Goal: Task Accomplishment & Management: Manage account settings

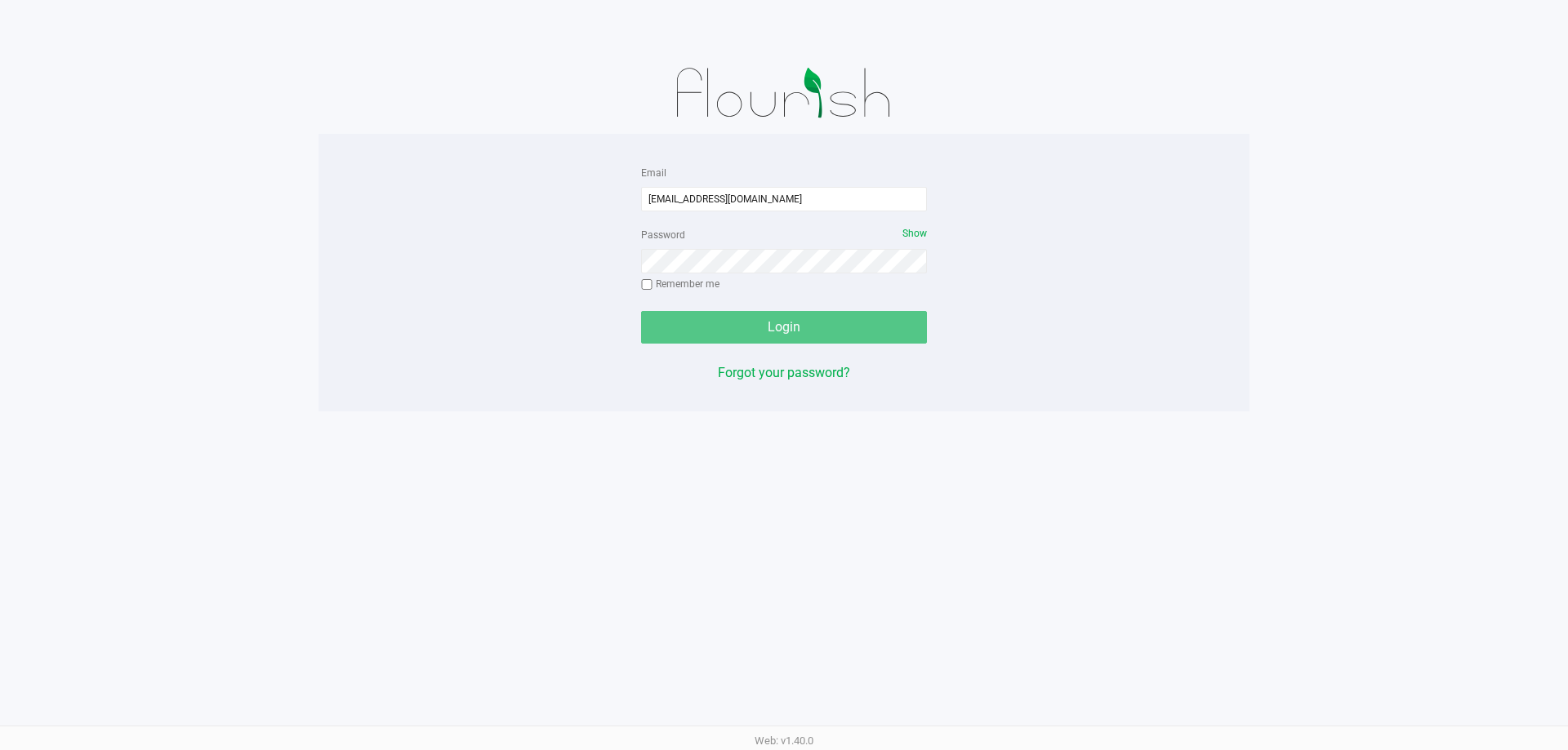
type input "[EMAIL_ADDRESS][DOMAIN_NAME]"
click at [641, 311] on button "Login" at bounding box center [784, 328] width 286 height 33
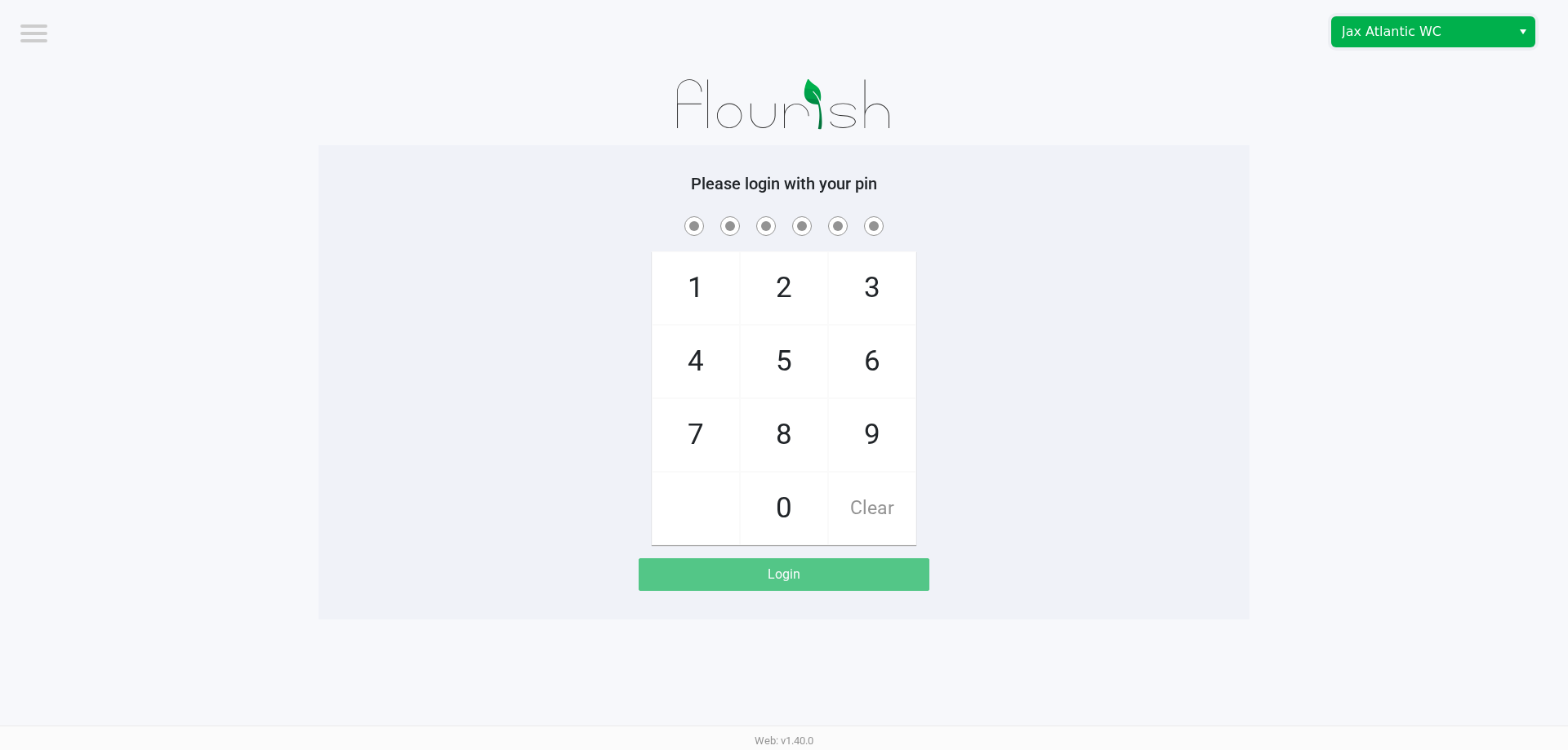
click at [1368, 23] on span "Jax Atlantic WC" at bounding box center [1421, 32] width 159 height 19
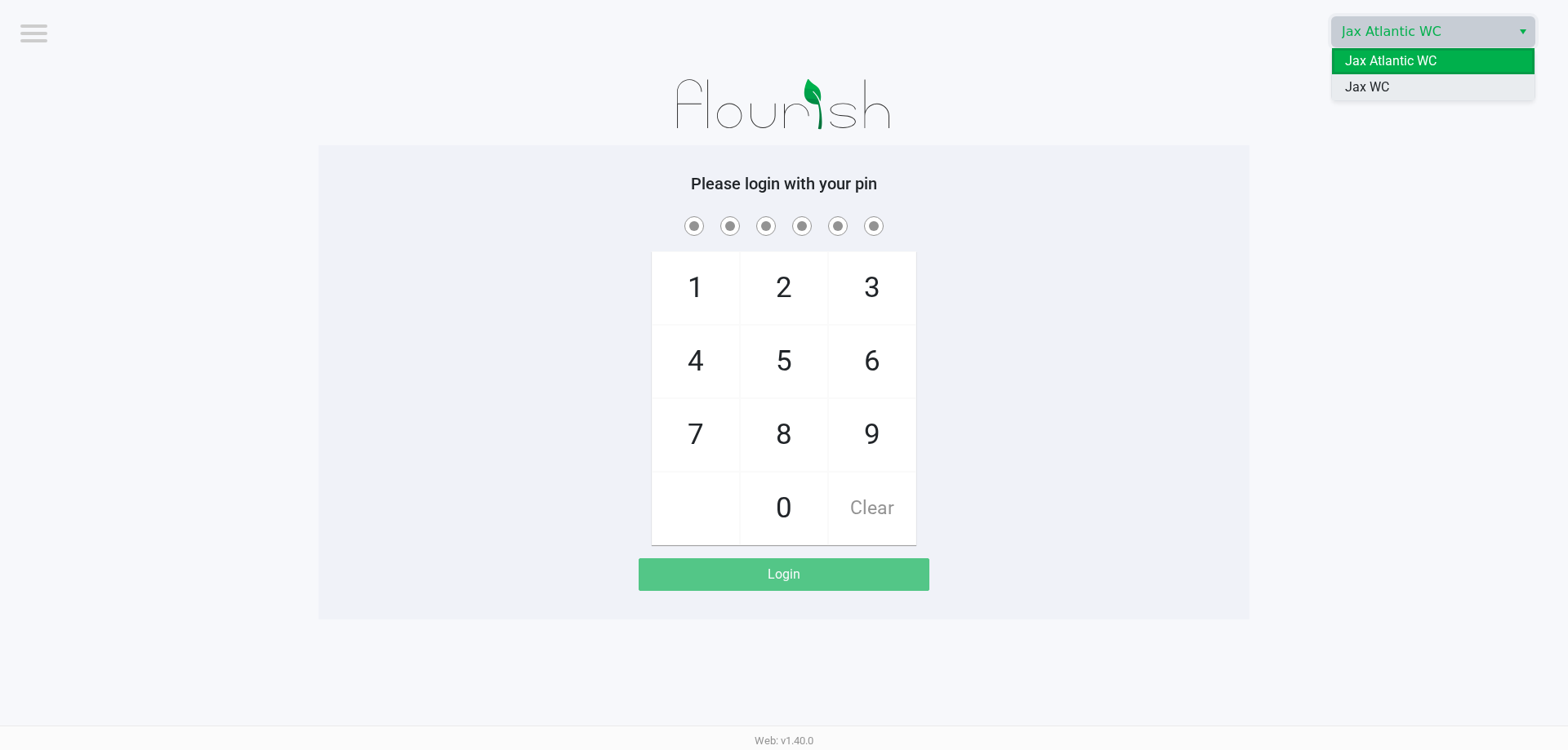
click at [1387, 77] on li "Jax WC" at bounding box center [1433, 87] width 202 height 26
checkbox input "true"
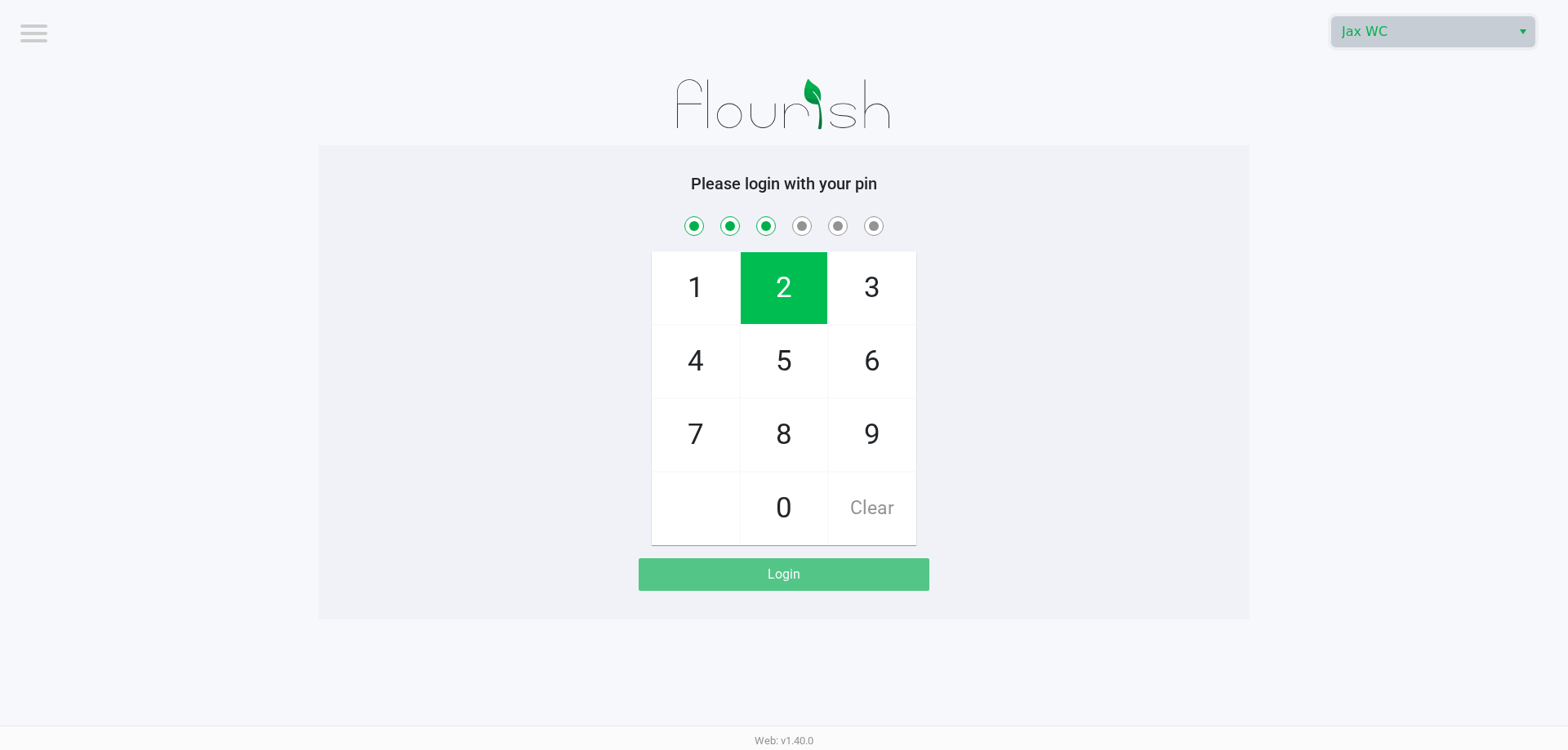
checkbox input "true"
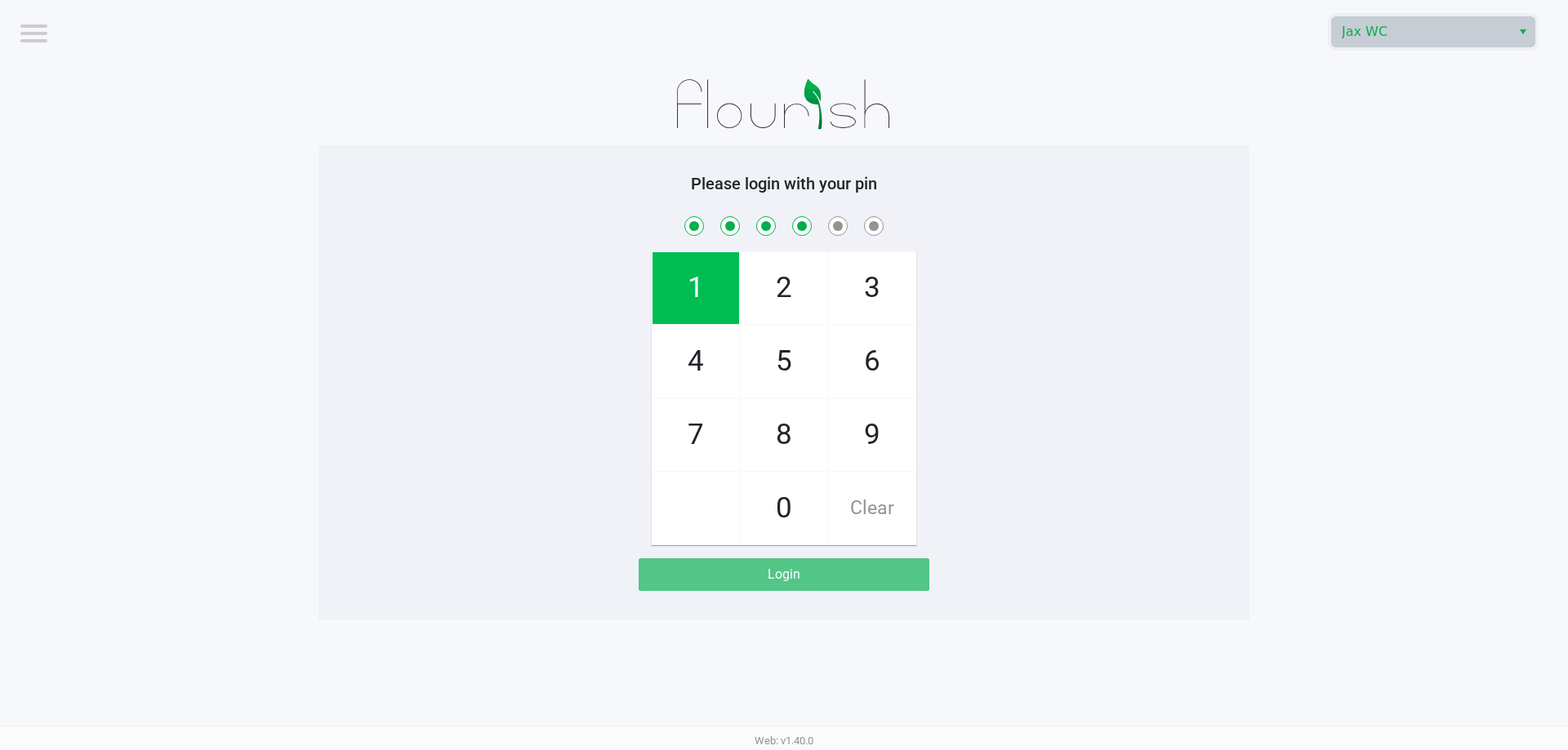
checkbox input "true"
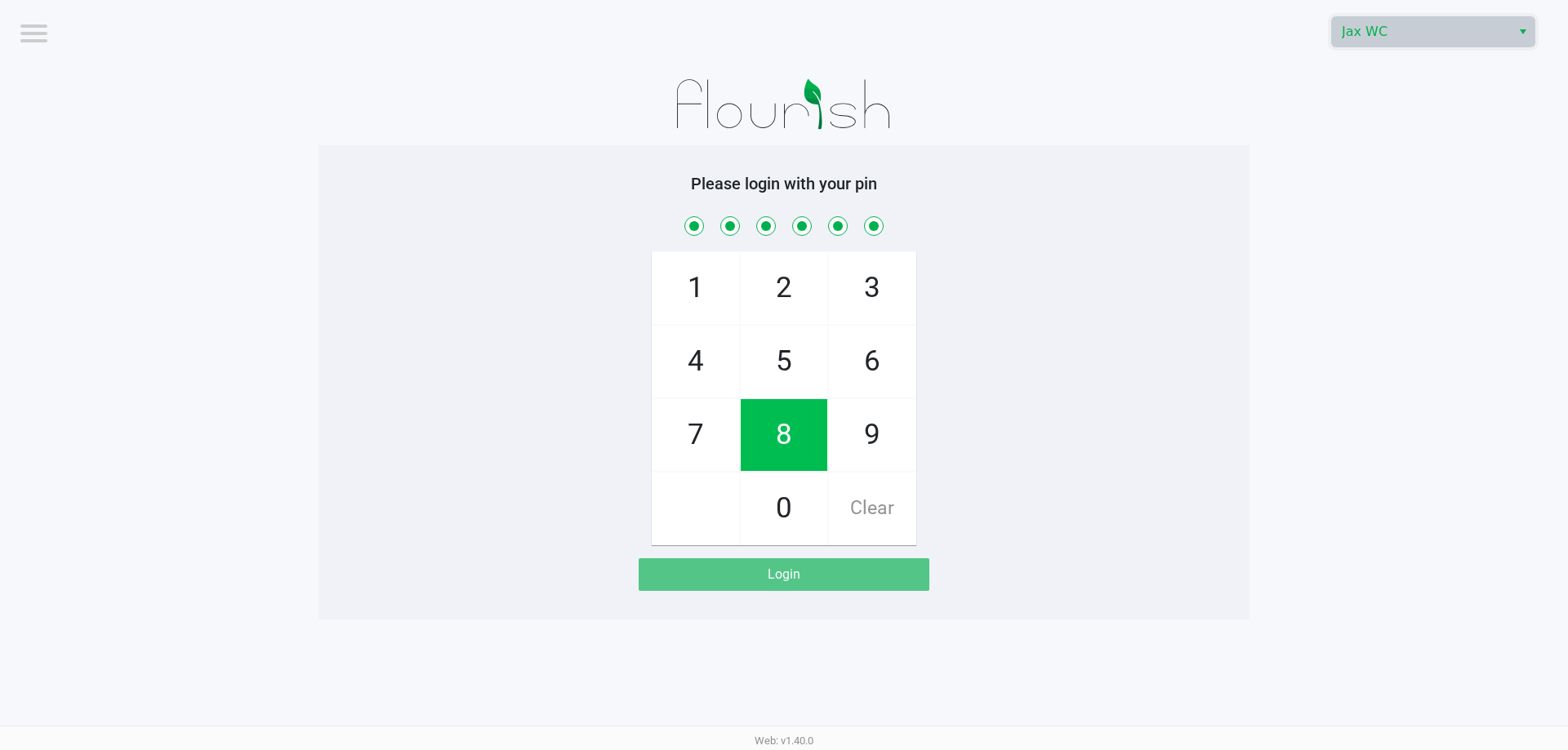
checkbox input "true"
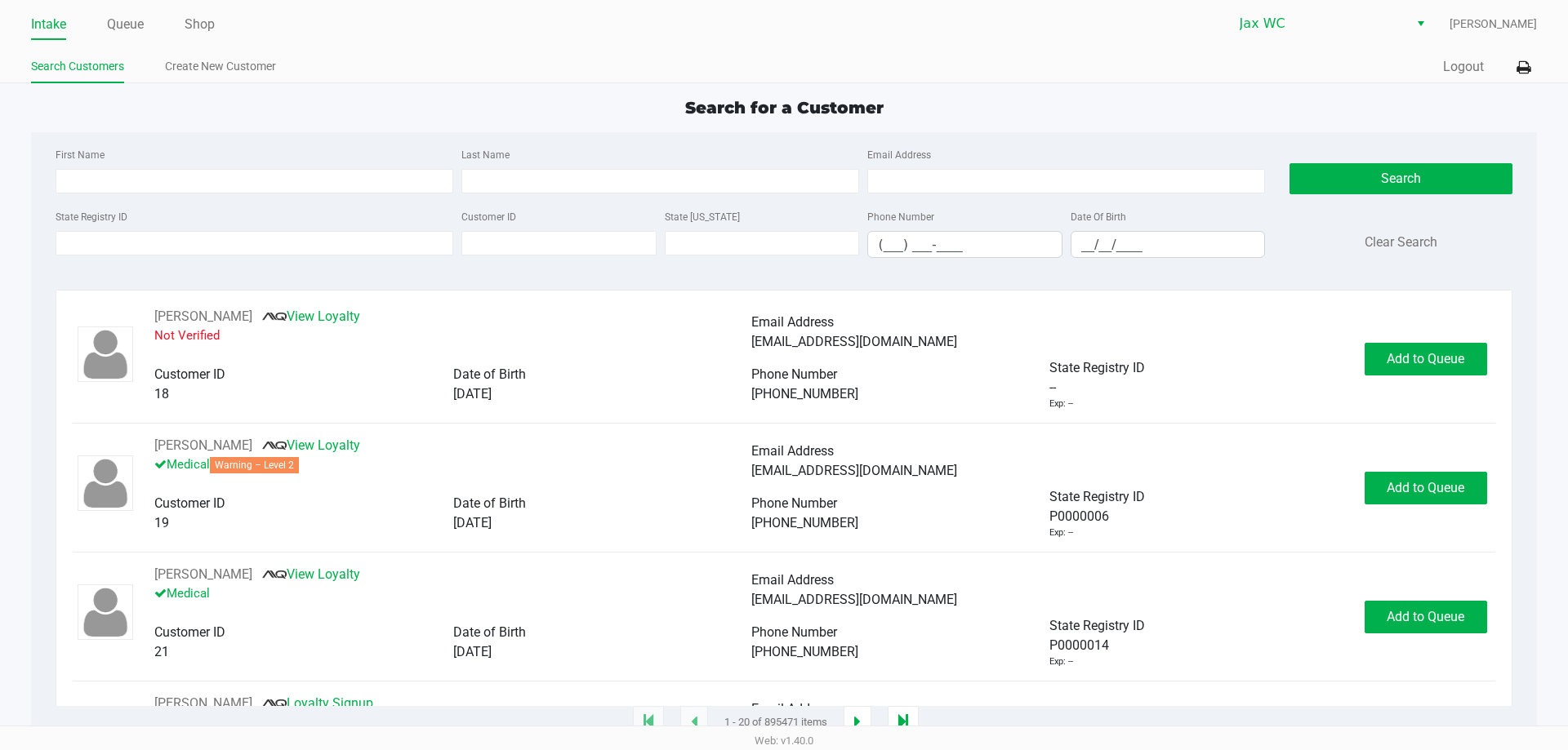
click at [1519, 46] on div "Intake Queue Shop Jax WC Jessica Hopkins Search Customers Create New Customer Q…" at bounding box center [784, 41] width 1568 height 83
click at [1521, 64] on icon at bounding box center [1524, 68] width 13 height 11
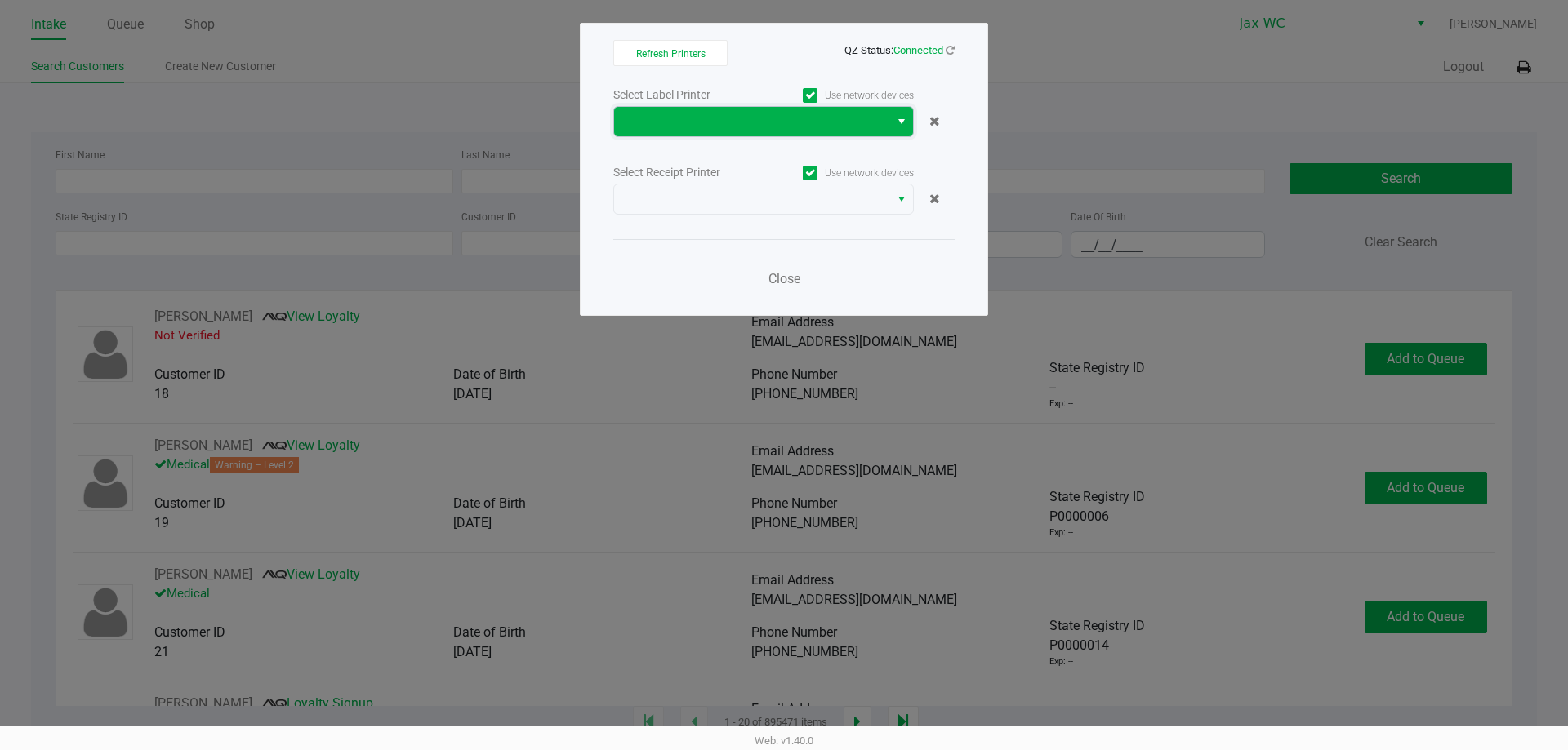
click at [749, 125] on span at bounding box center [751, 122] width 256 height 19
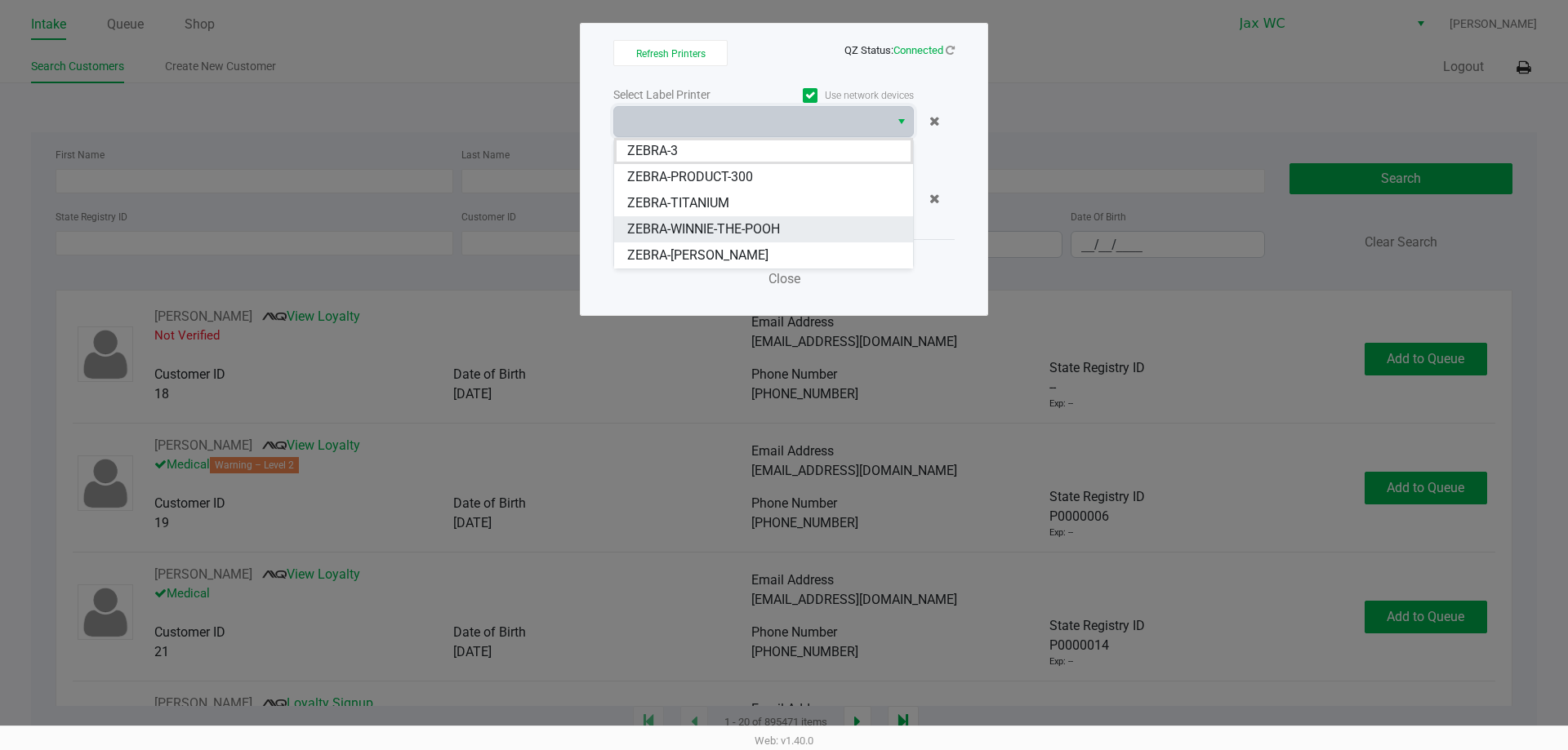
click at [806, 229] on li "ZEBRA-WINNIE-THE-POOH" at bounding box center [764, 229] width 299 height 26
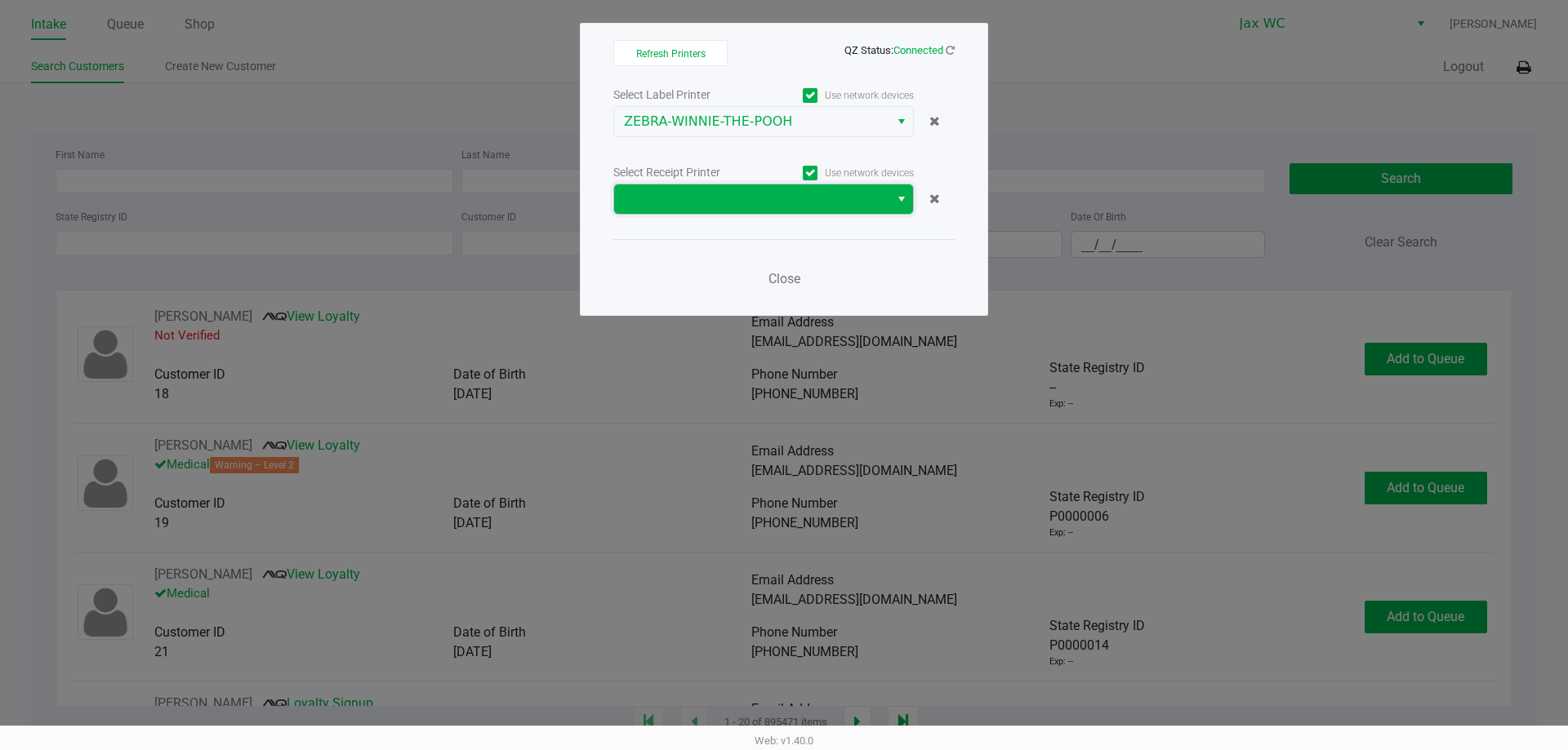
click at [802, 192] on span at bounding box center [751, 199] width 256 height 19
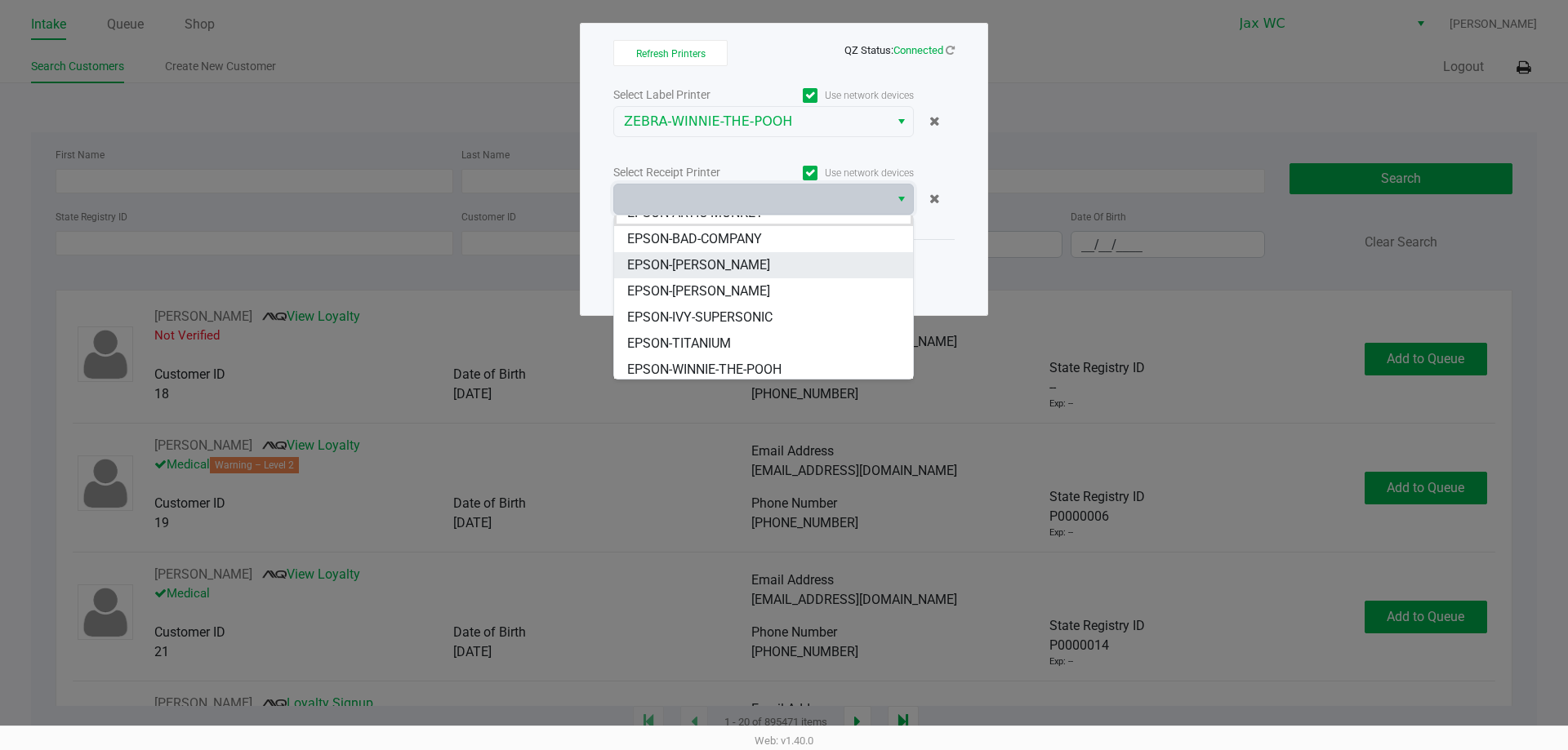
scroll to position [19, 0]
click at [762, 345] on li "EPSON-TITANIUM" at bounding box center [764, 339] width 299 height 26
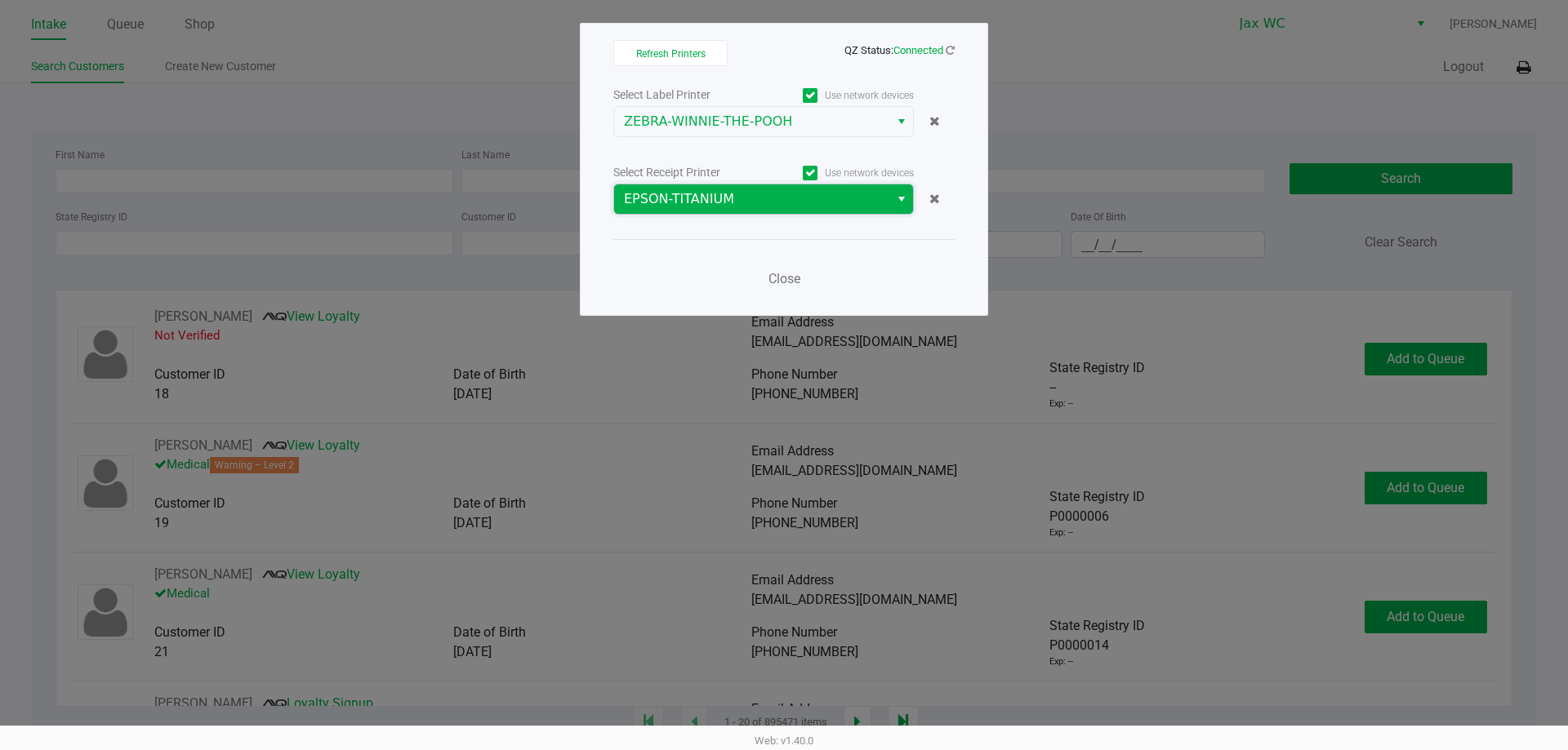
click at [737, 213] on span "EPSON-TITANIUM" at bounding box center [751, 199] width 275 height 30
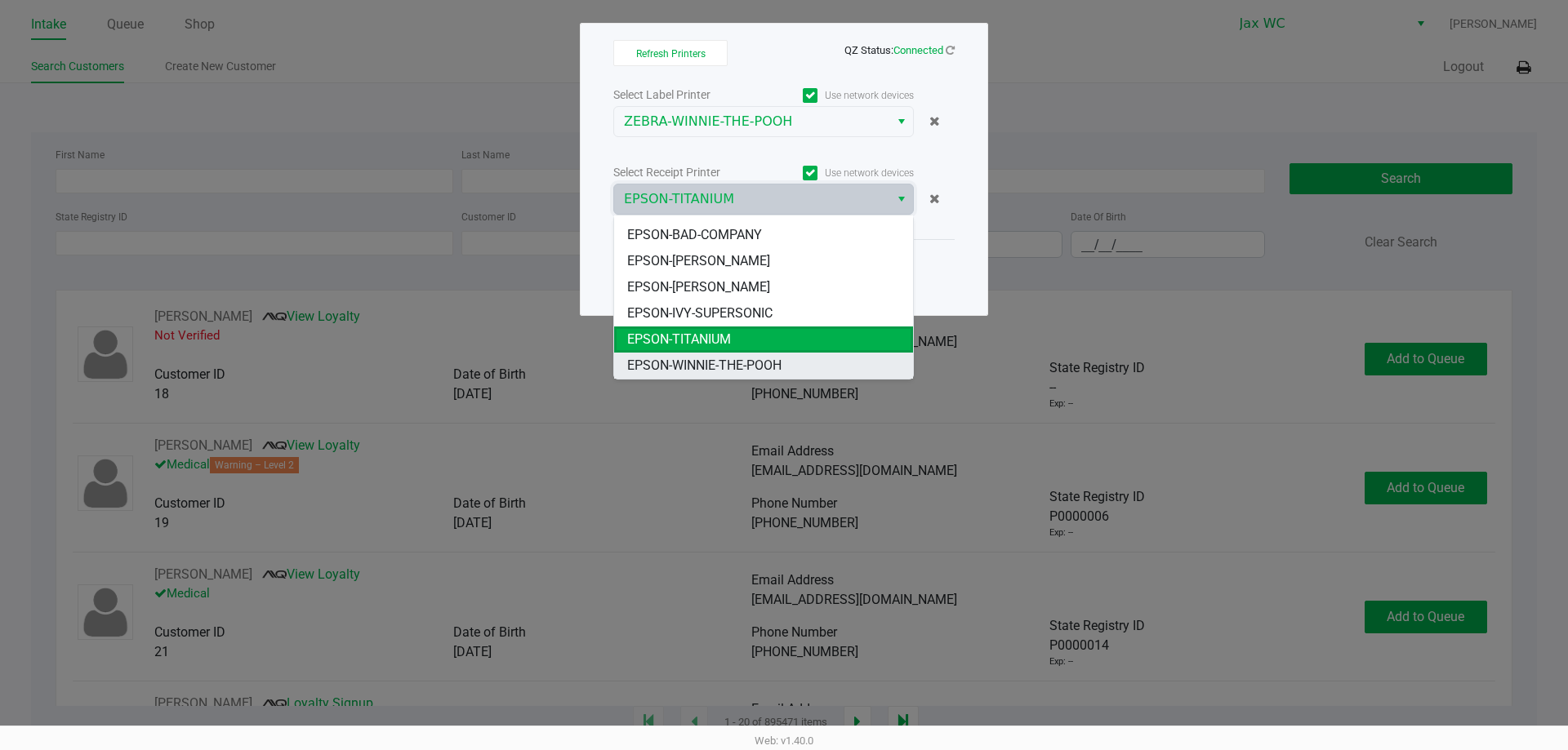
click at [726, 358] on span "EPSON-WINNIE-THE-POOH" at bounding box center [704, 366] width 154 height 19
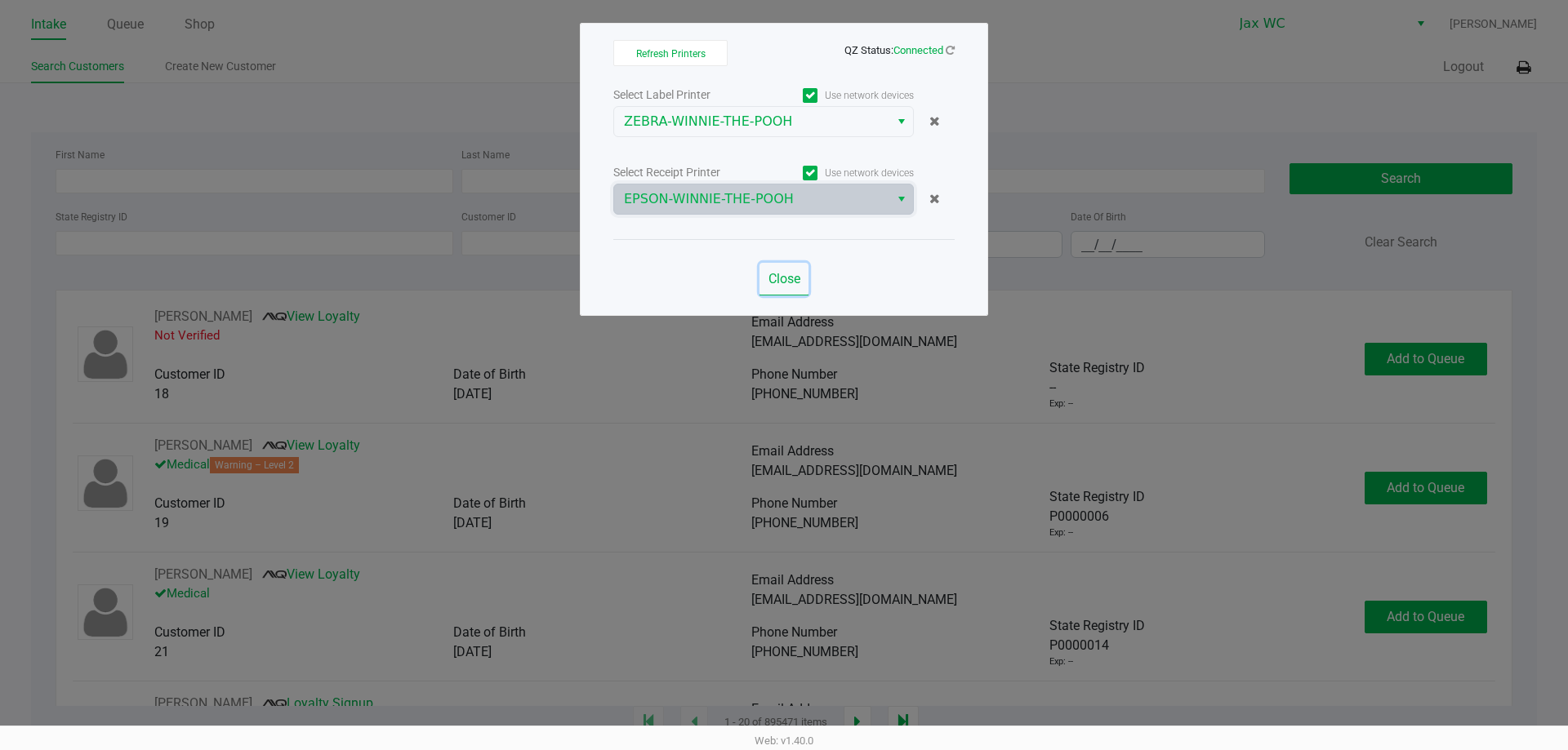
click at [789, 283] on span "Close" at bounding box center [784, 279] width 32 height 15
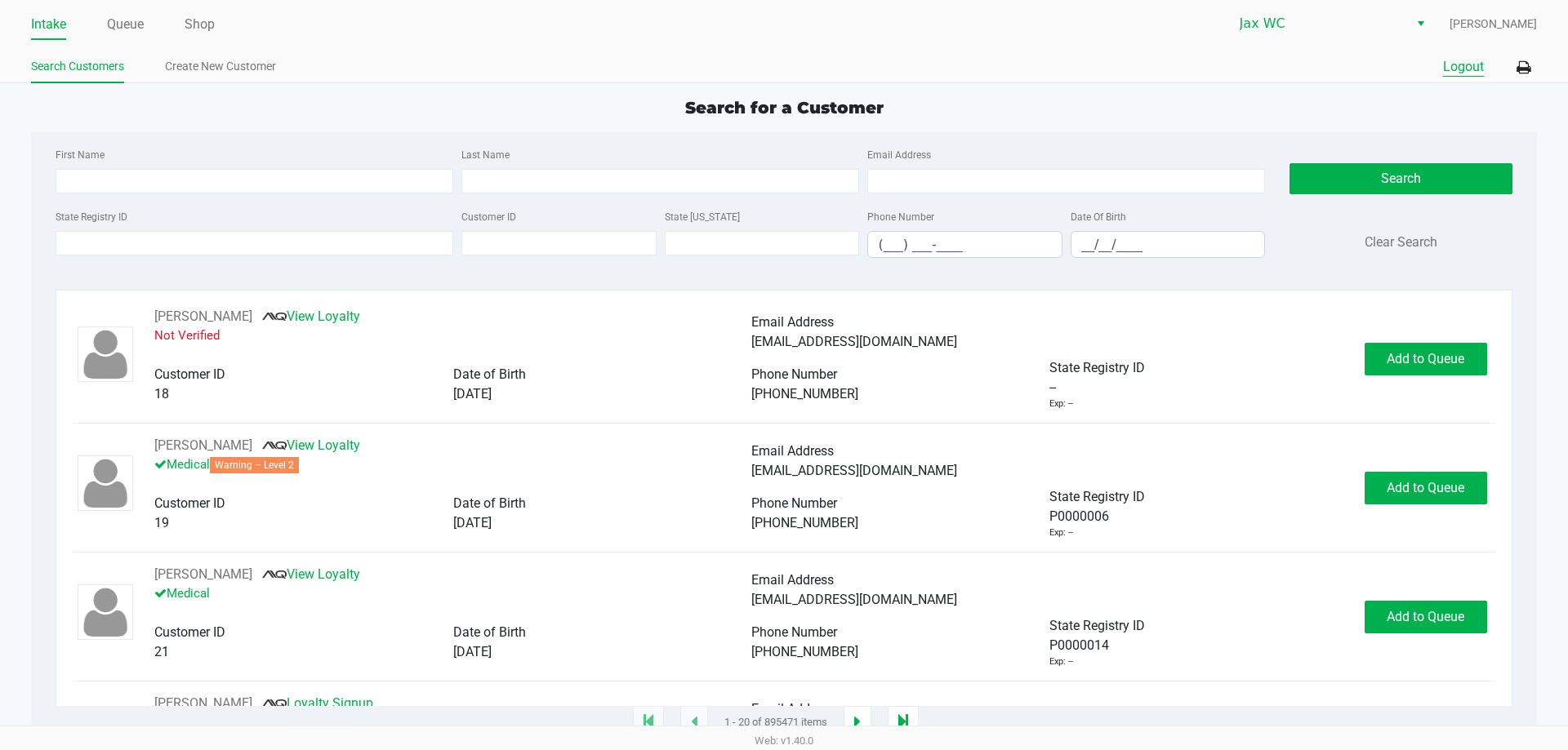
click at [1461, 68] on button "Logout" at bounding box center [1464, 67] width 41 height 19
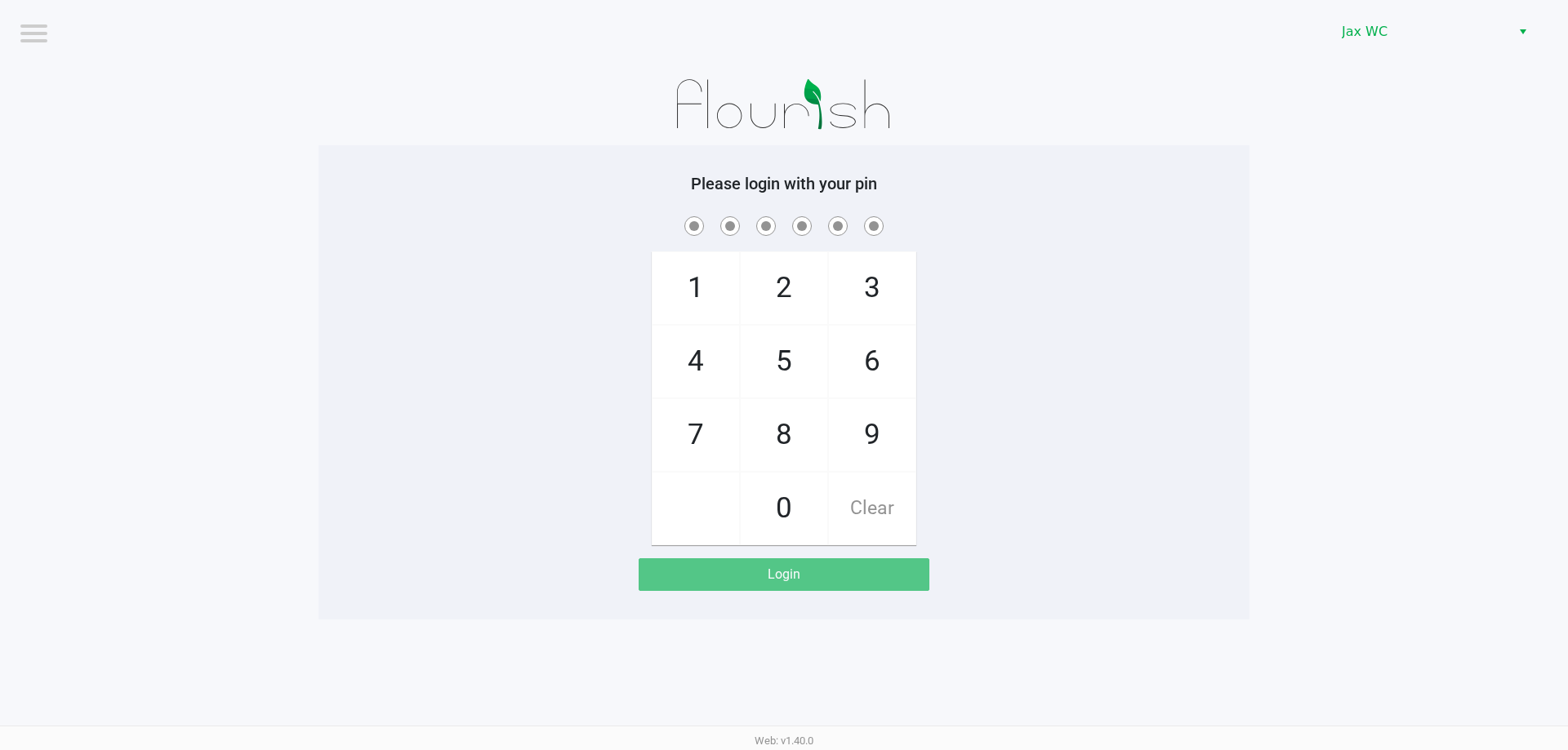
click at [1268, 375] on app-pos-login-wrapper "Logout Jax WC Please login with your pin 1 4 7 2 5 8 0 3 6 9 Clear Login" at bounding box center [784, 309] width 1568 height 620
checkbox input "true"
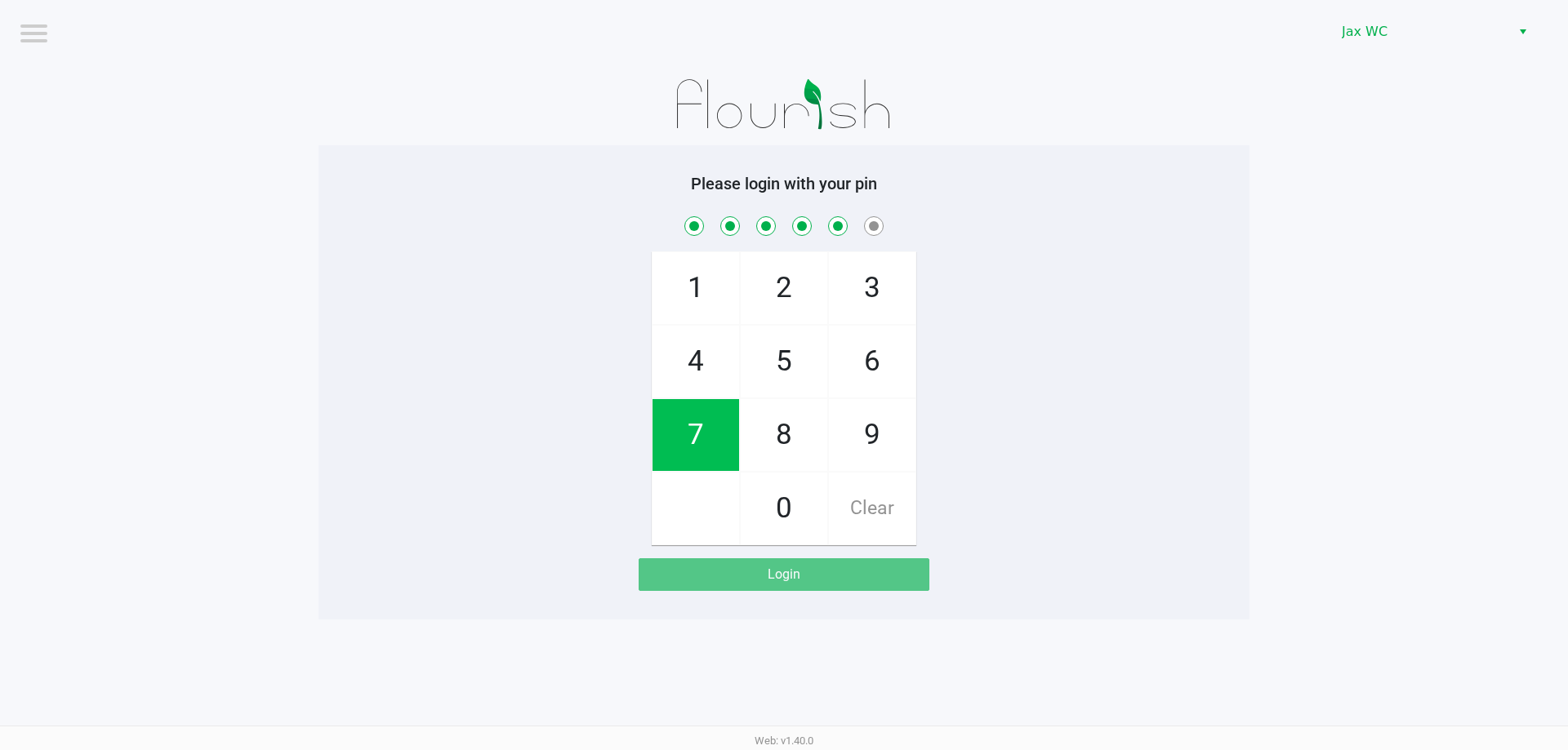
checkbox input "true"
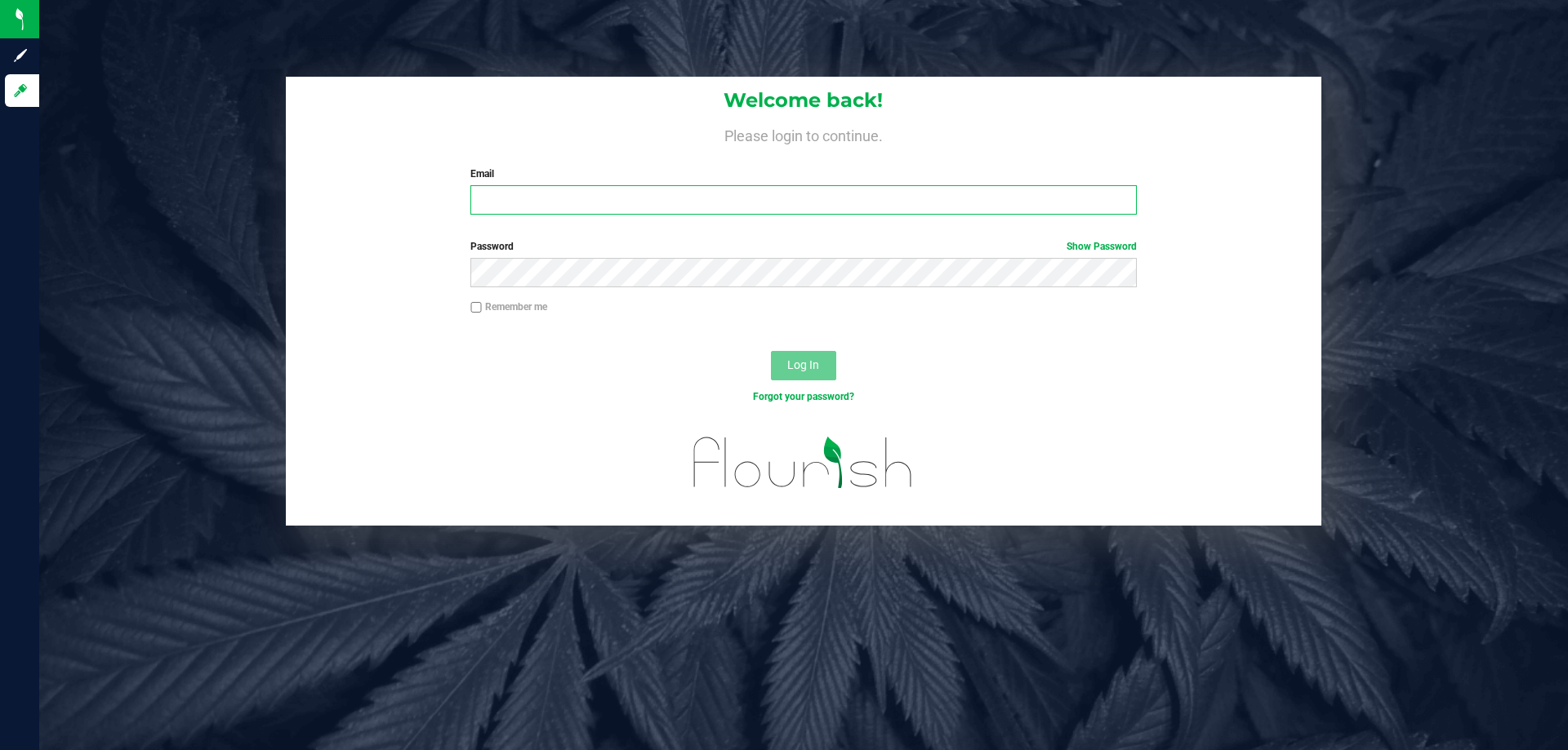
click at [577, 190] on input "Email" at bounding box center [803, 199] width 666 height 30
type input "[EMAIL_ADDRESS][DOMAIN_NAME]"
click at [771, 351] on button "Log In" at bounding box center [803, 365] width 65 height 30
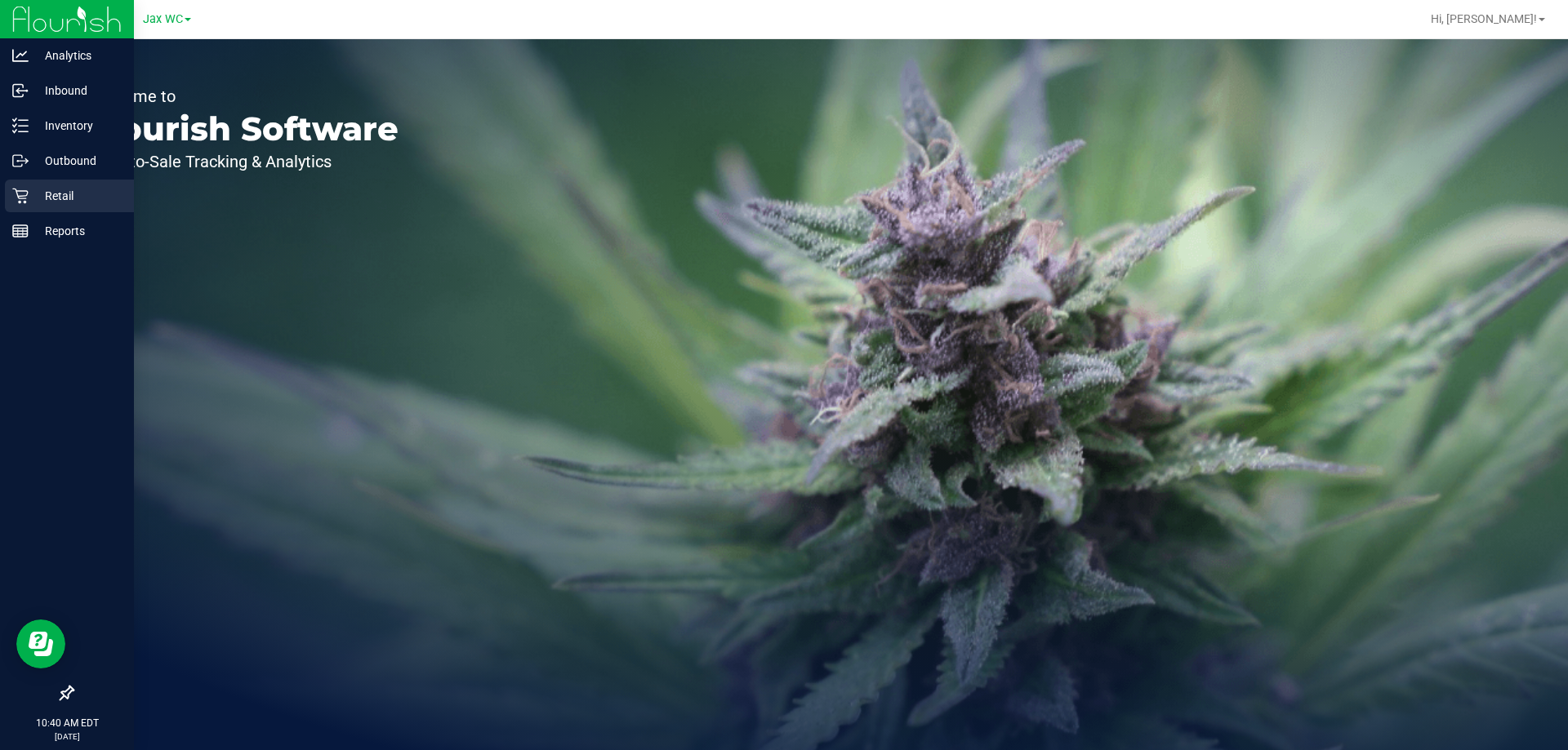
click at [63, 190] on p "Retail" at bounding box center [78, 195] width 98 height 19
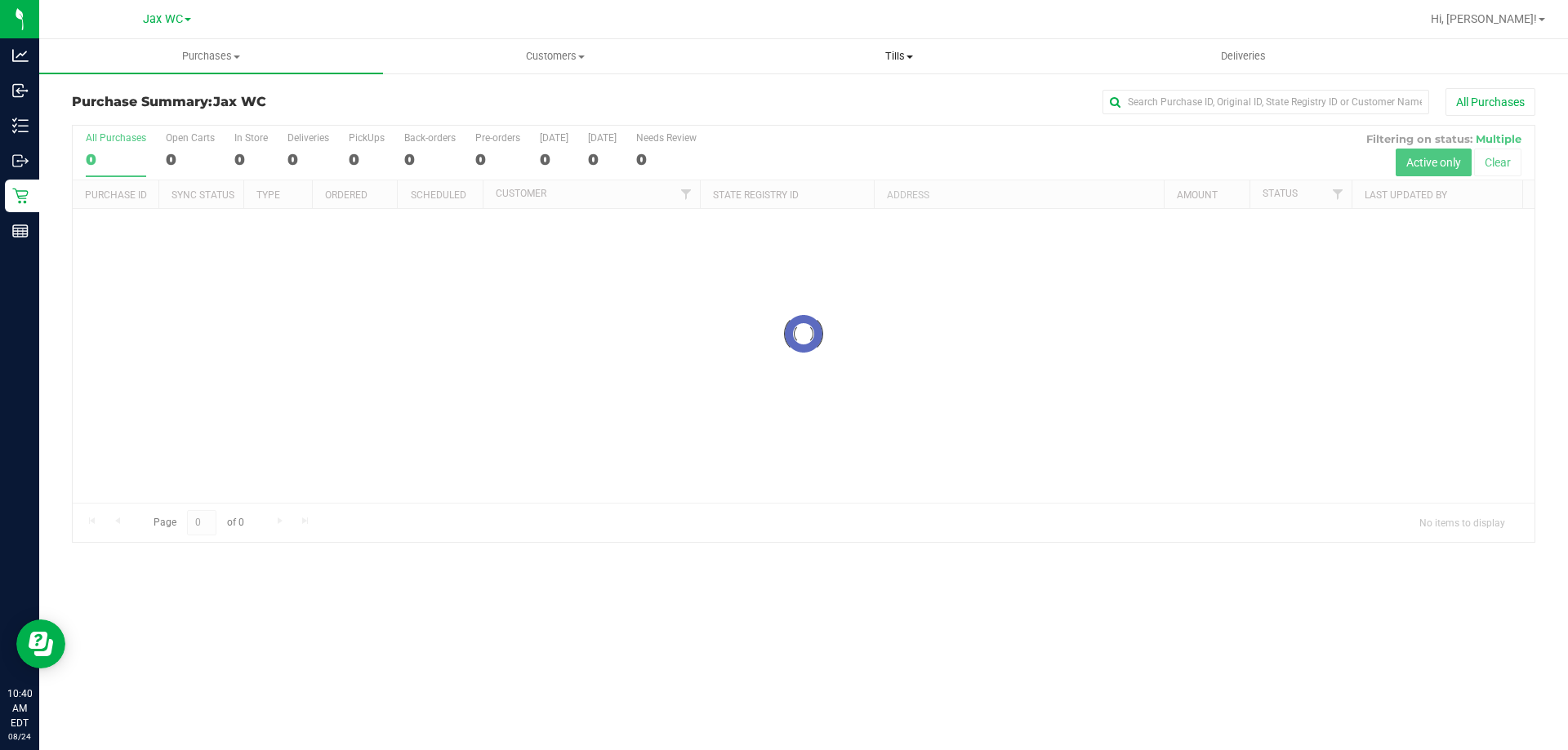
click at [881, 58] on span "Tills" at bounding box center [898, 56] width 342 height 14
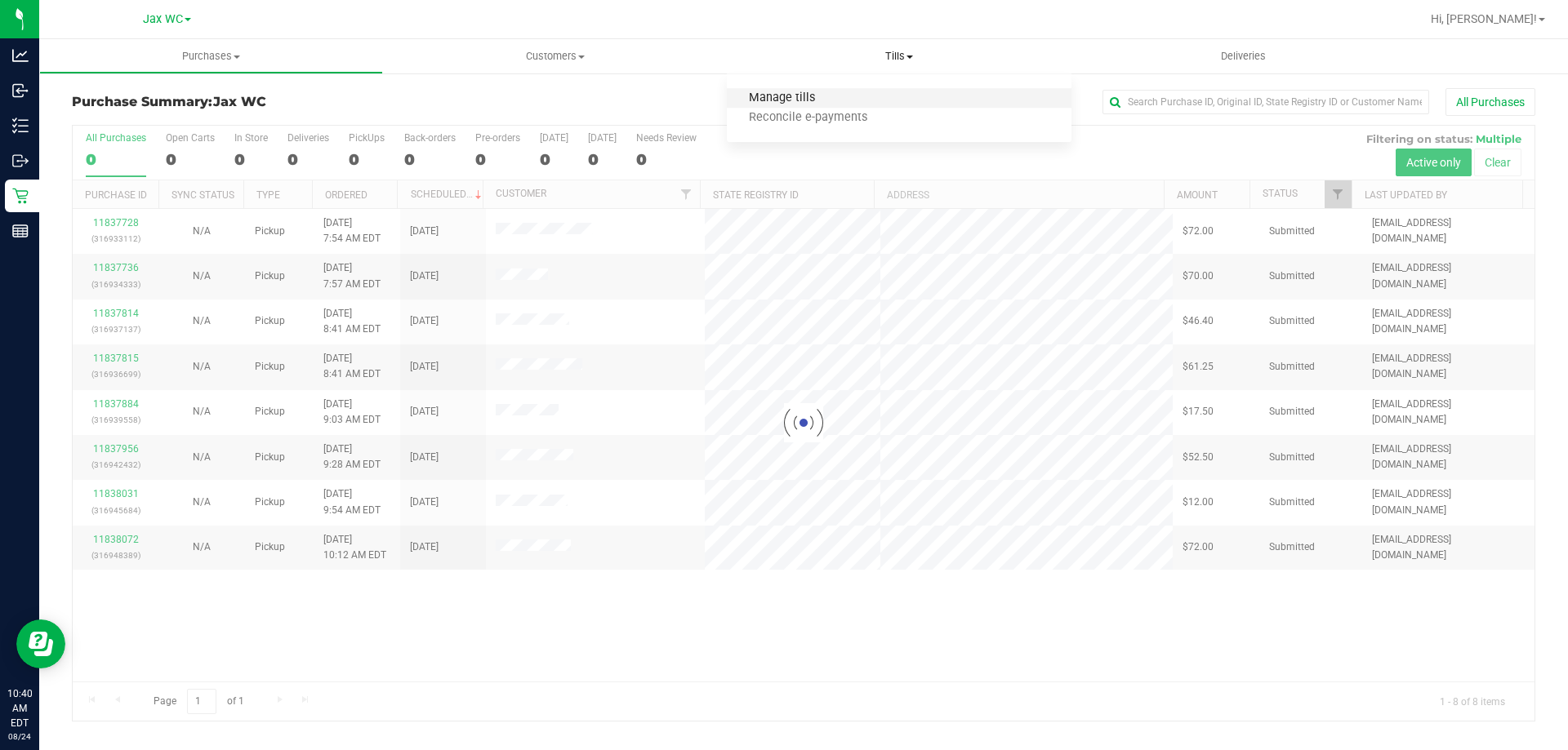
click at [810, 95] on span "Manage tills" at bounding box center [781, 98] width 110 height 13
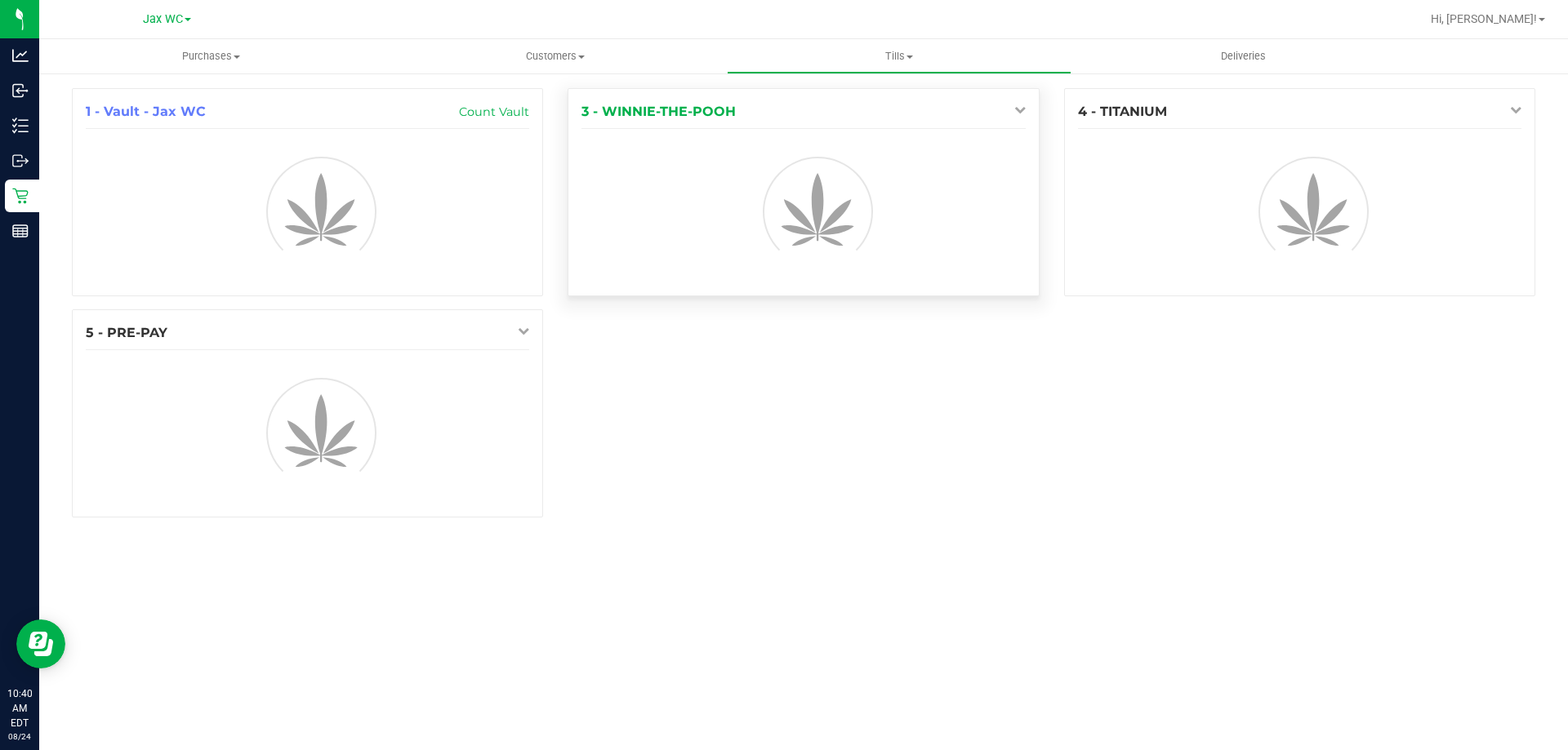
click at [1016, 105] on icon at bounding box center [1020, 109] width 12 height 11
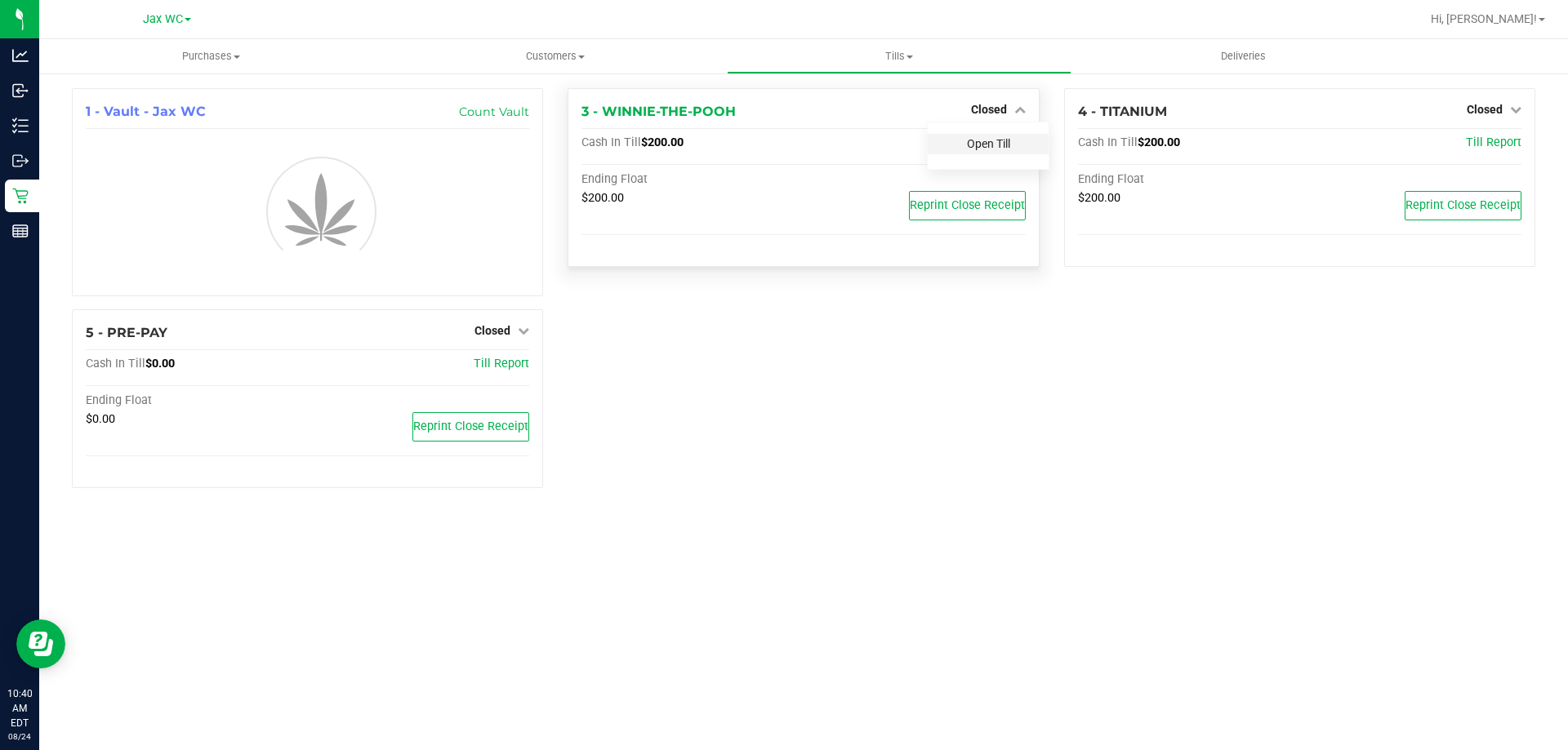
click at [985, 142] on link "Open Till" at bounding box center [988, 144] width 43 height 13
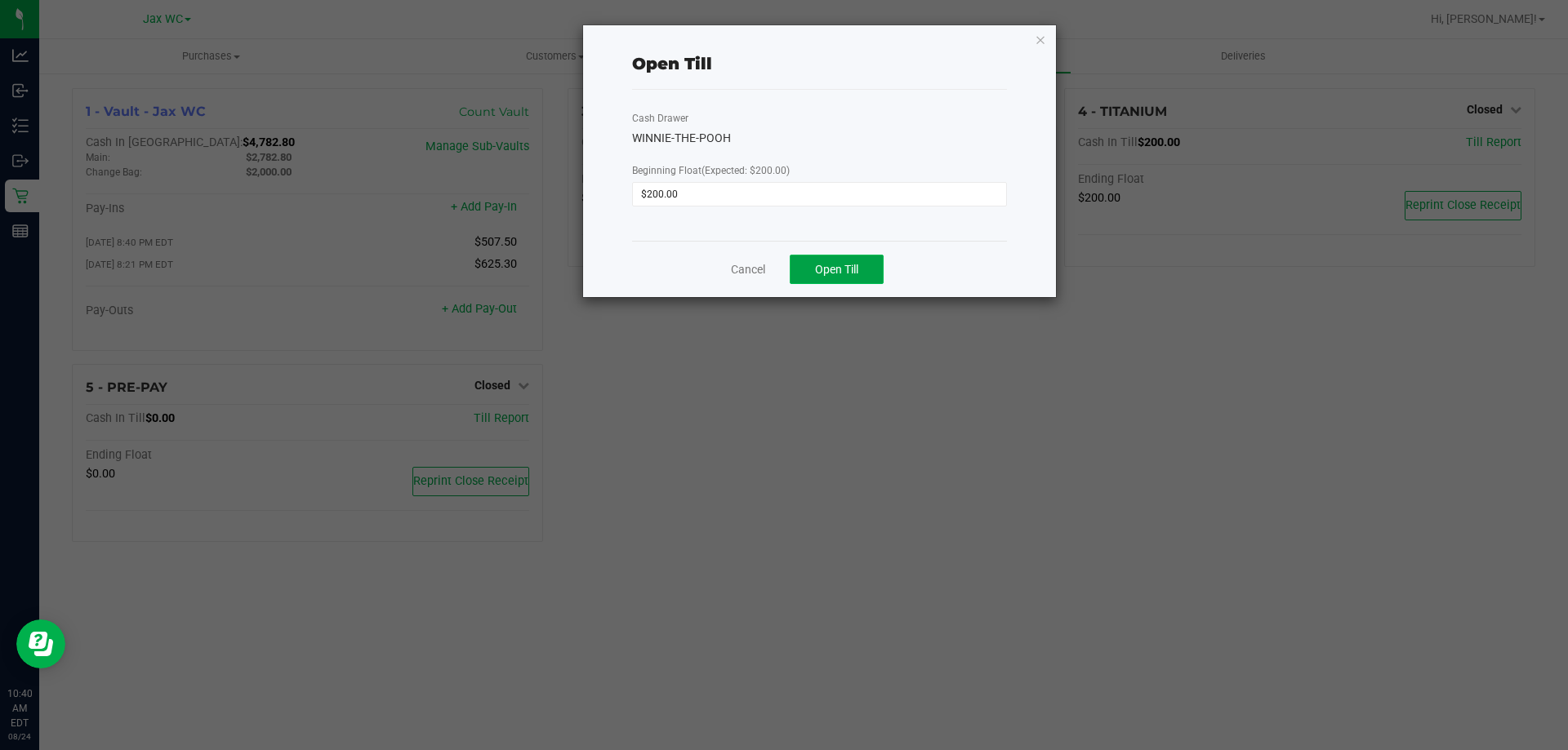
click at [863, 273] on button "Open Till" at bounding box center [837, 269] width 94 height 30
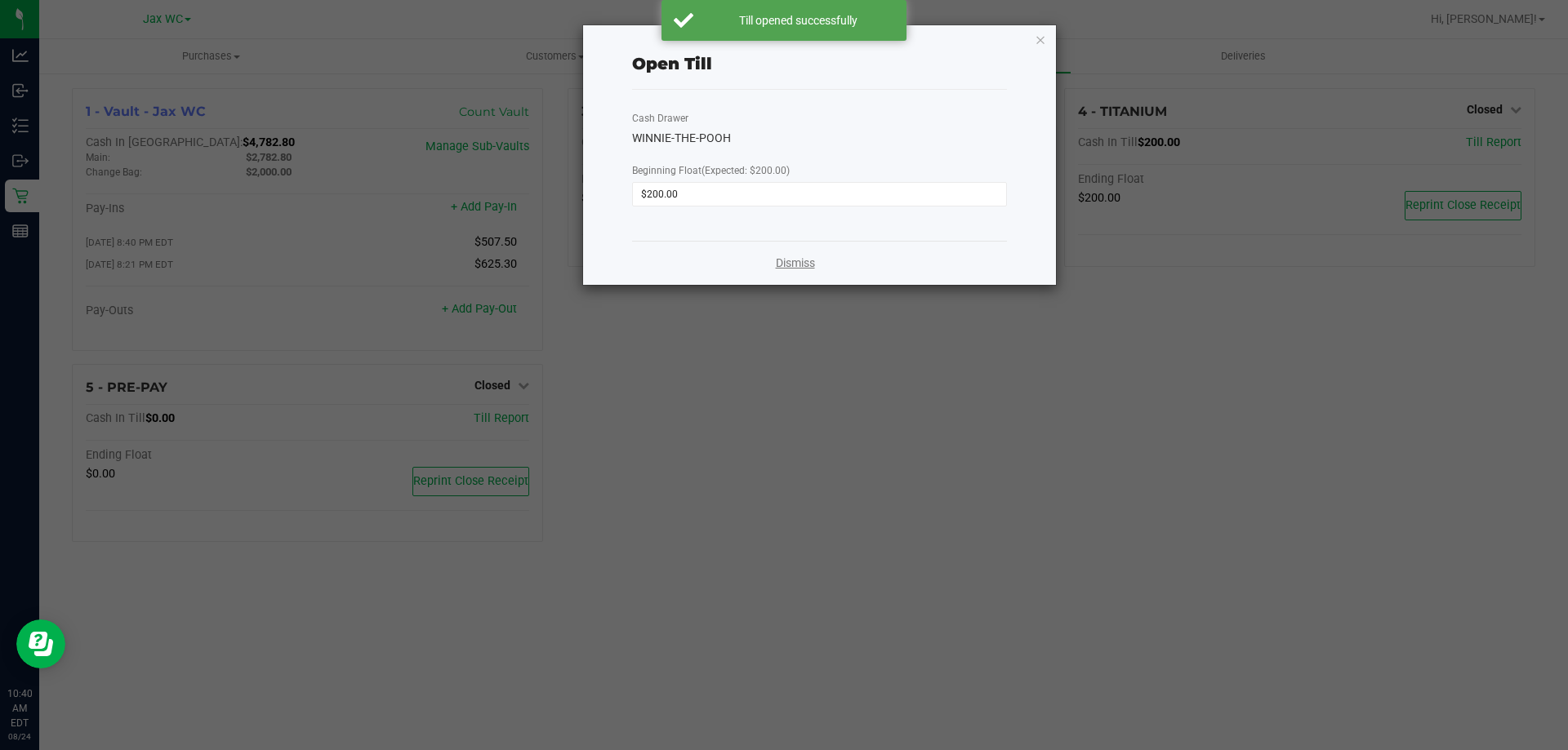
click at [802, 265] on link "Dismiss" at bounding box center [796, 263] width 39 height 17
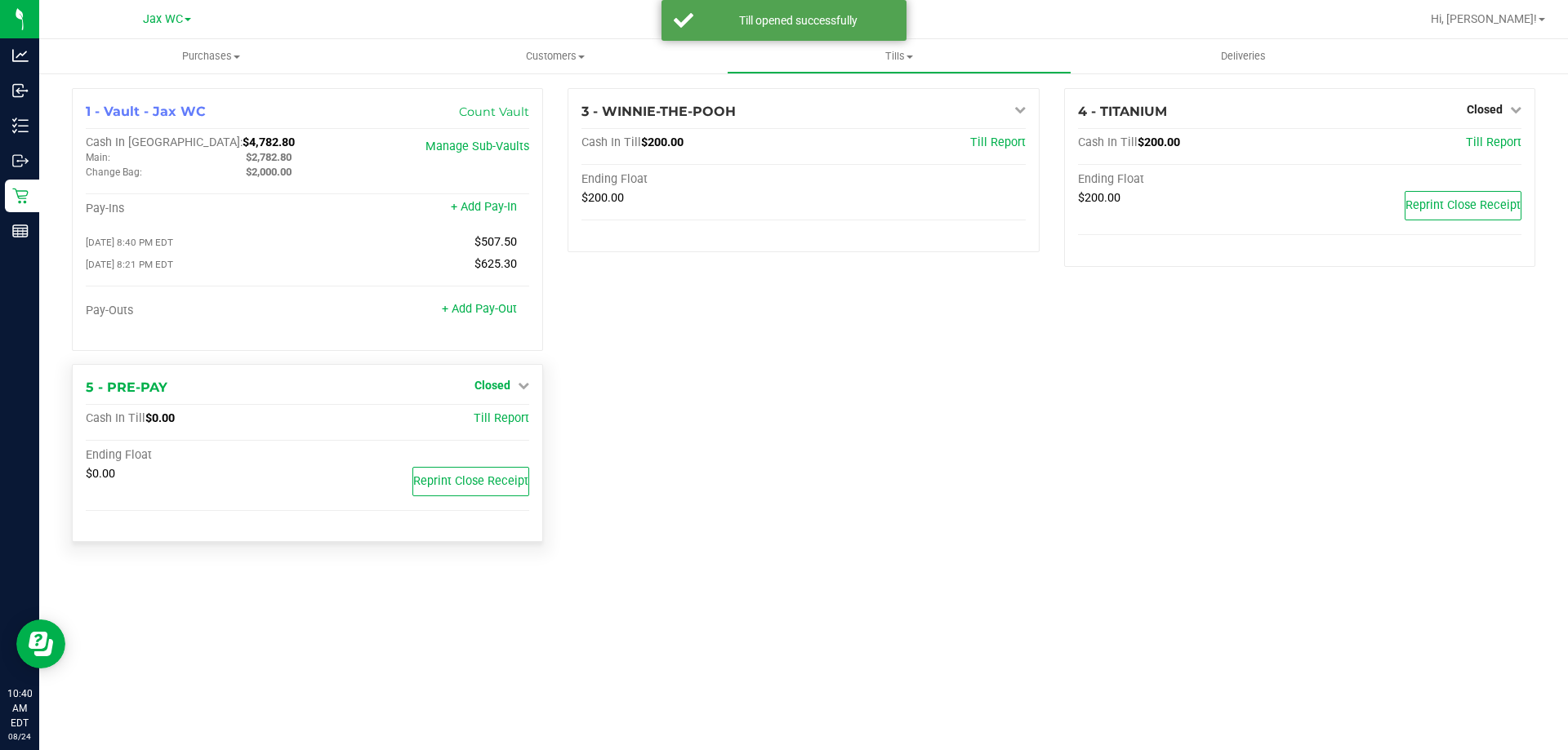
click at [514, 389] on link "Closed" at bounding box center [501, 385] width 55 height 13
click at [521, 429] on div "Open Till" at bounding box center [493, 419] width 121 height 20
click at [478, 417] on link "Open Till" at bounding box center [492, 419] width 43 height 13
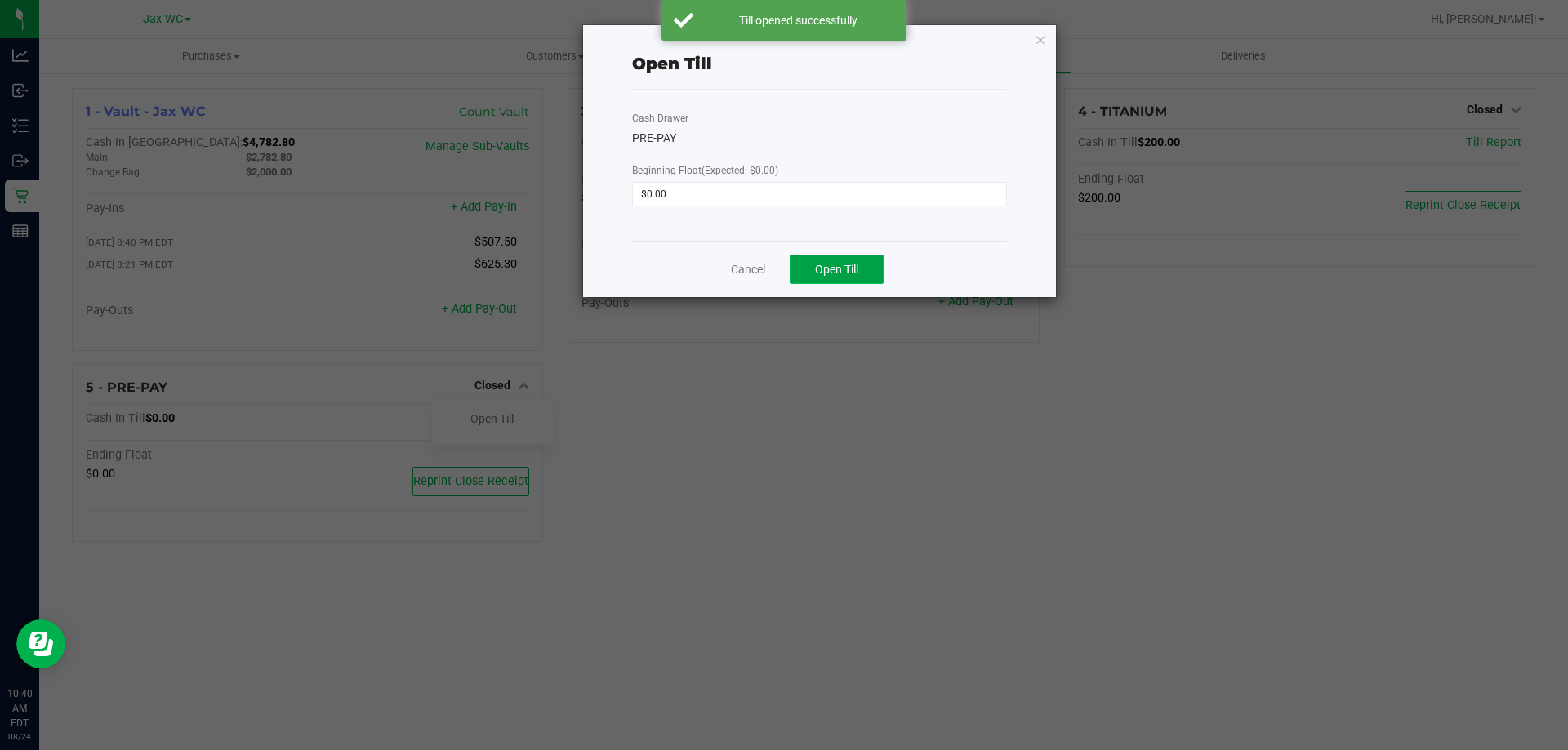
click at [865, 268] on button "Open Till" at bounding box center [837, 269] width 94 height 30
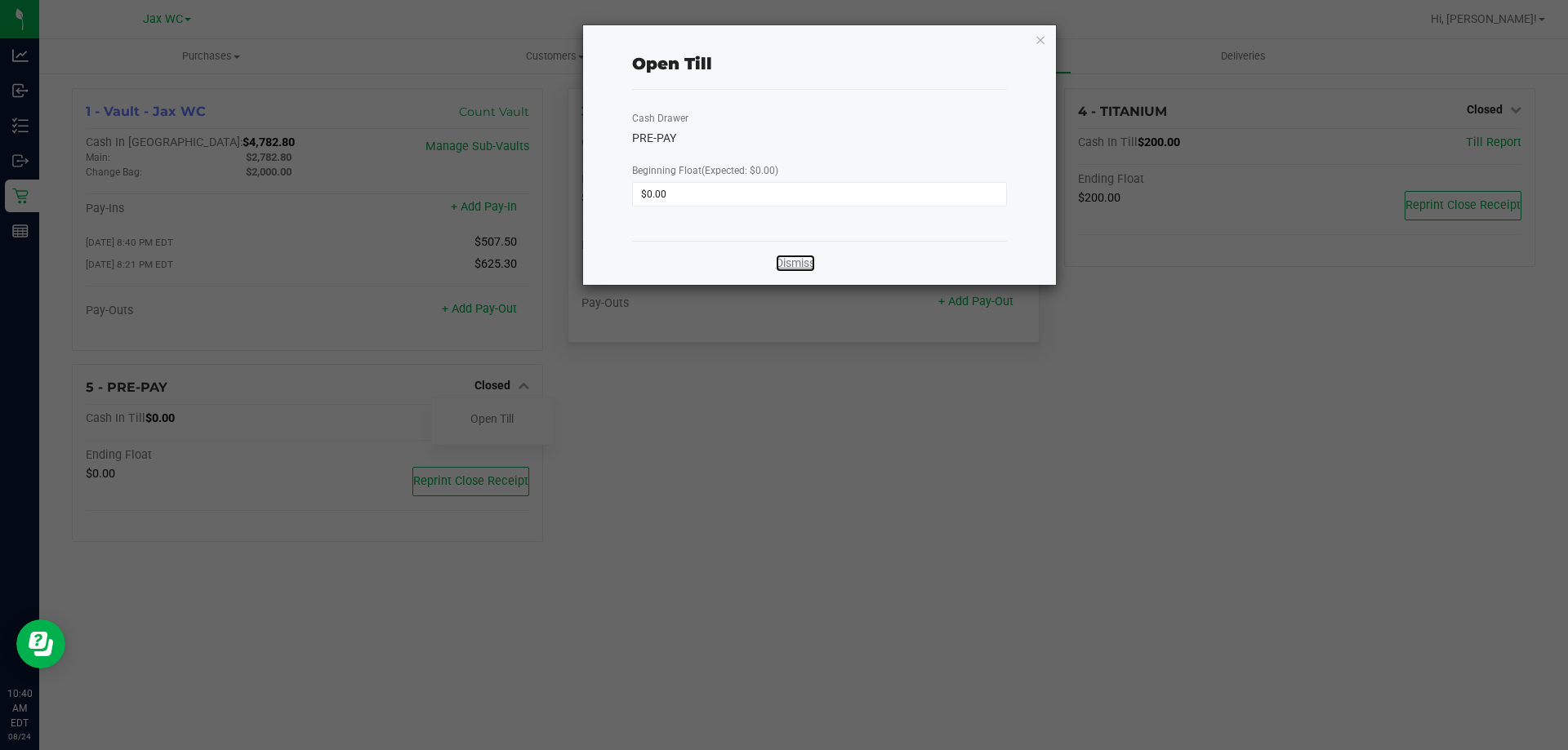
drag, startPoint x: 796, startPoint y: 261, endPoint x: 926, endPoint y: 253, distance: 130.2
click at [796, 261] on link "Dismiss" at bounding box center [796, 263] width 39 height 17
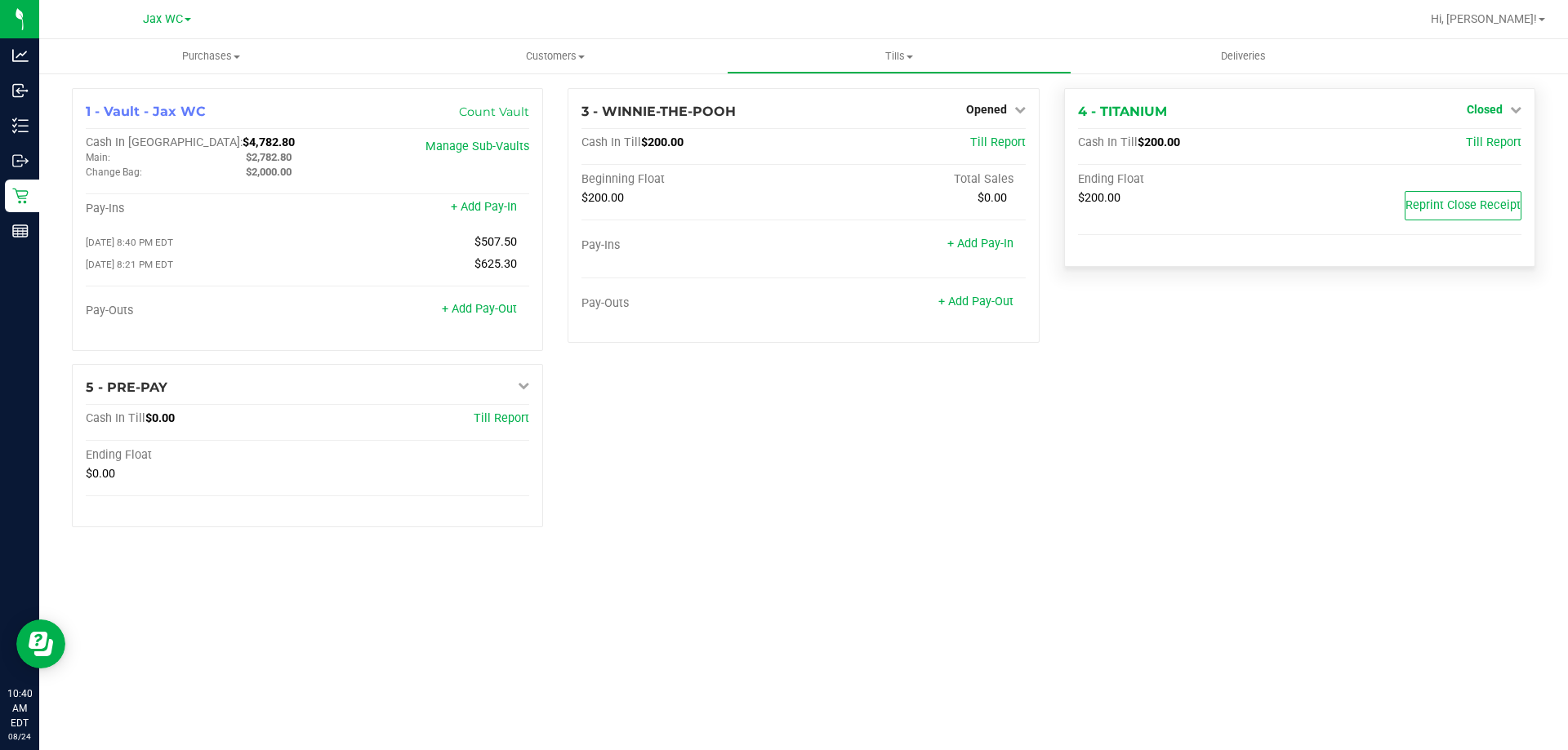
click at [1499, 110] on span "Closed" at bounding box center [1485, 109] width 35 height 13
click at [1474, 138] on link "Open Till" at bounding box center [1484, 144] width 43 height 13
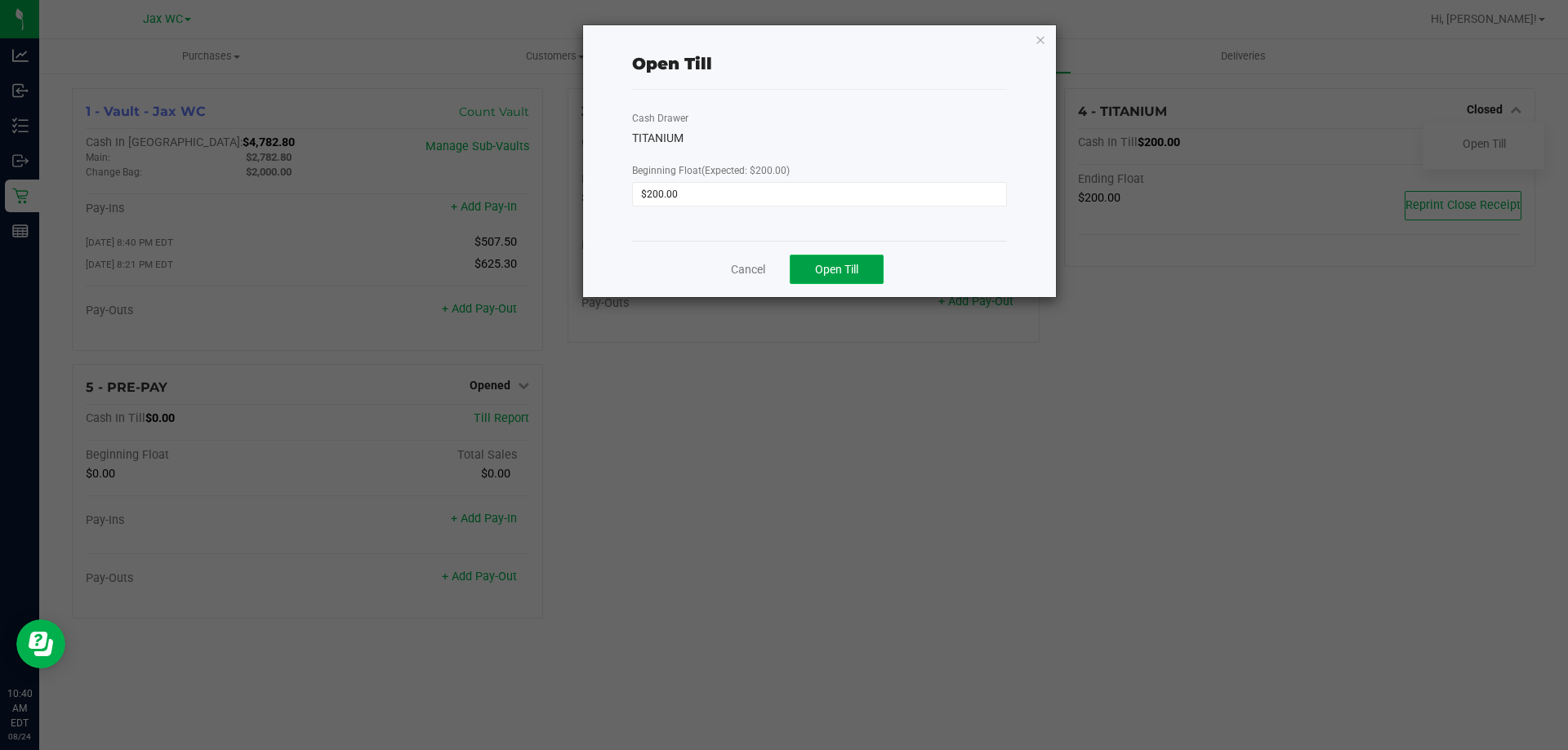
click at [860, 272] on button "Open Till" at bounding box center [837, 269] width 94 height 30
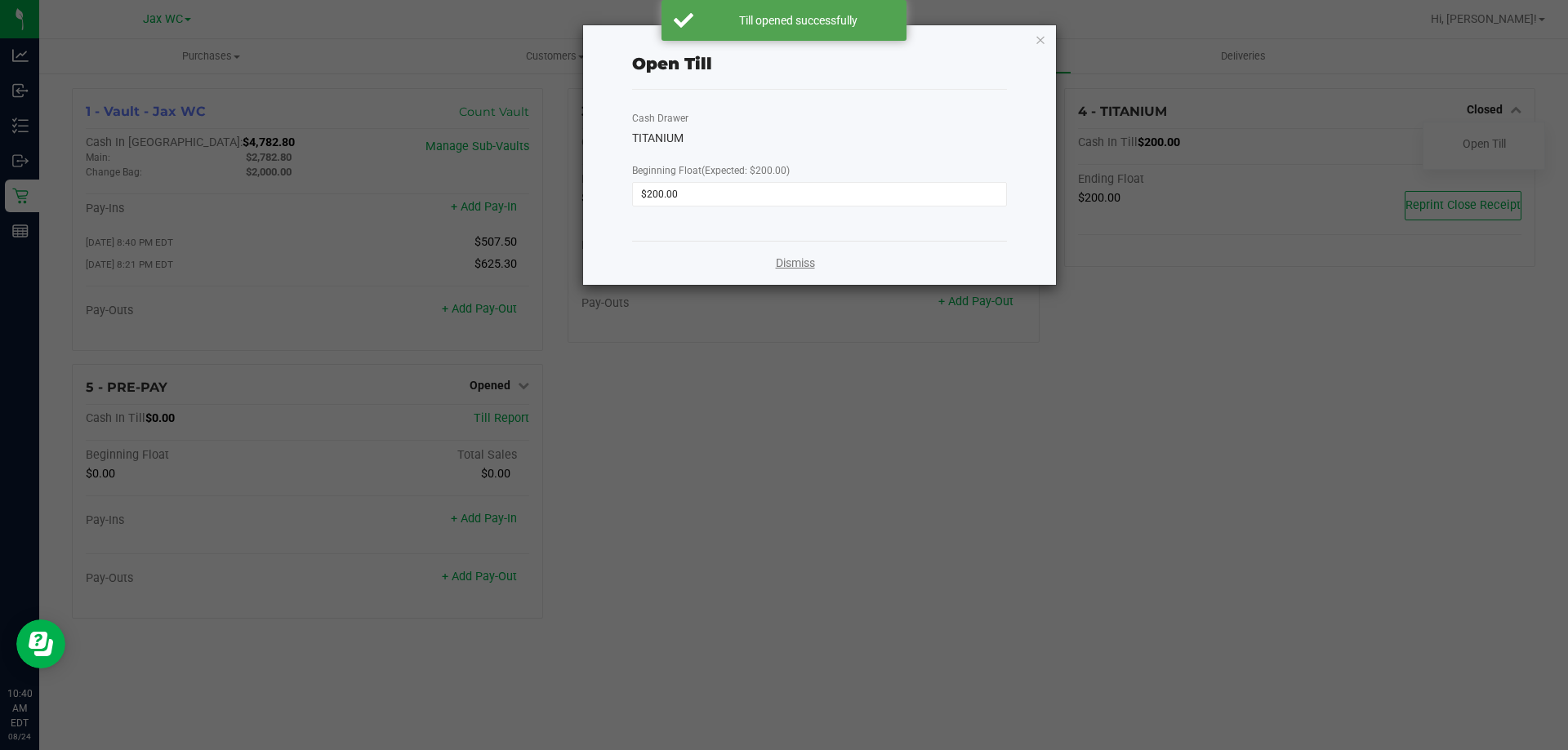
click at [791, 264] on link "Dismiss" at bounding box center [796, 263] width 39 height 17
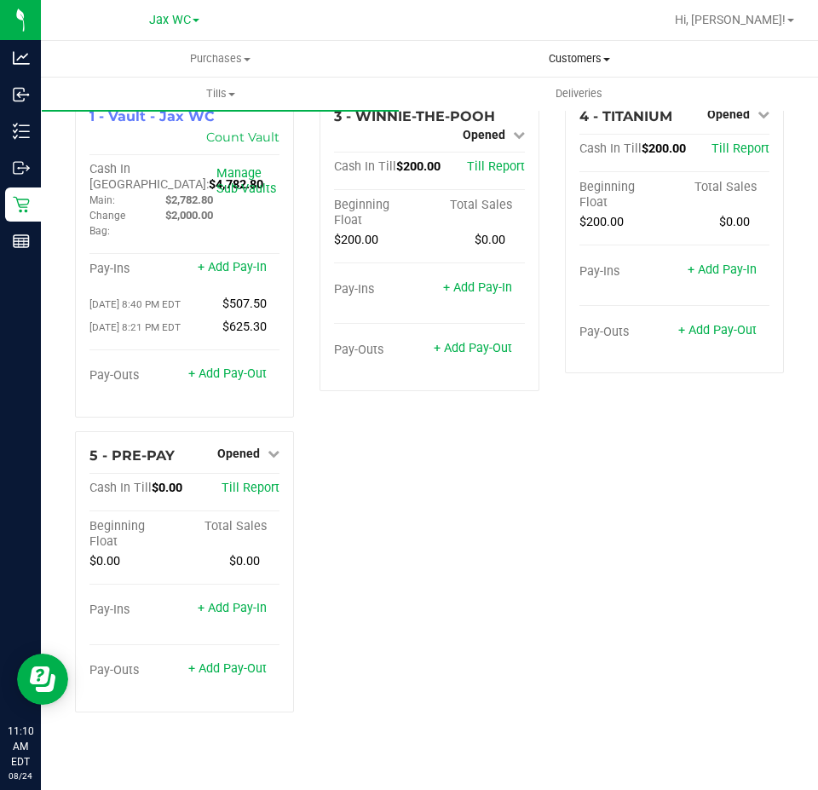
click at [549, 58] on span "Customers" at bounding box center [579, 58] width 357 height 15
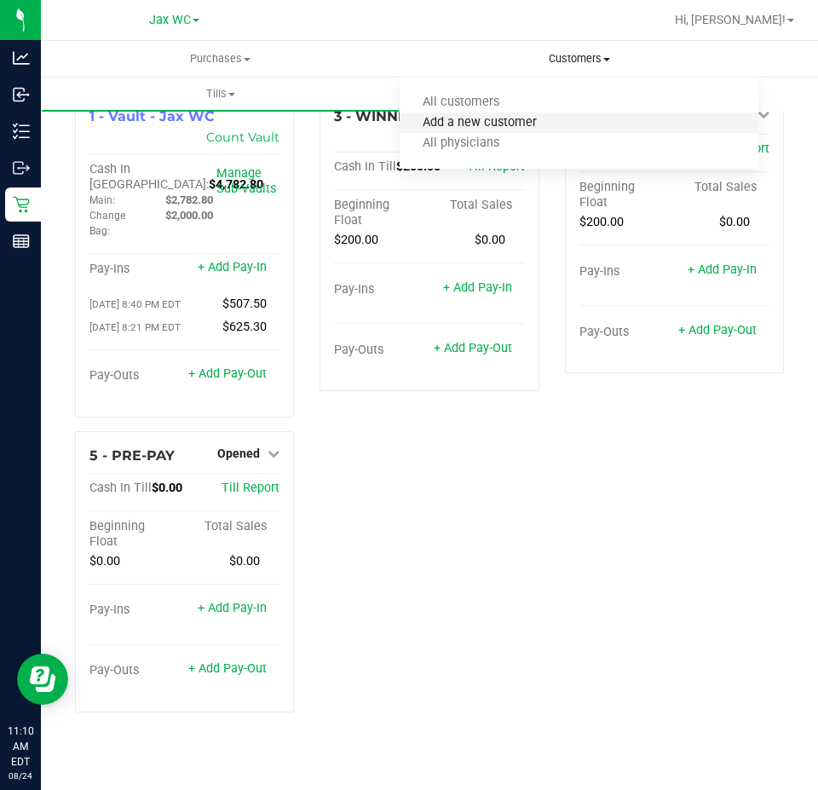
click at [507, 121] on span "Add a new customer" at bounding box center [480, 123] width 160 height 14
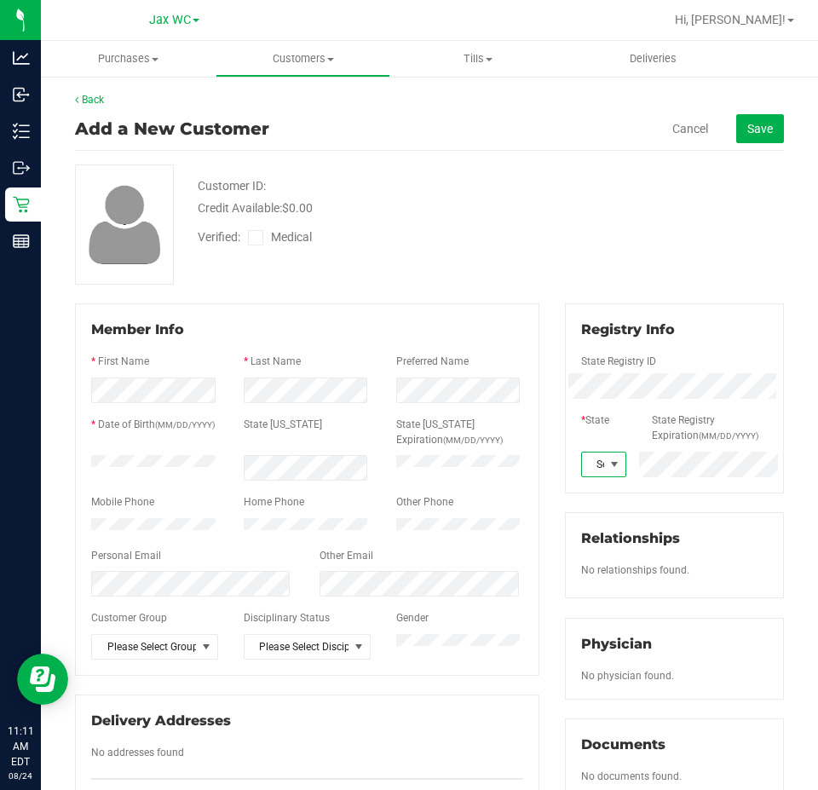
click at [608, 466] on span at bounding box center [615, 465] width 14 height 14
click at [601, 586] on li "FL" at bounding box center [595, 585] width 42 height 29
click at [259, 238] on icon at bounding box center [256, 238] width 11 height 0
click at [0, 0] on input "Medical" at bounding box center [0, 0] width 0 height 0
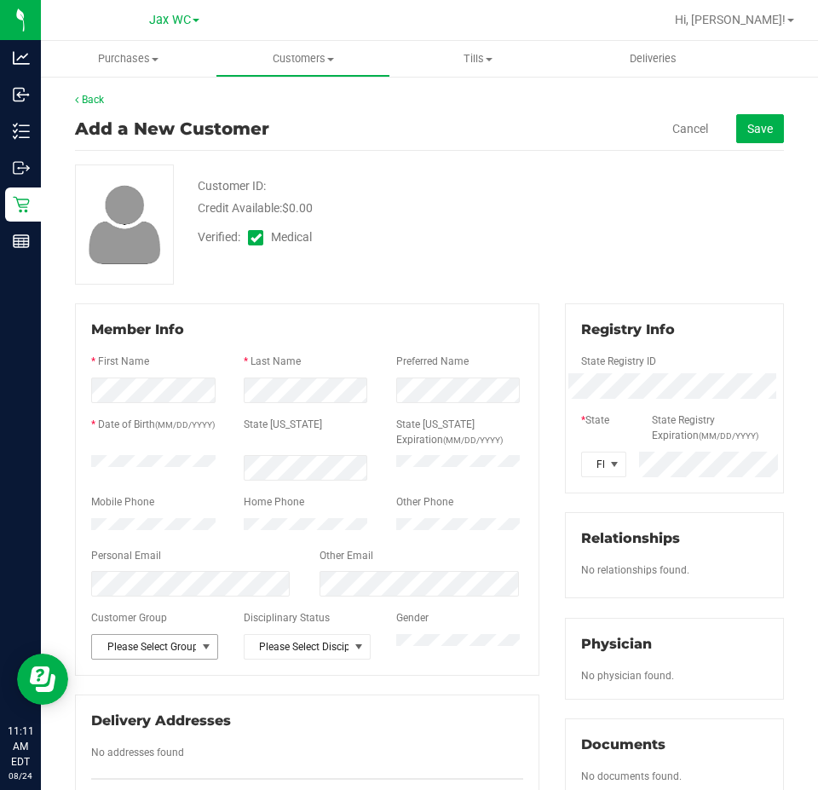
click at [191, 657] on span "Please Select Group" at bounding box center [144, 647] width 104 height 24
click at [474, 264] on div "Customer ID: Credit Available: $0.00 Verified: Medical" at bounding box center [429, 224] width 735 height 120
click at [156, 646] on span "Please Select Group" at bounding box center [144, 647] width 104 height 24
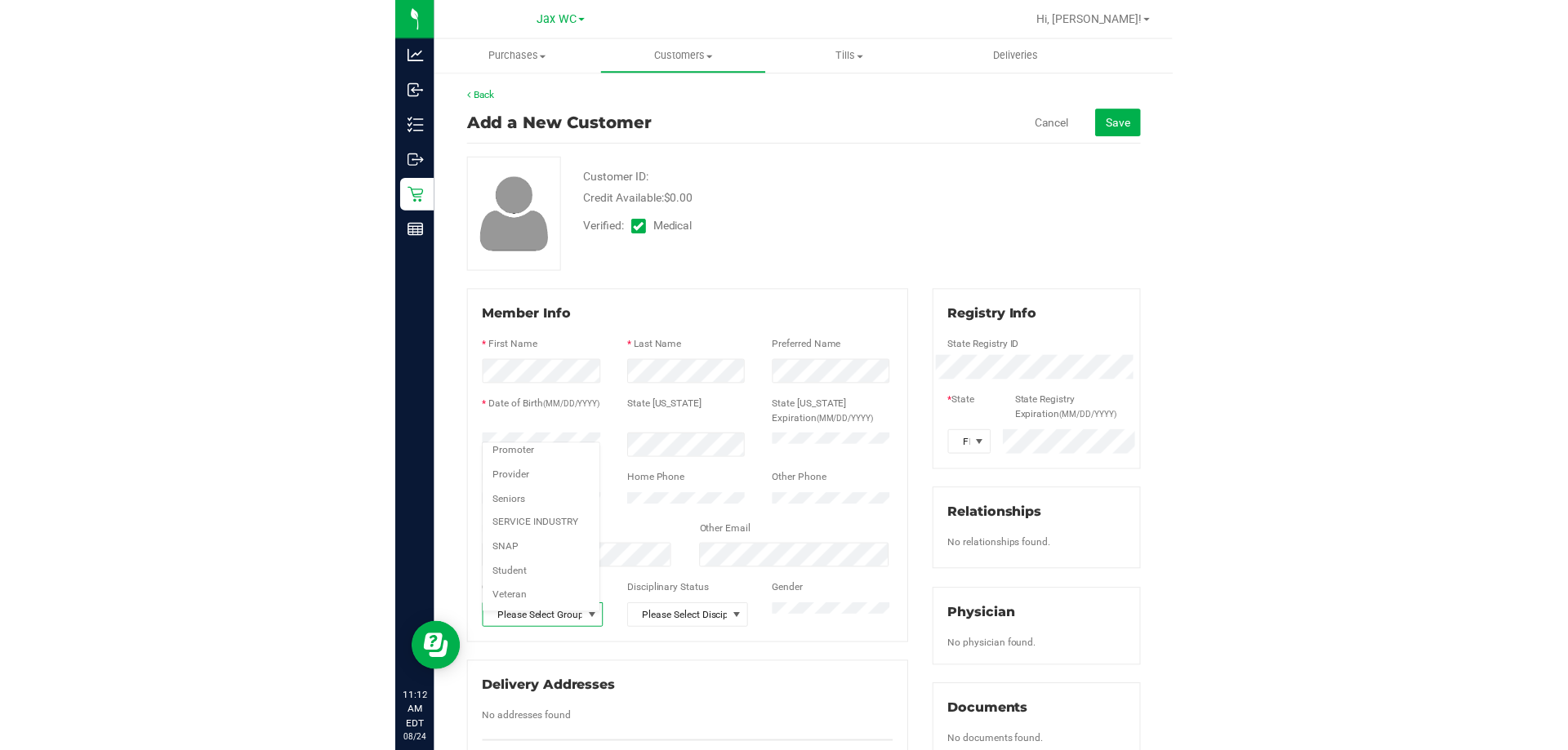
scroll to position [222, 0]
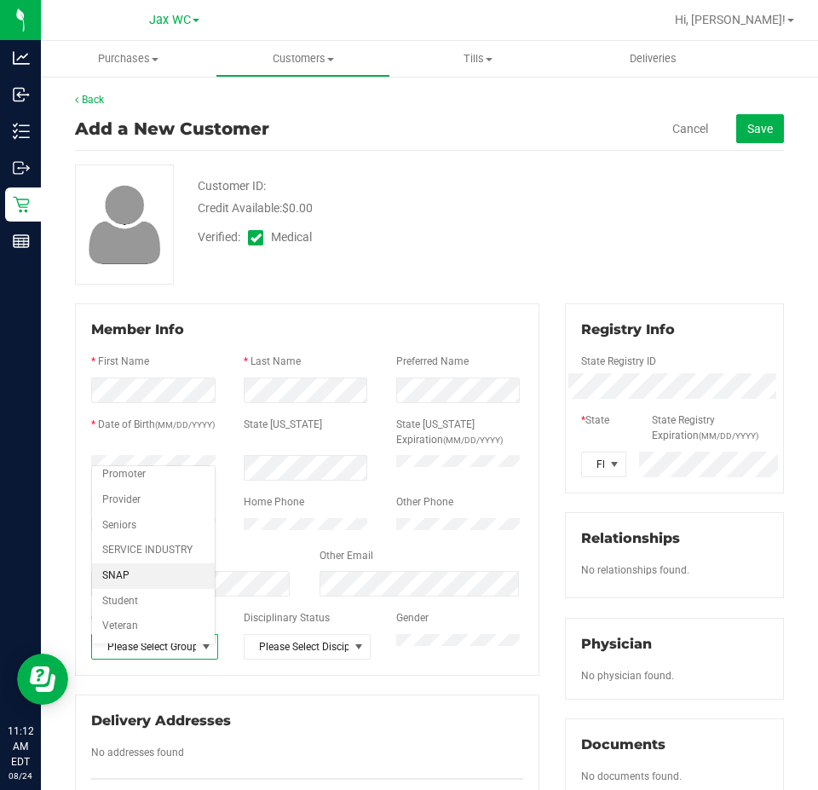
click at [153, 580] on li "SNAP" at bounding box center [153, 576] width 123 height 26
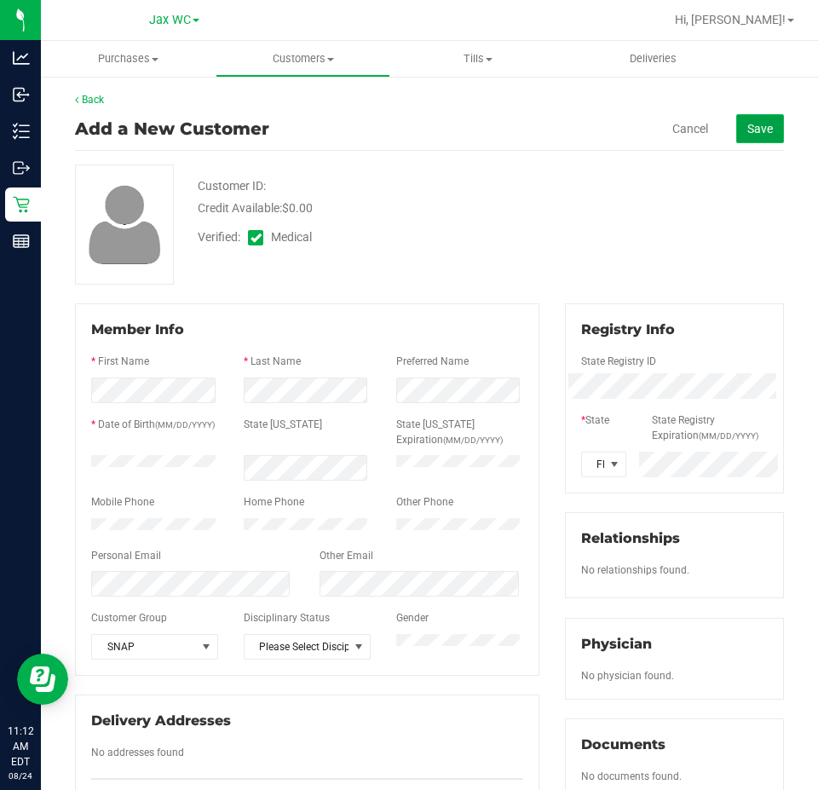
click at [755, 135] on span "Save" at bounding box center [760, 129] width 26 height 14
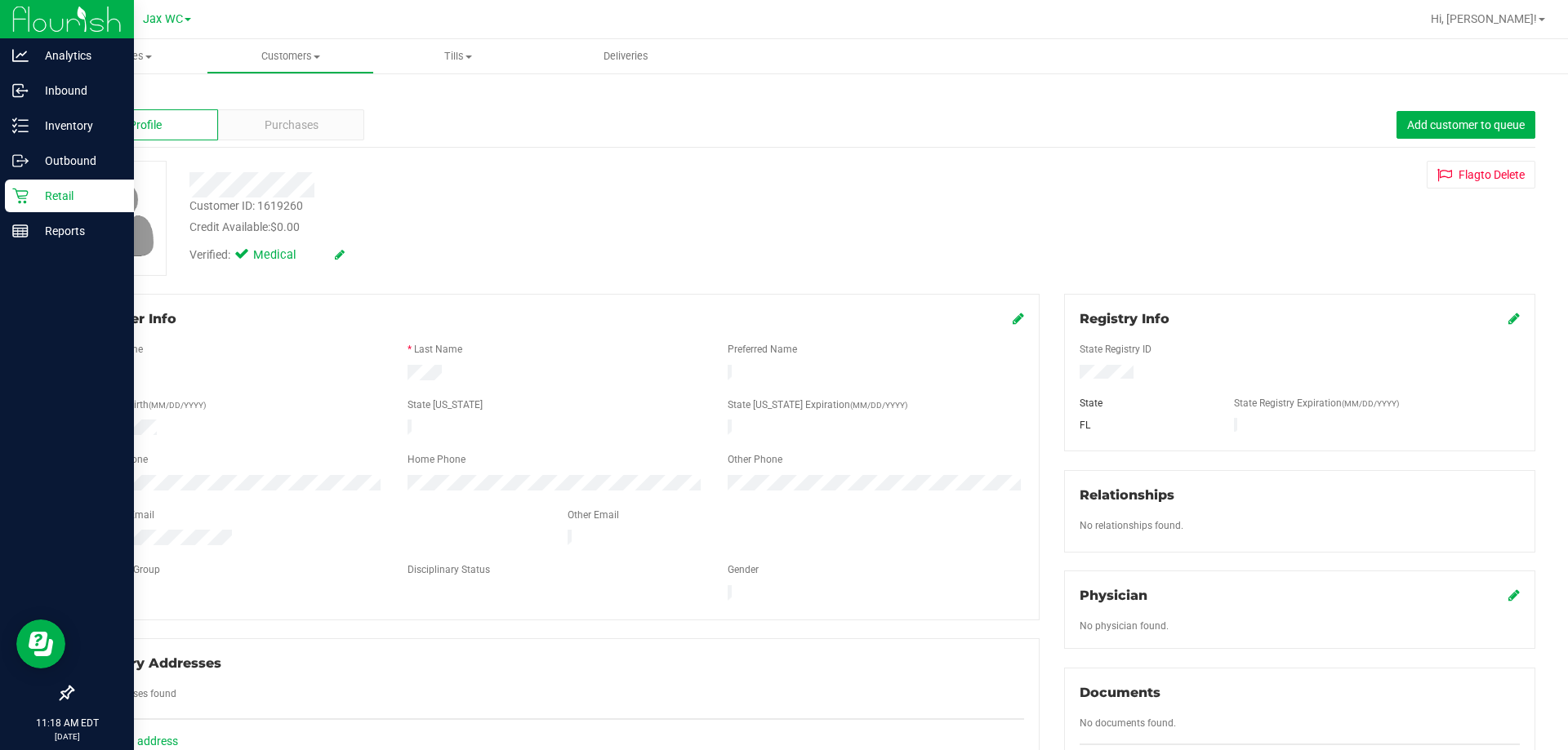
click at [57, 191] on p "Retail" at bounding box center [78, 195] width 98 height 19
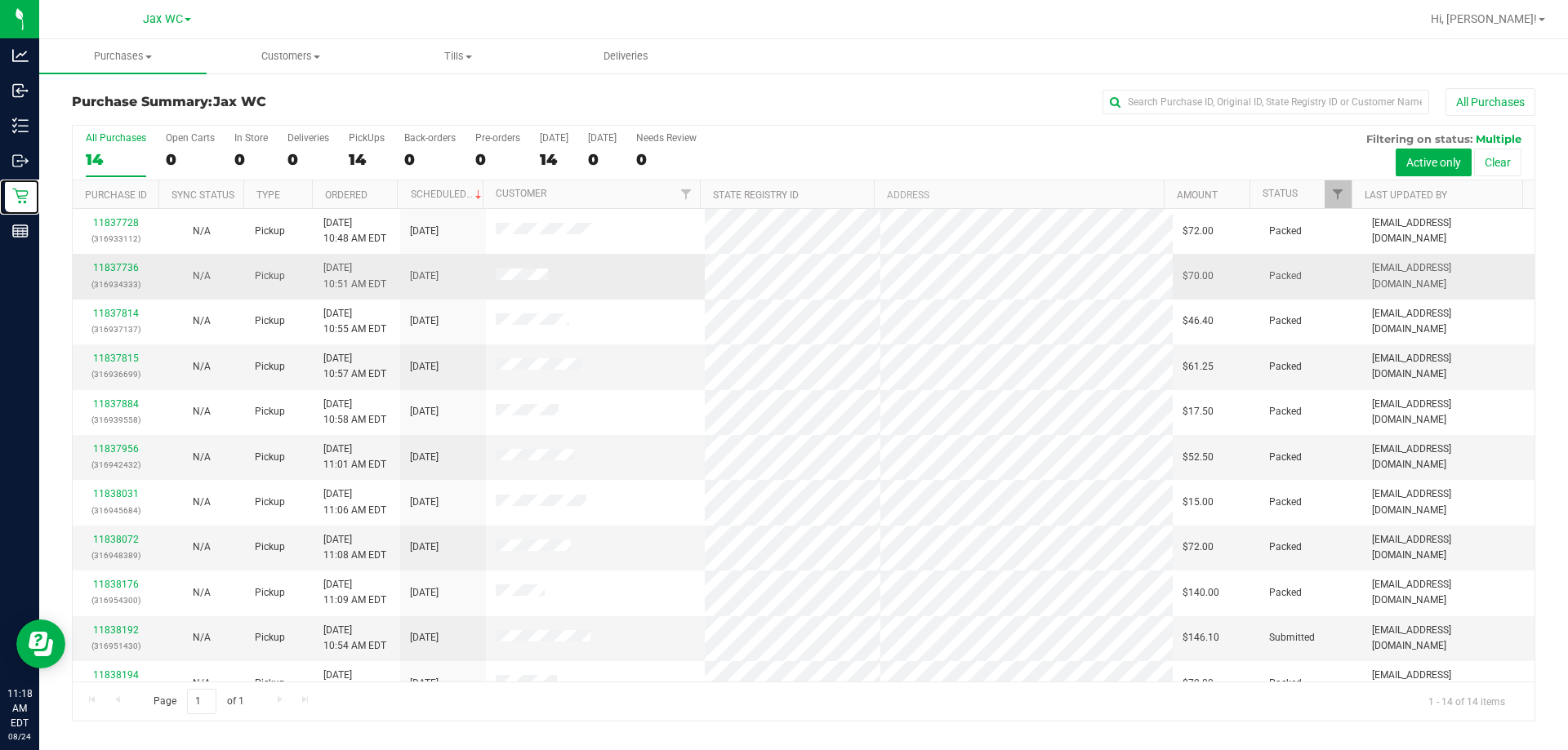
scroll to position [160, 0]
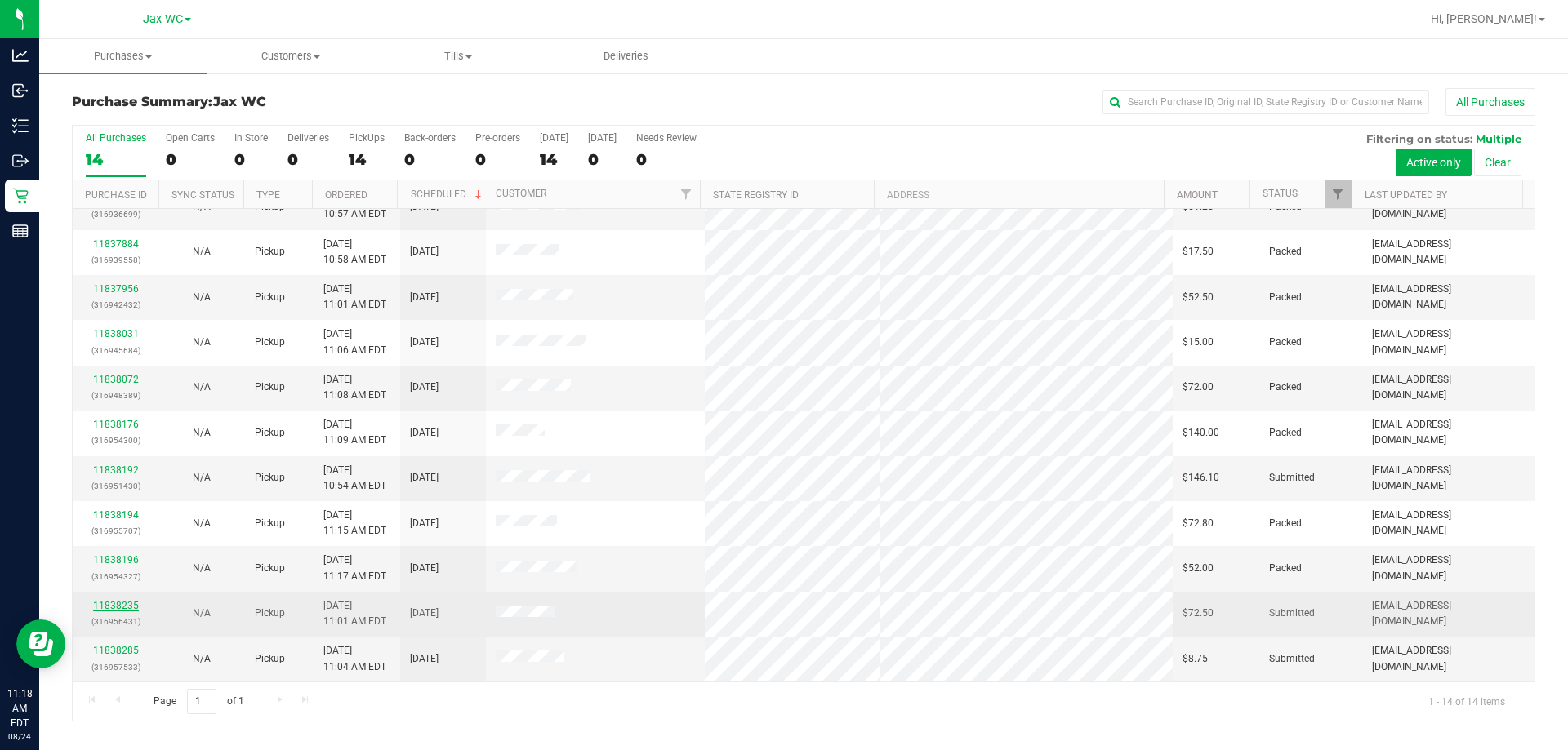
click at [121, 609] on link "11838235" at bounding box center [116, 605] width 46 height 11
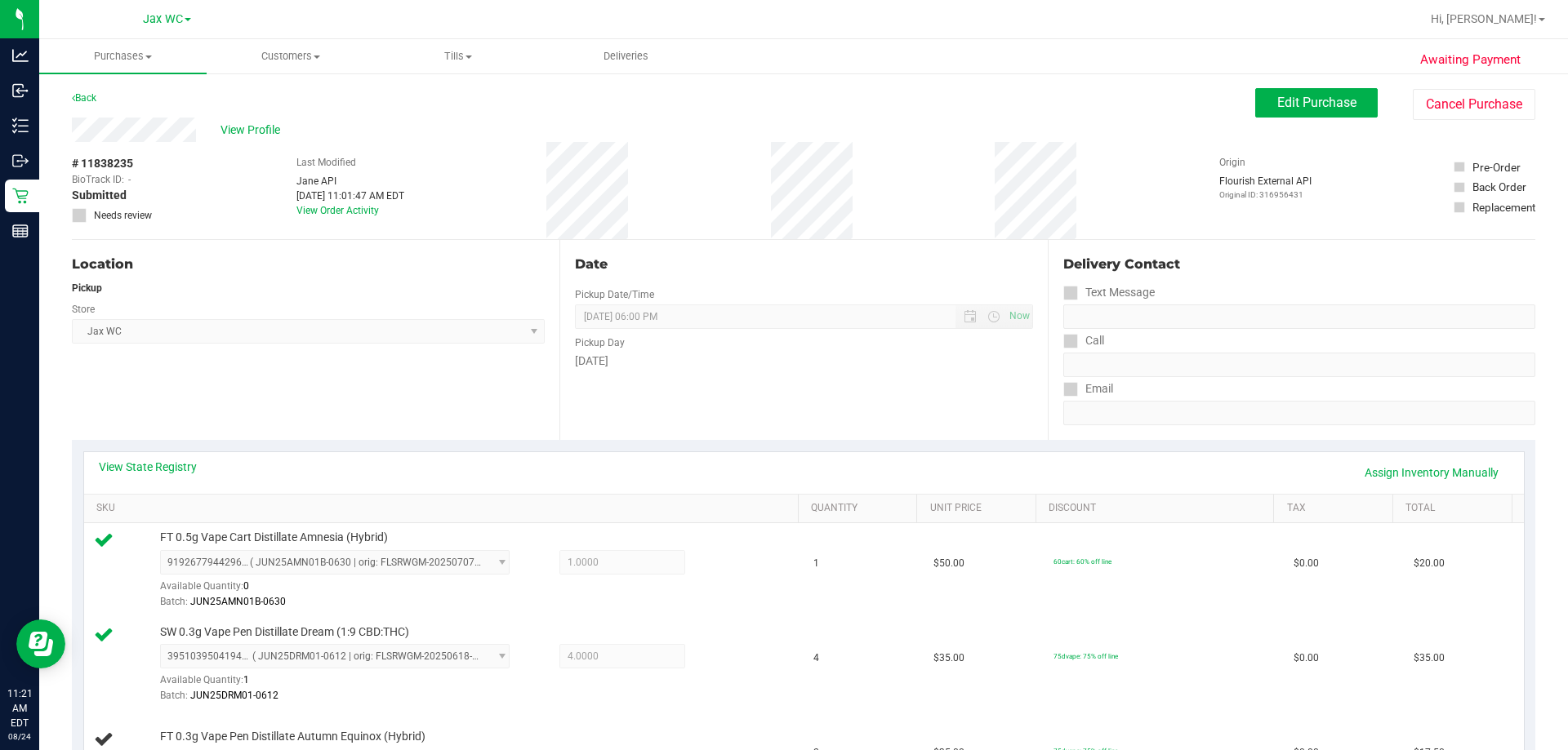
scroll to position [489, 0]
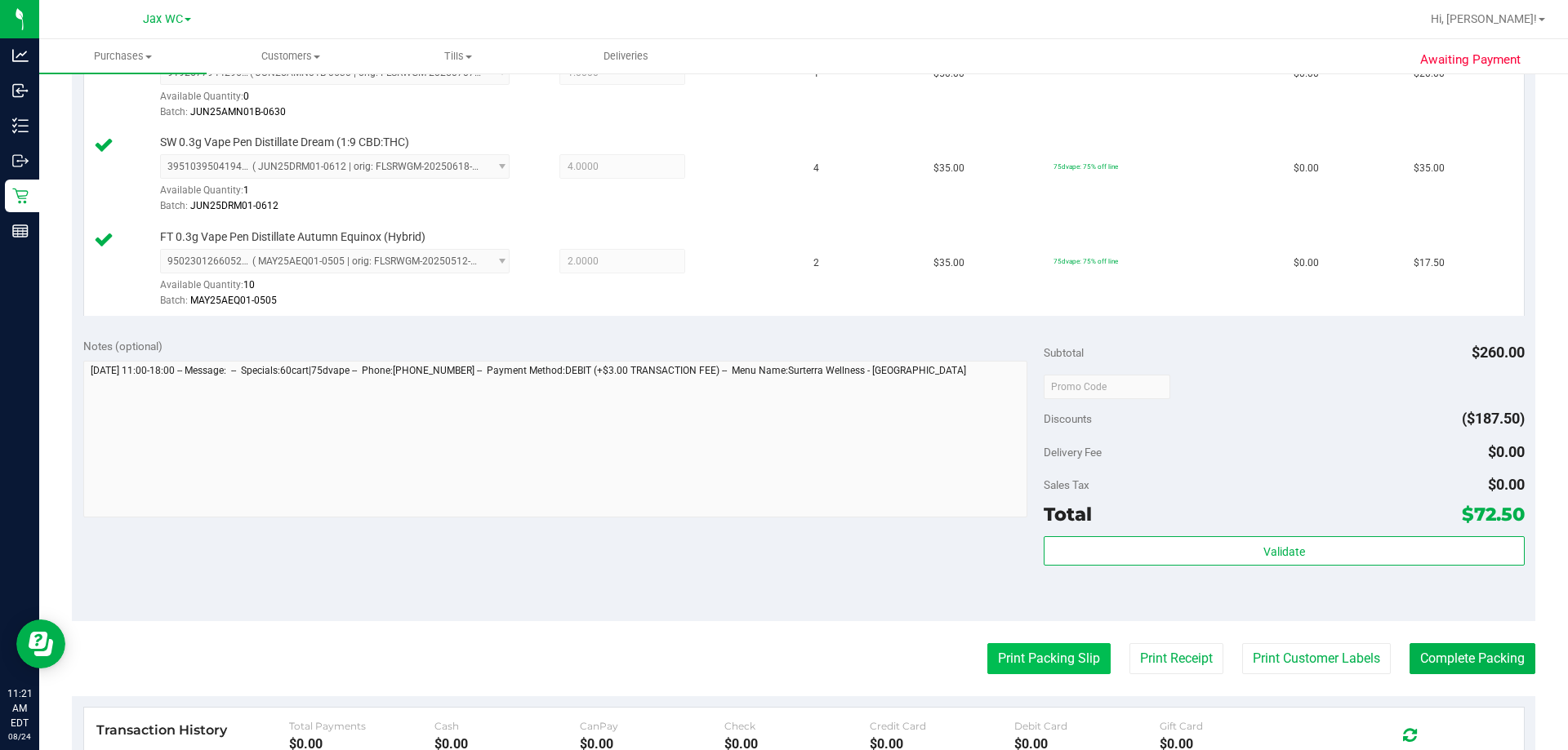
click at [1049, 666] on button "Print Packing Slip" at bounding box center [1049, 659] width 124 height 31
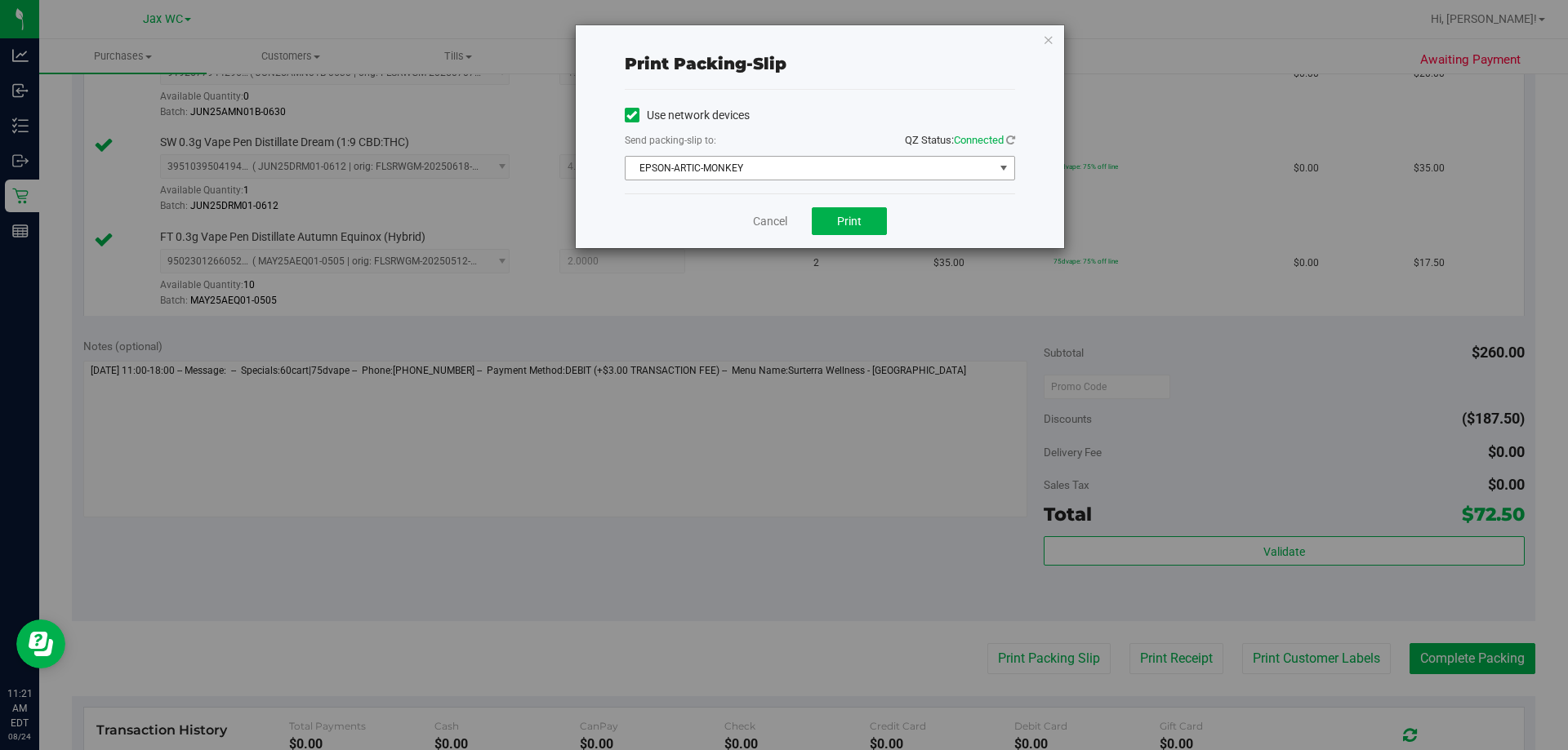
click at [848, 177] on span "EPSON-ARTIC-MONKEY" at bounding box center [810, 169] width 368 height 23
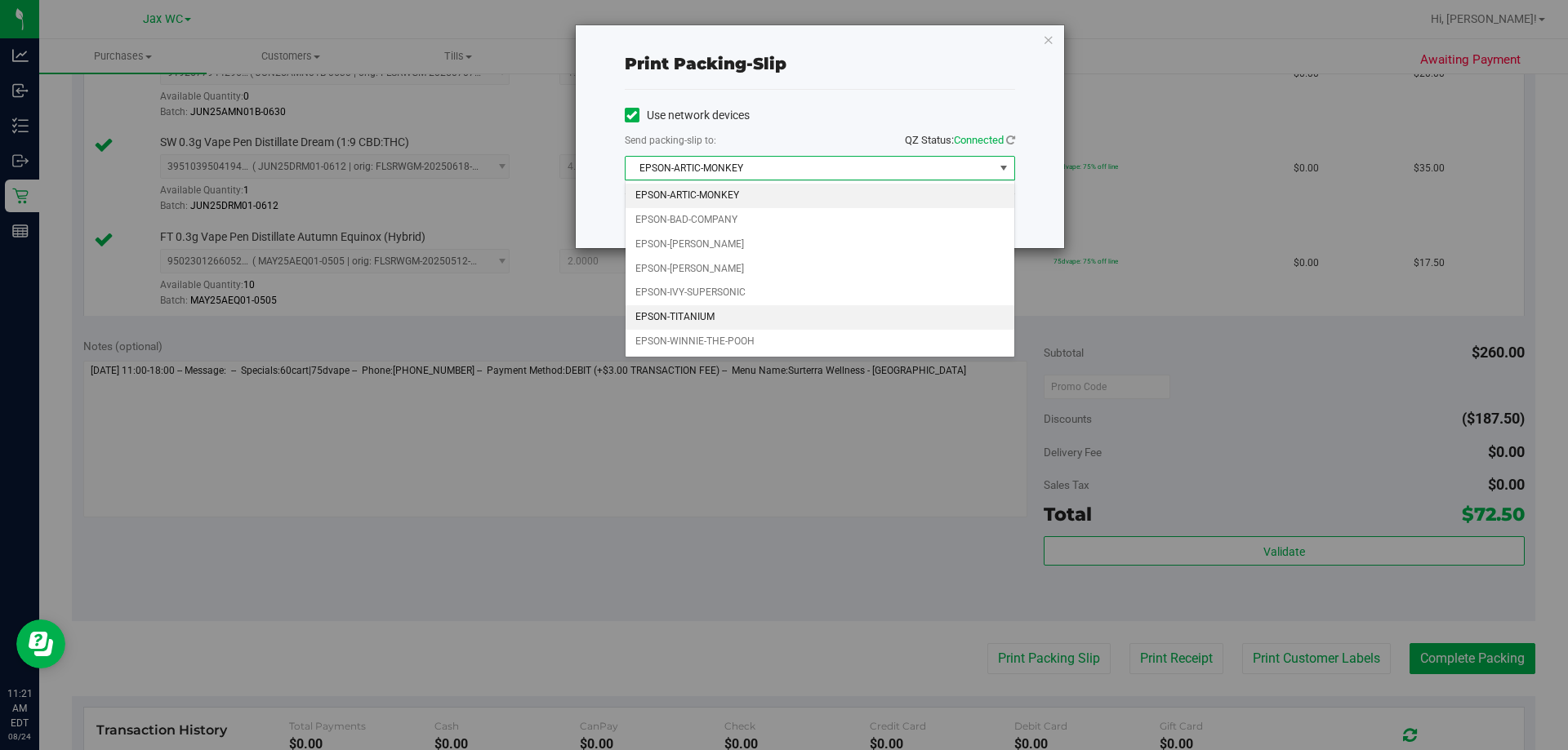
click at [786, 320] on li "EPSON-TITANIUM" at bounding box center [820, 318] width 389 height 25
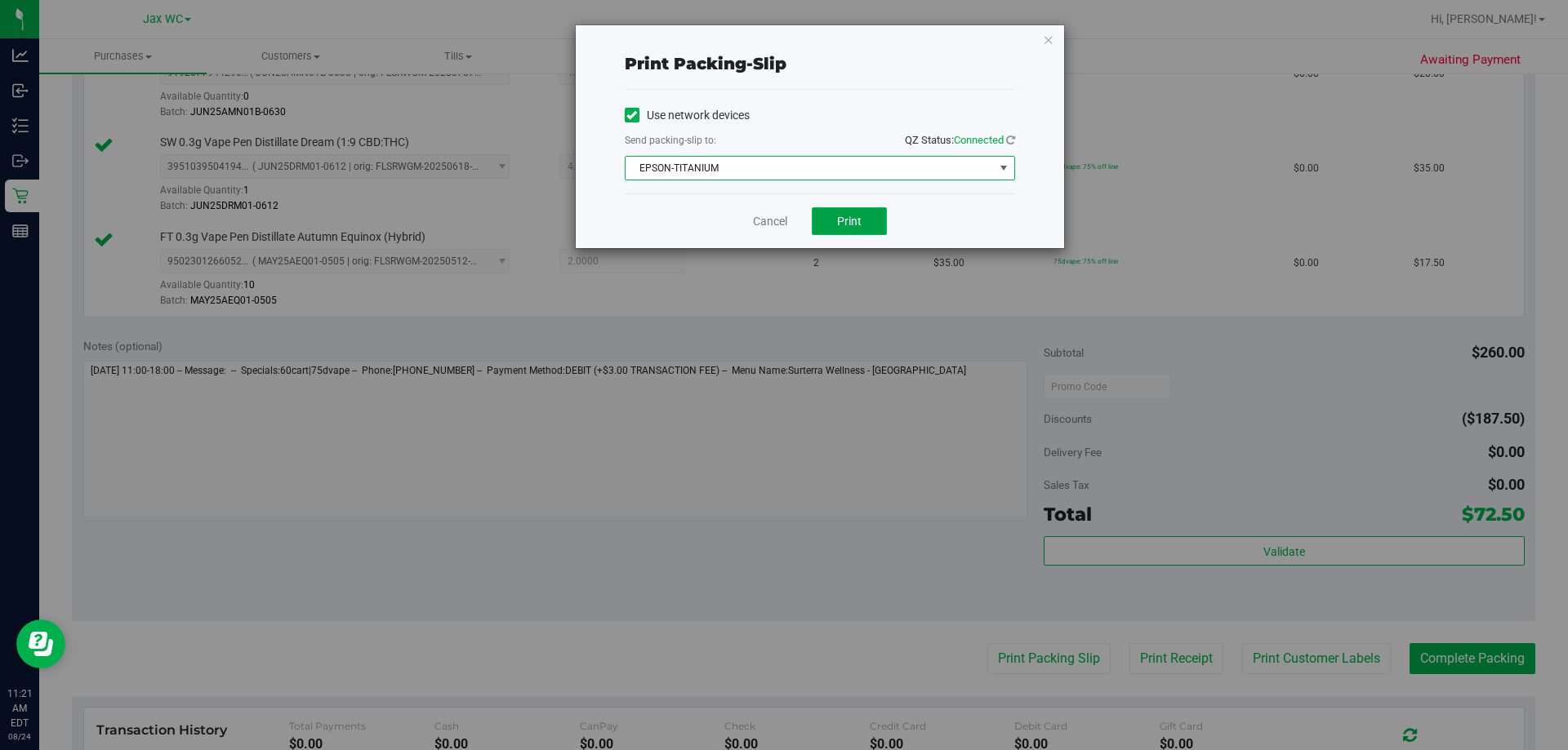
click at [842, 223] on span "Print" at bounding box center [850, 221] width 25 height 13
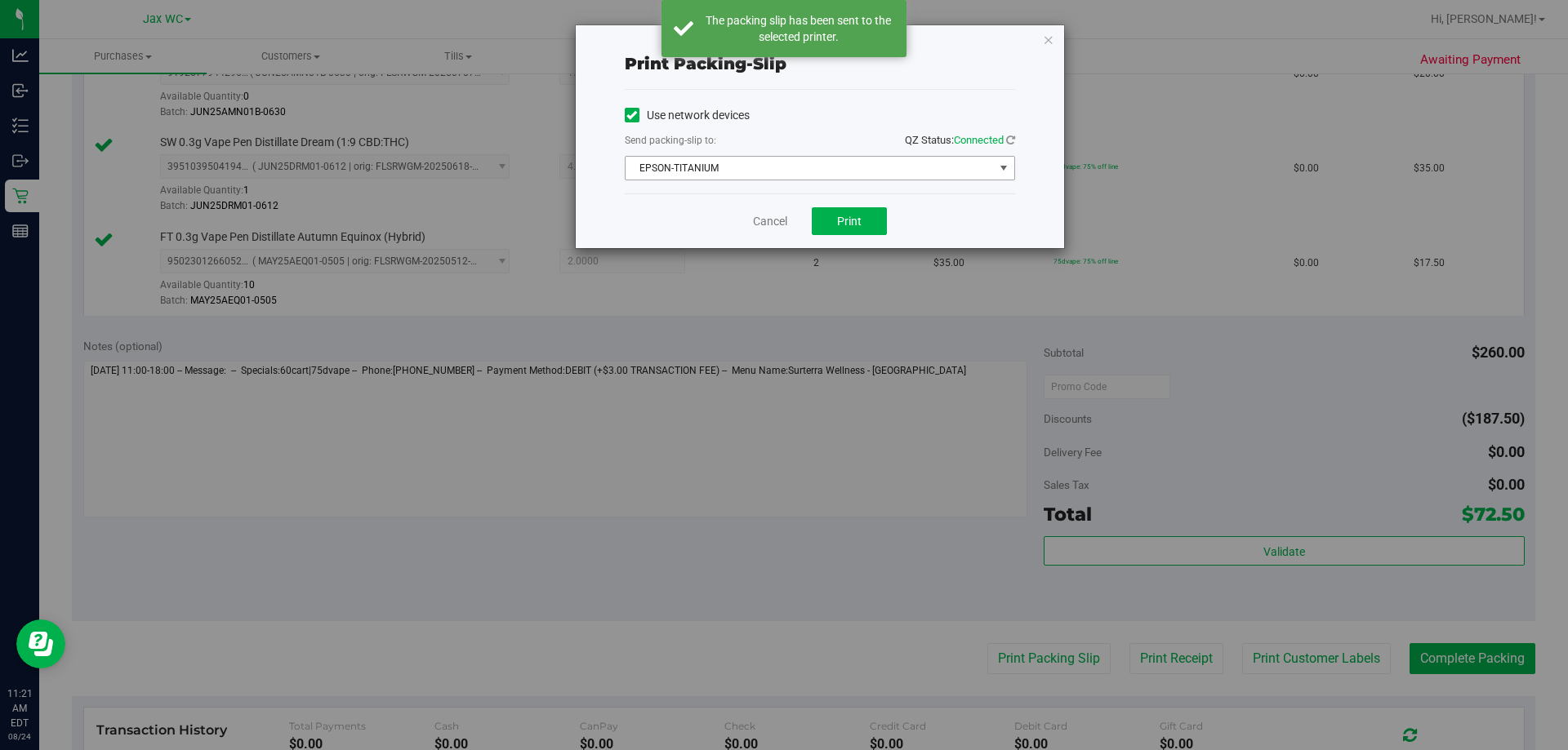
click at [835, 166] on span "EPSON-TITANIUM" at bounding box center [810, 169] width 368 height 23
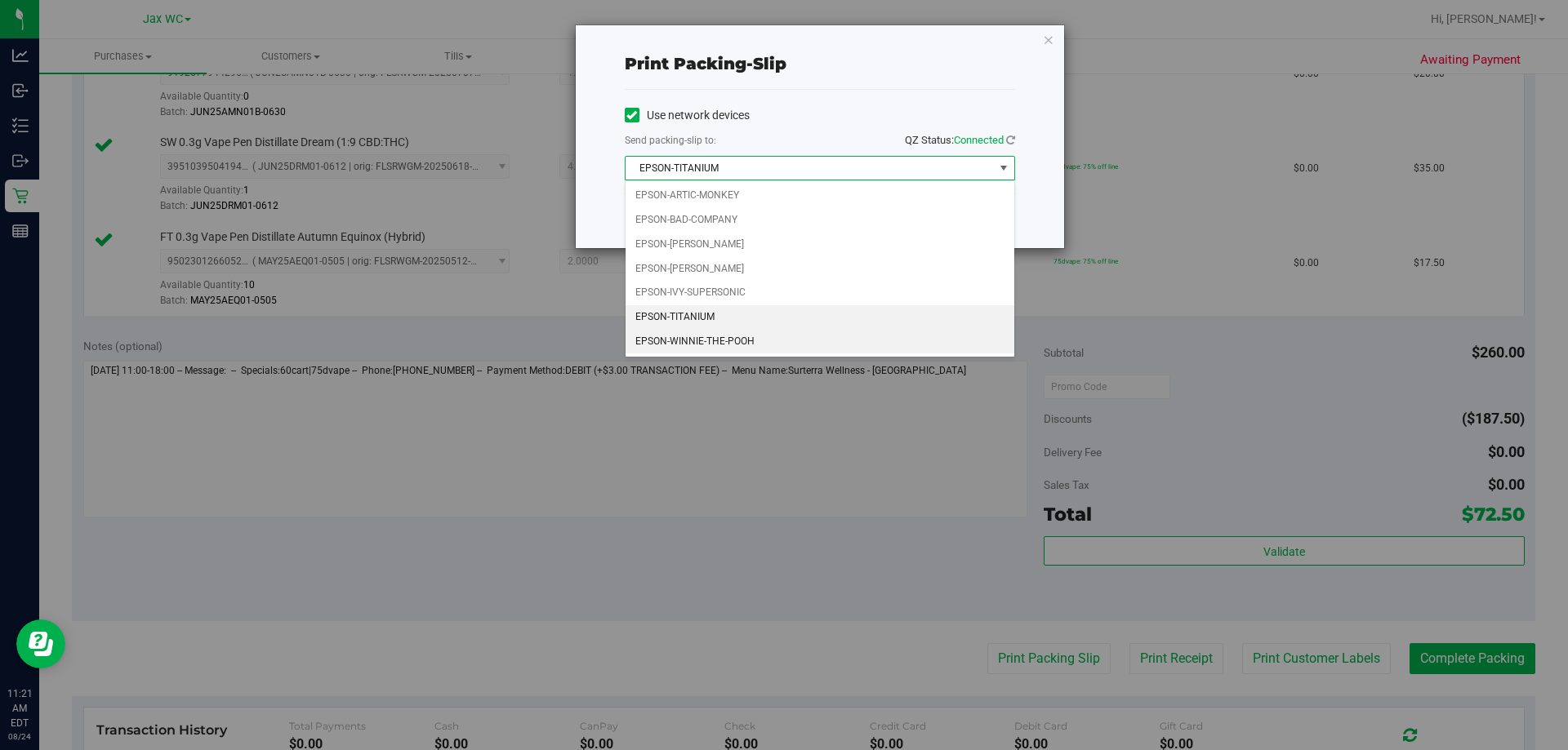
click at [752, 334] on li "EPSON-WINNIE-THE-POOH" at bounding box center [820, 342] width 389 height 25
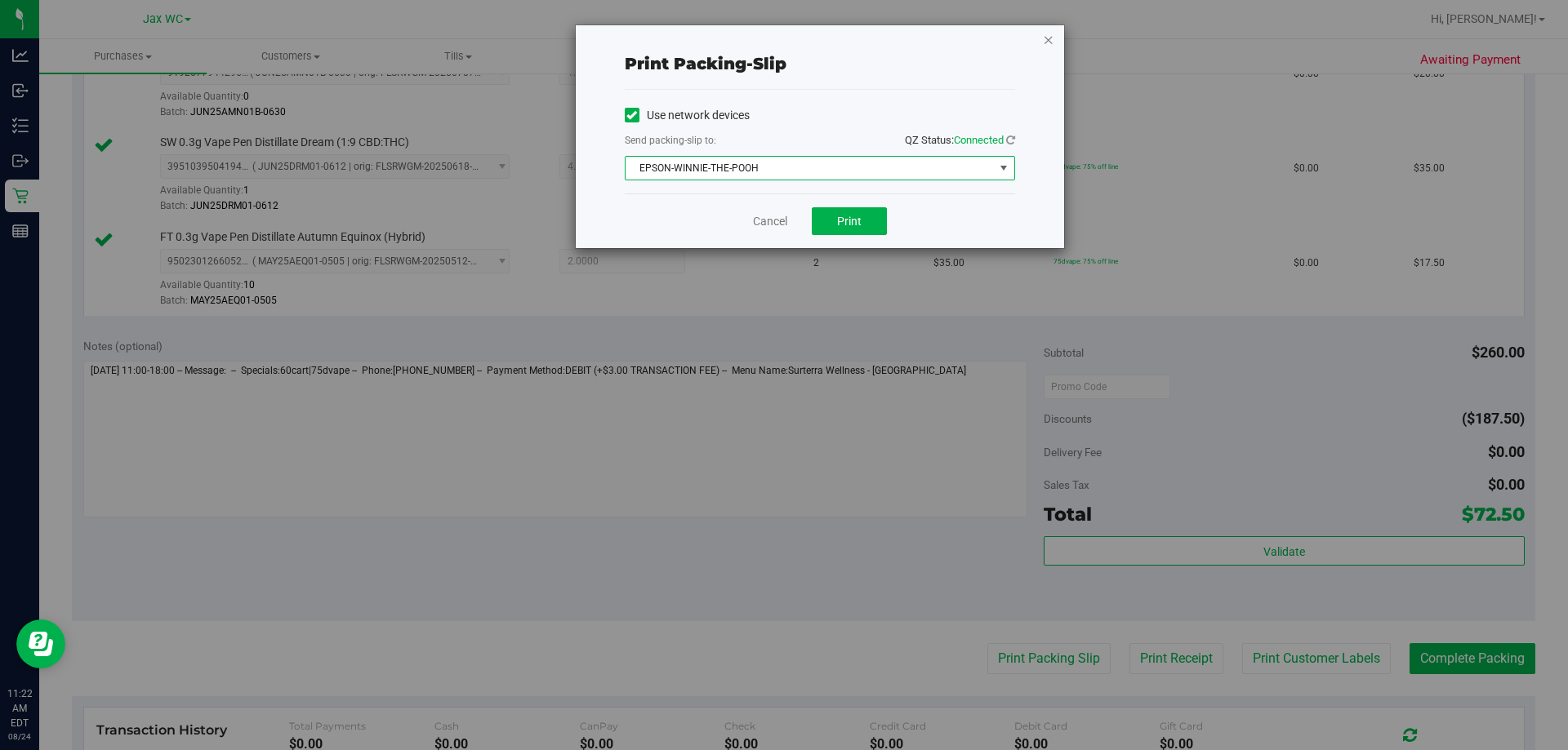
click at [1048, 40] on icon "button" at bounding box center [1049, 39] width 12 height 19
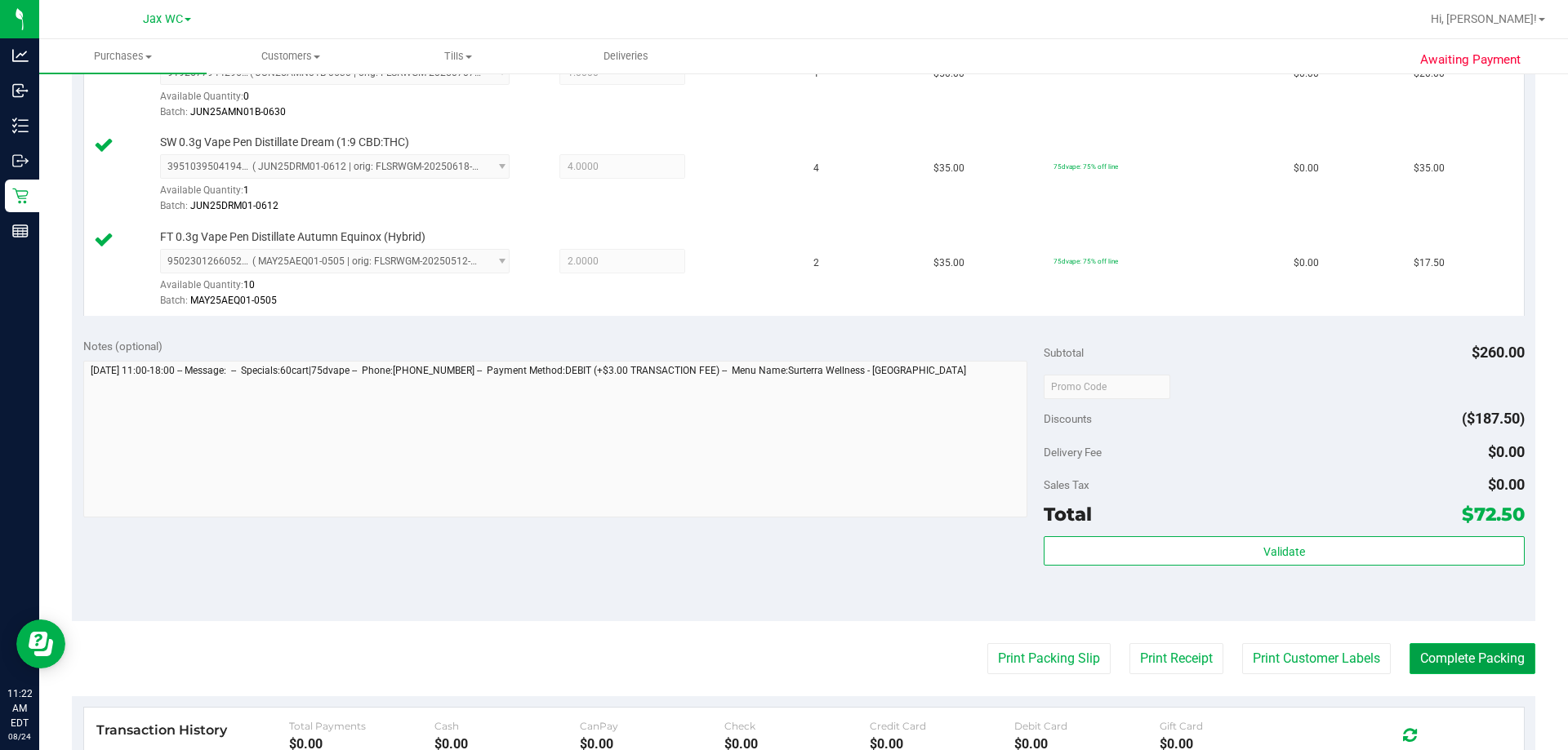
click at [1435, 664] on button "Complete Packing" at bounding box center [1472, 659] width 126 height 31
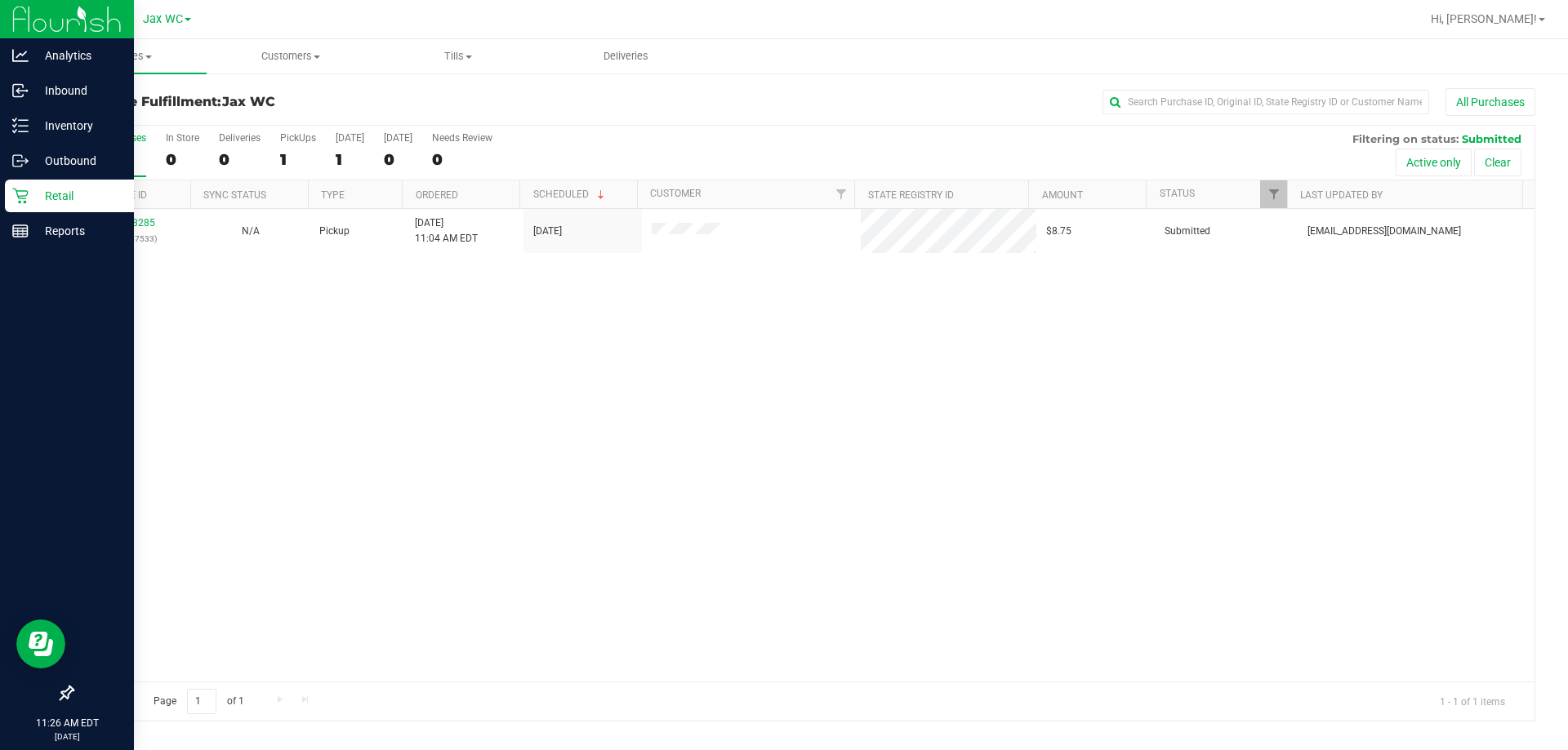
click at [25, 189] on icon at bounding box center [20, 195] width 16 height 16
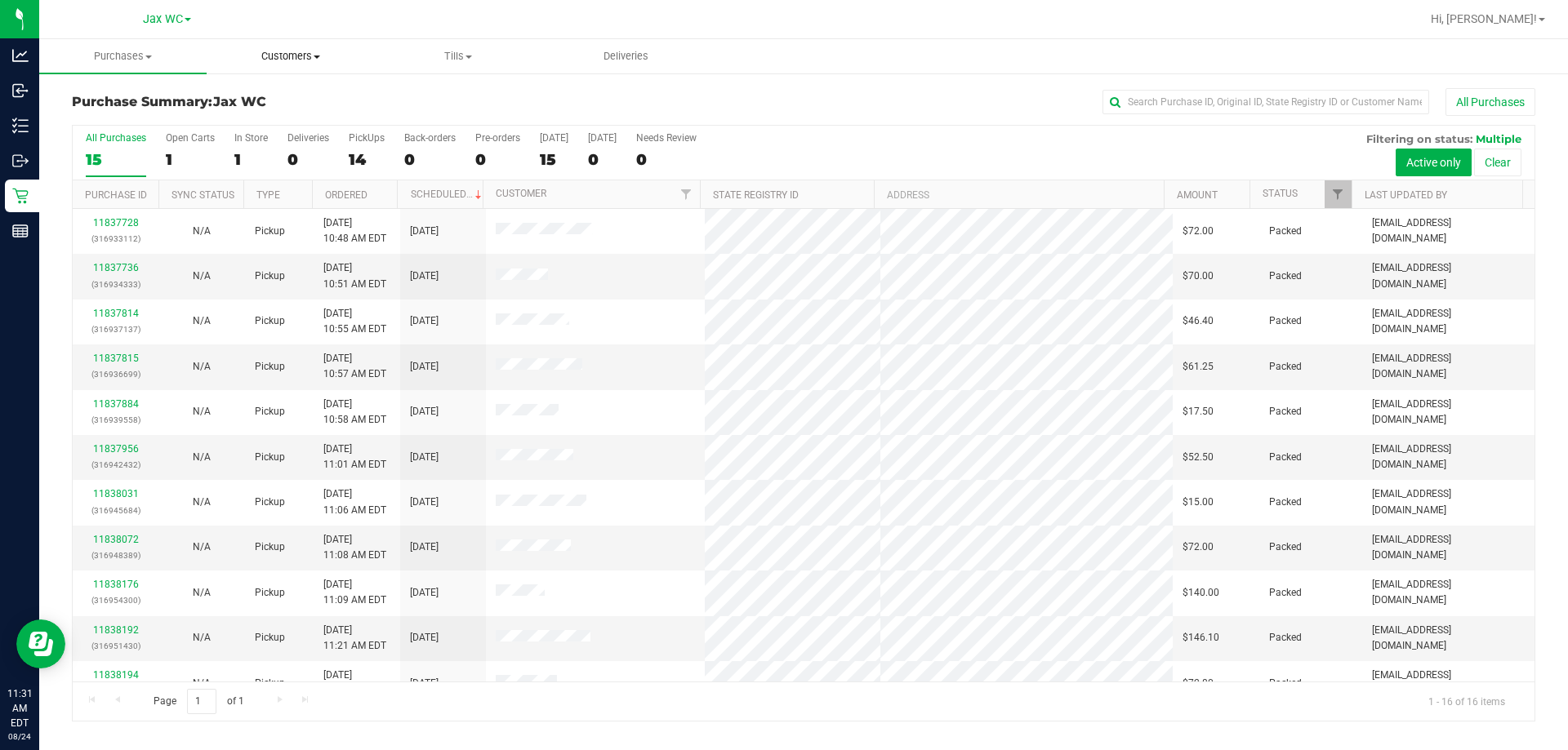
click at [268, 54] on span "Customers" at bounding box center [289, 56] width 166 height 14
click at [1485, 101] on button "All Purchases" at bounding box center [1490, 102] width 90 height 28
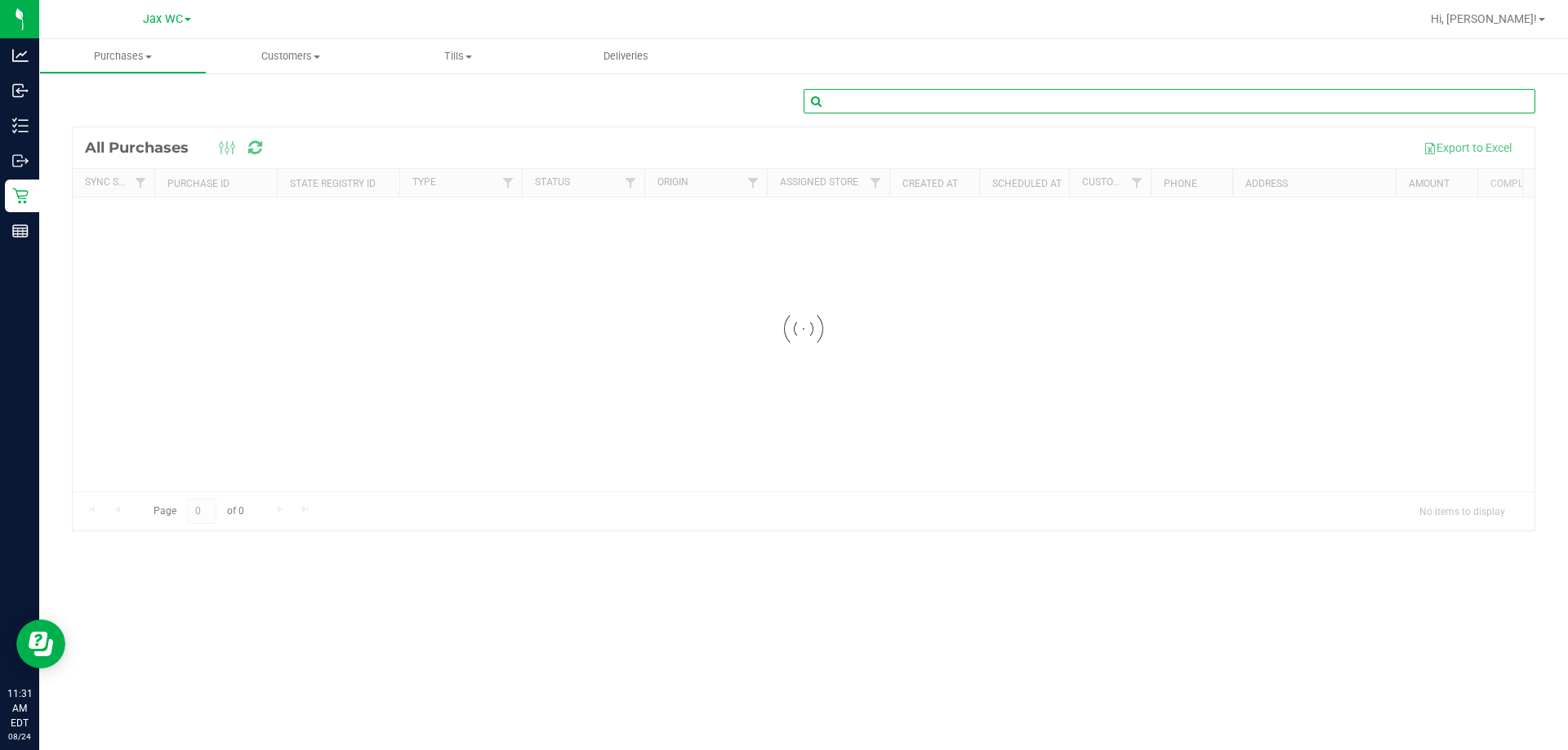
click at [1141, 100] on input "text" at bounding box center [1170, 102] width 732 height 25
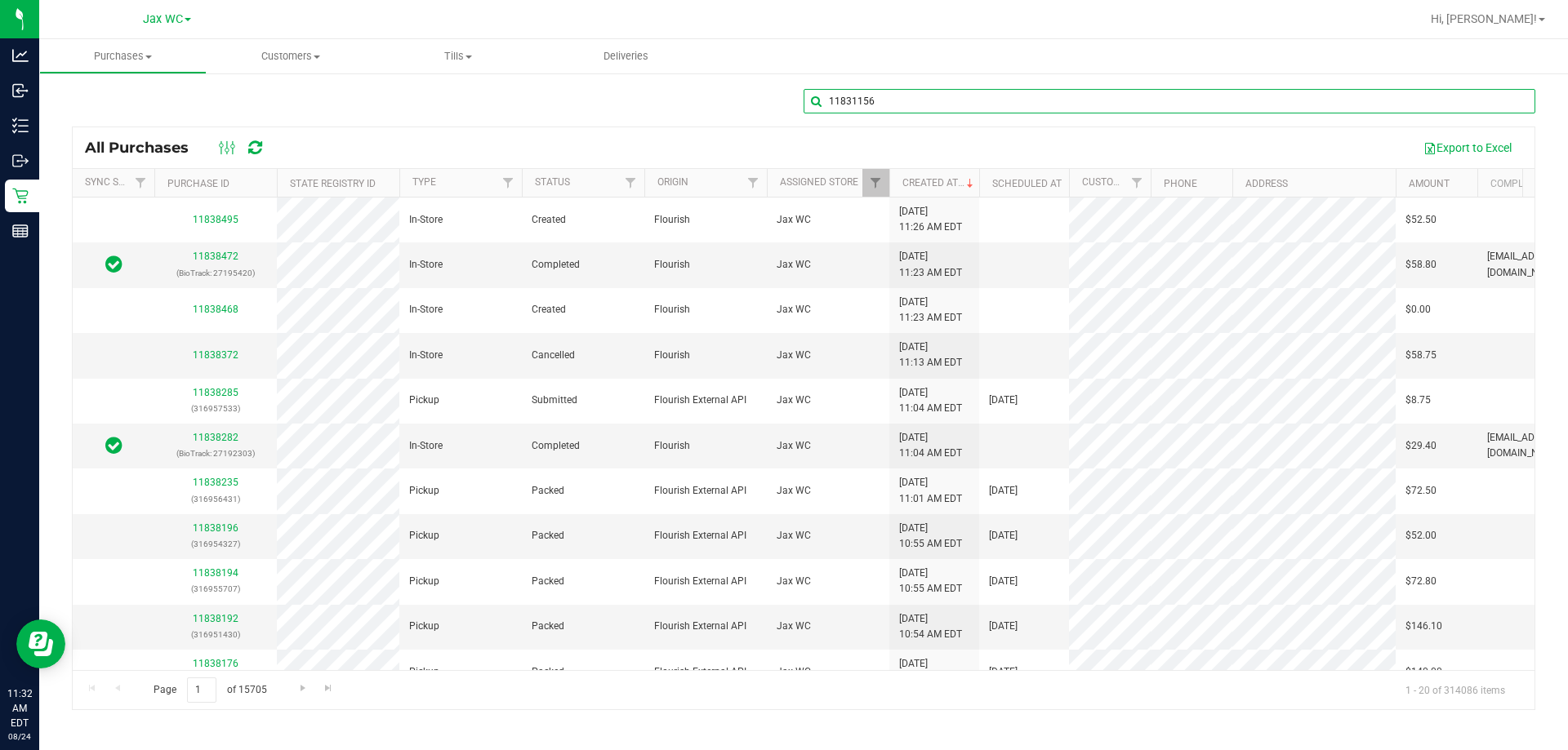
type input "11831156"
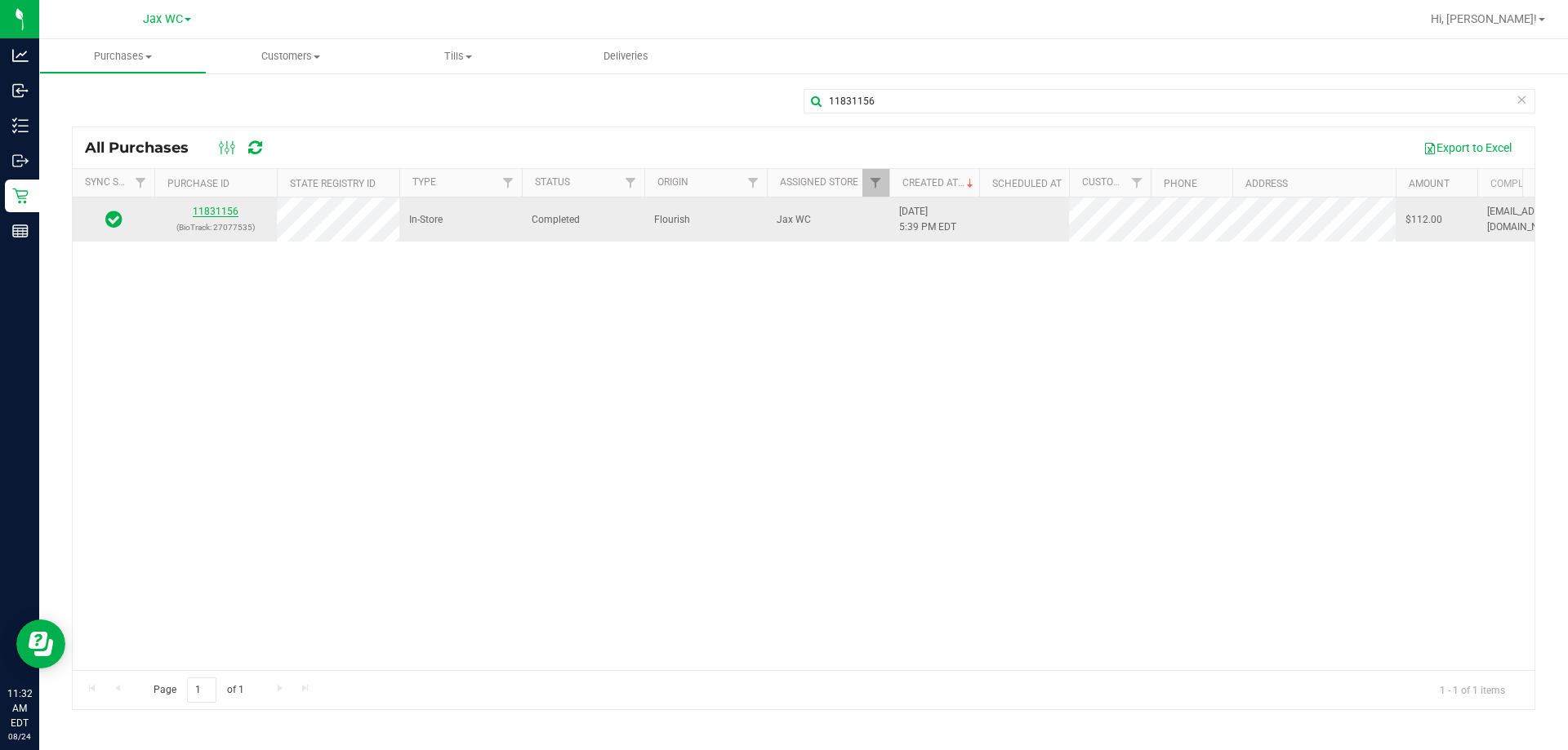
click at [219, 215] on link "11831156" at bounding box center [216, 212] width 46 height 11
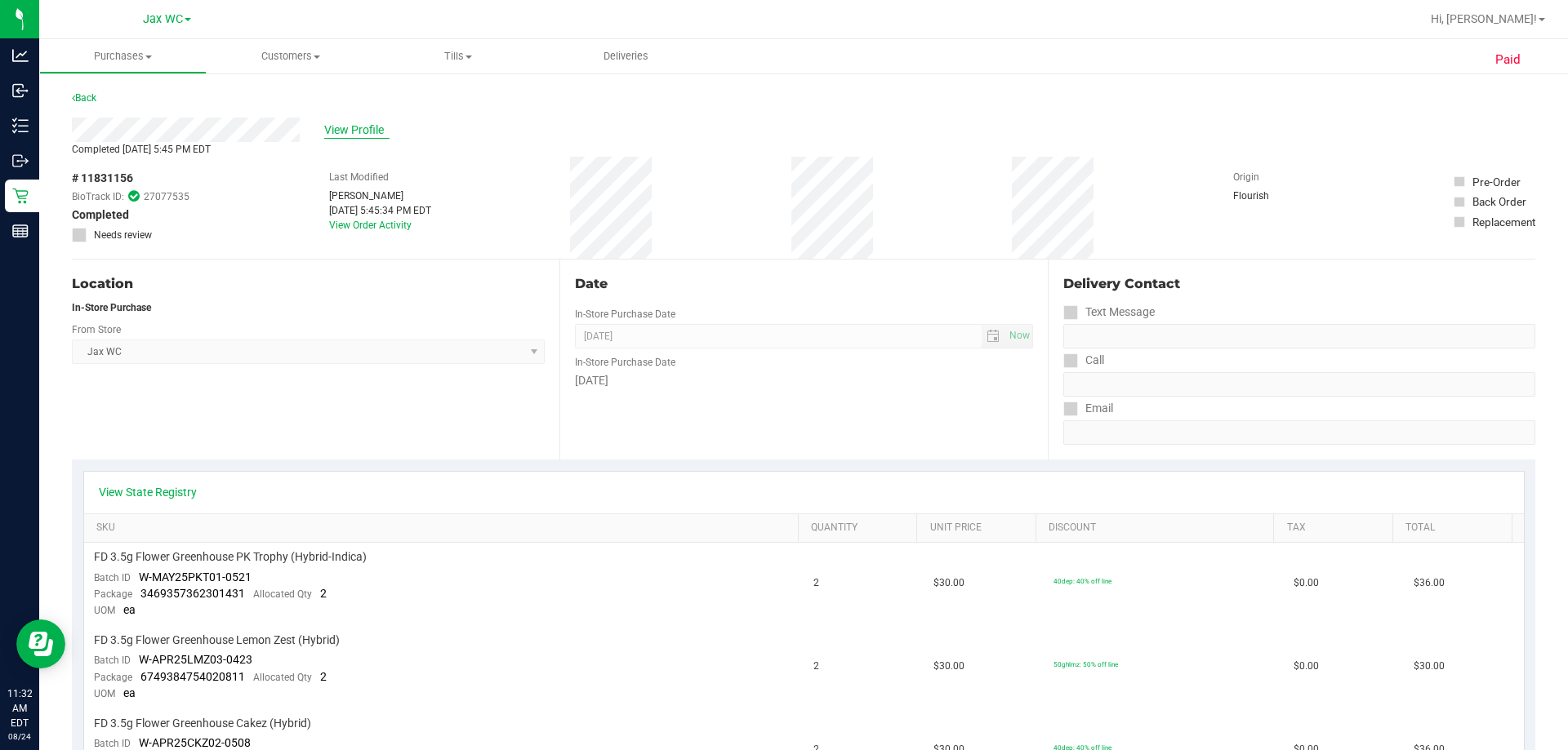
click at [340, 135] on span "View Profile" at bounding box center [357, 130] width 65 height 17
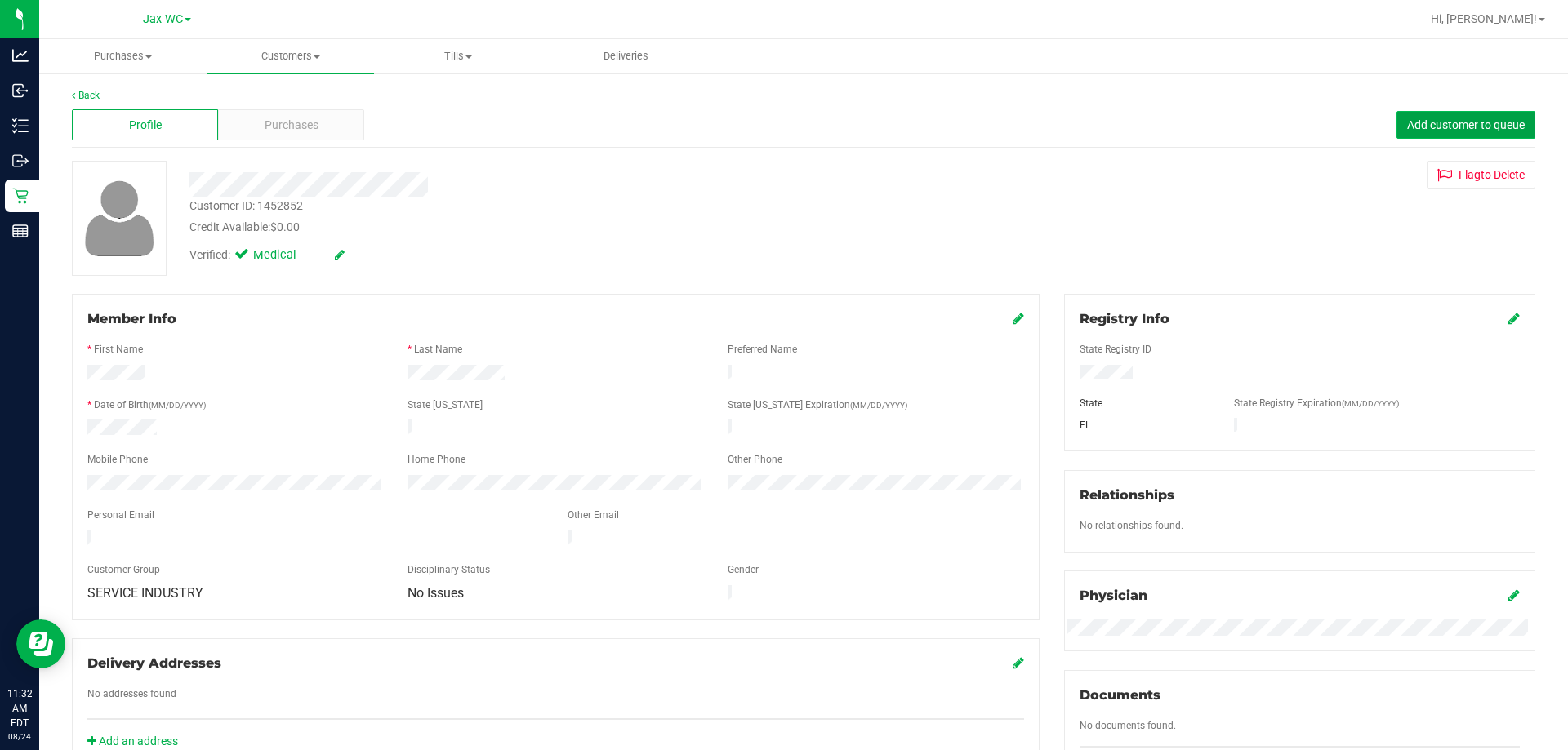
click at [1455, 119] on span "Add customer to queue" at bounding box center [1465, 125] width 118 height 13
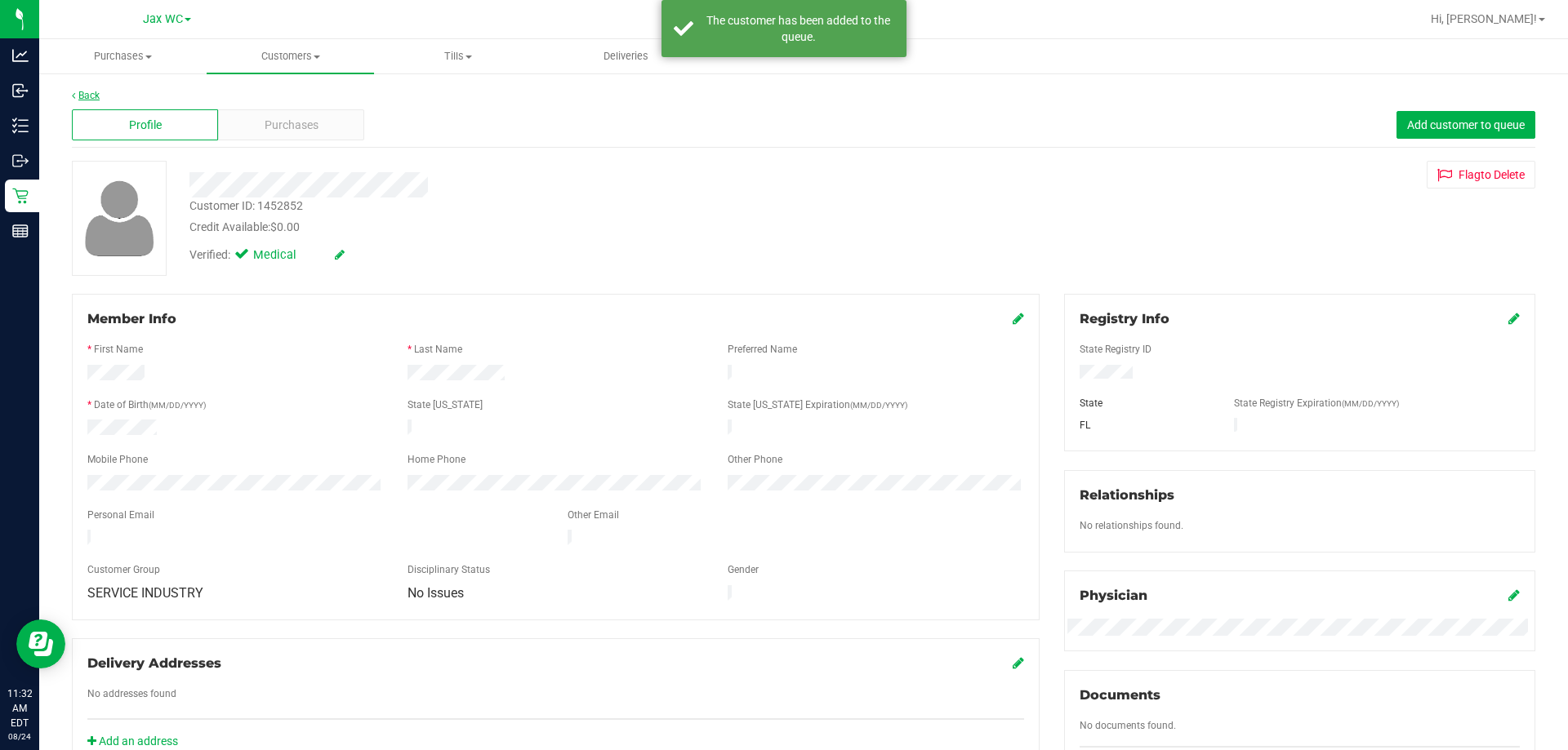
click at [76, 95] on link "Back" at bounding box center [85, 96] width 28 height 11
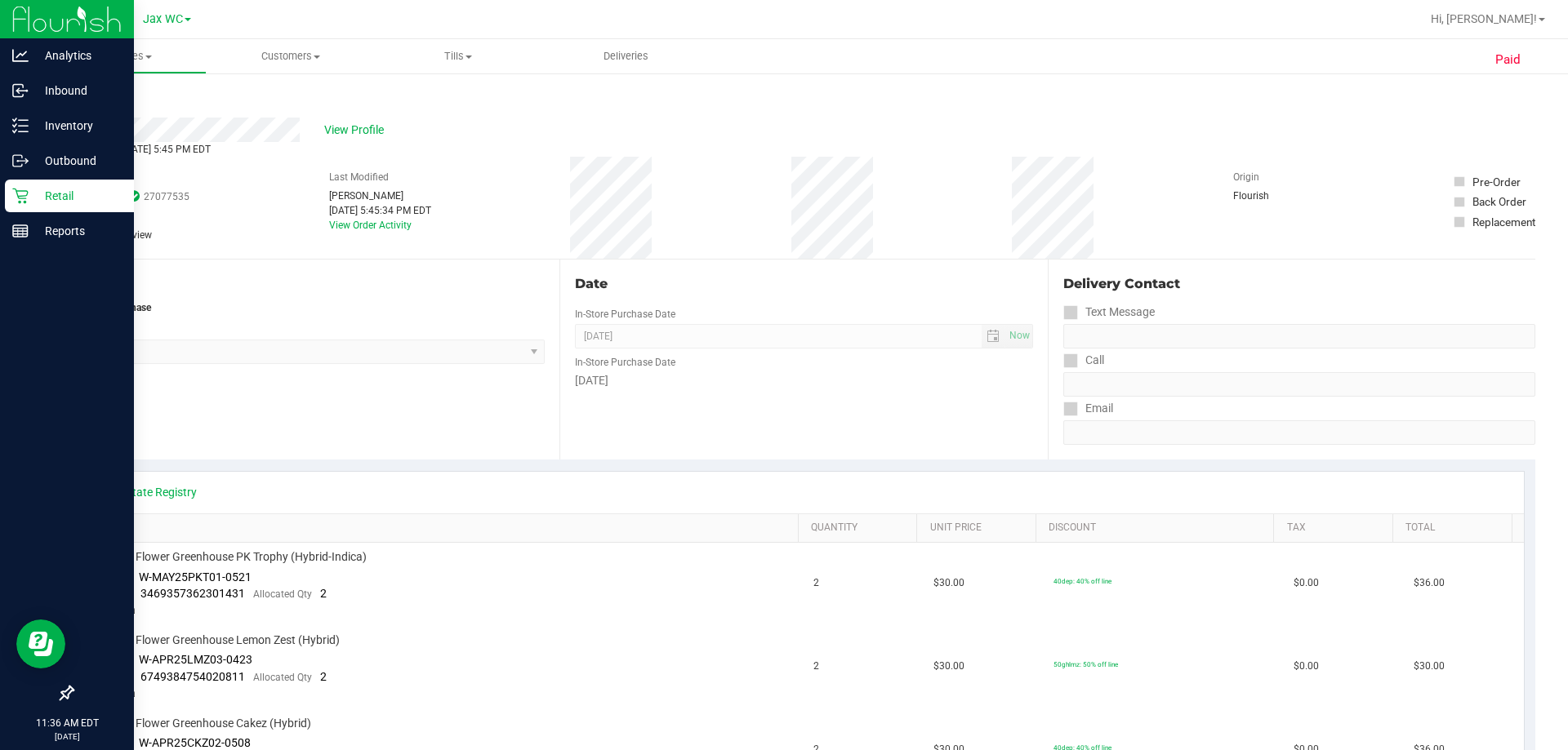
click at [63, 185] on div "Retail" at bounding box center [69, 195] width 129 height 33
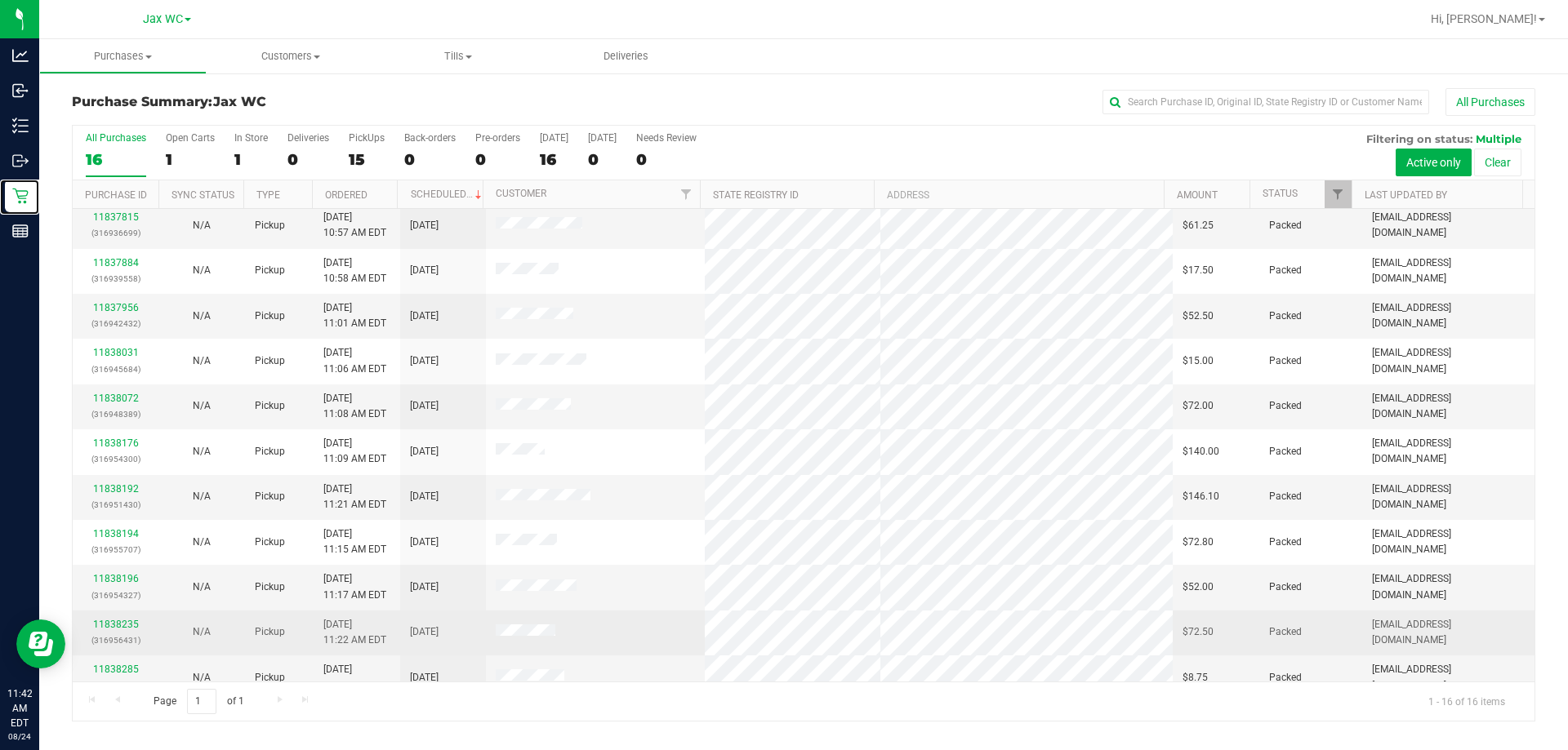
scroll to position [251, 0]
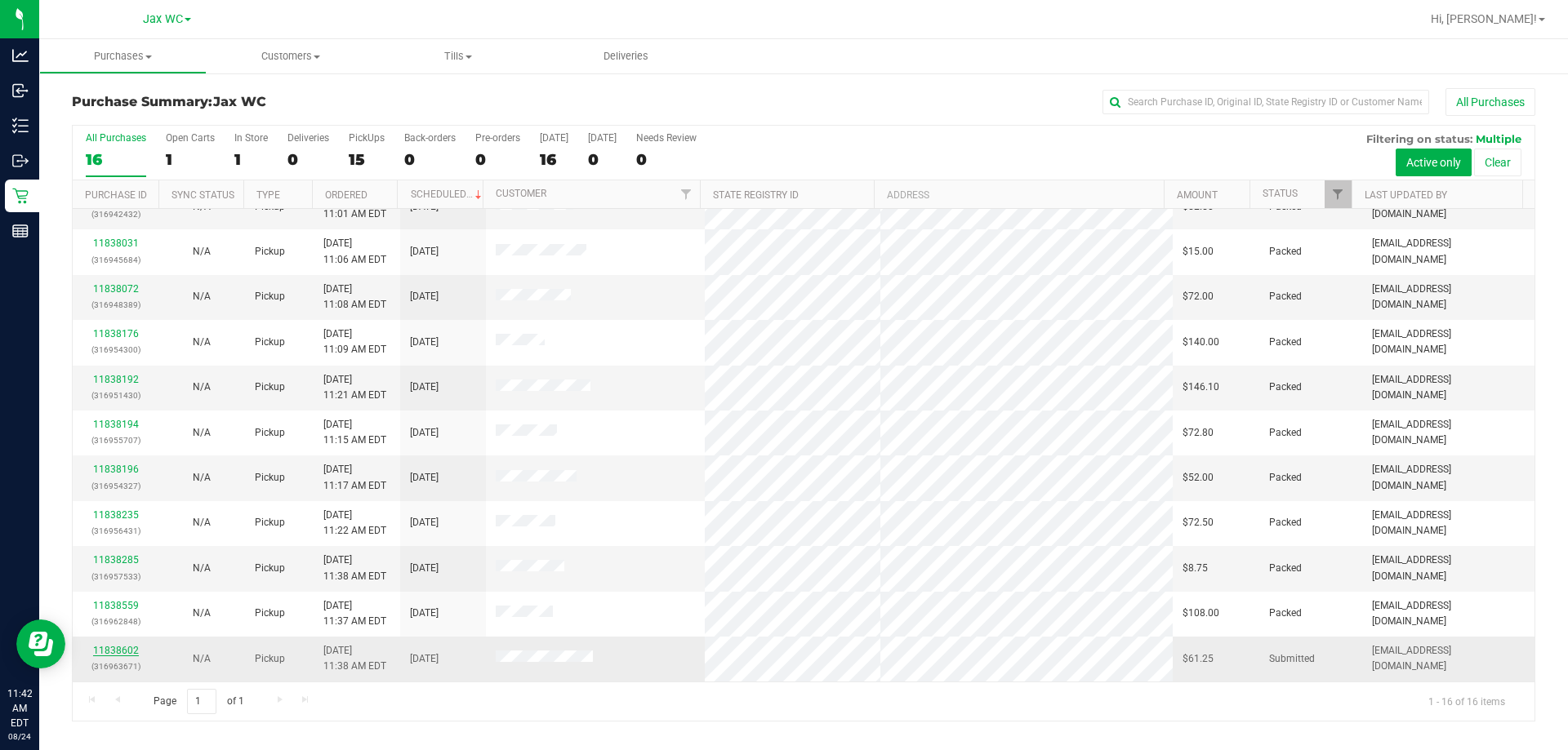
click at [102, 655] on link "11838602" at bounding box center [116, 650] width 46 height 11
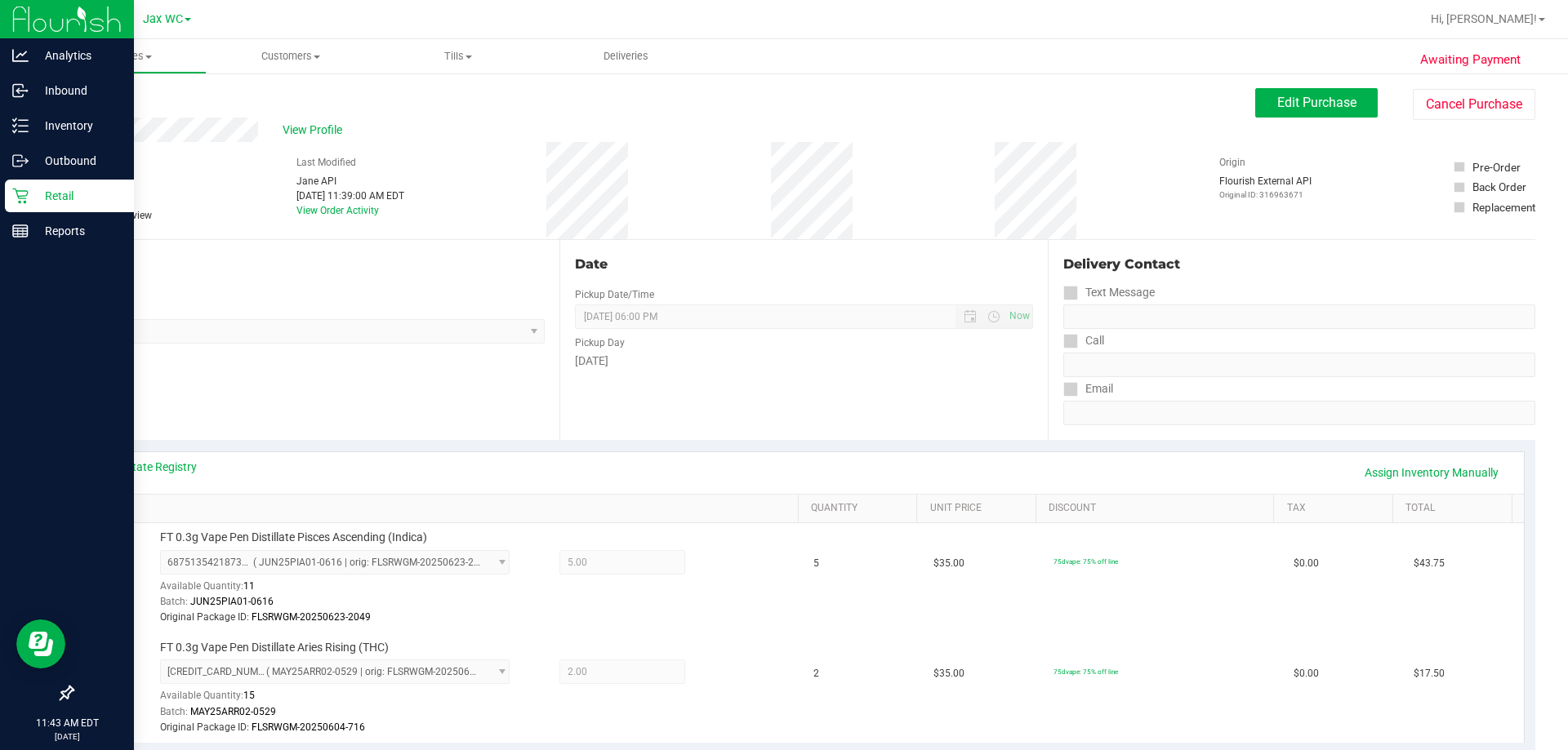
click at [32, 208] on div "Retail" at bounding box center [69, 195] width 129 height 33
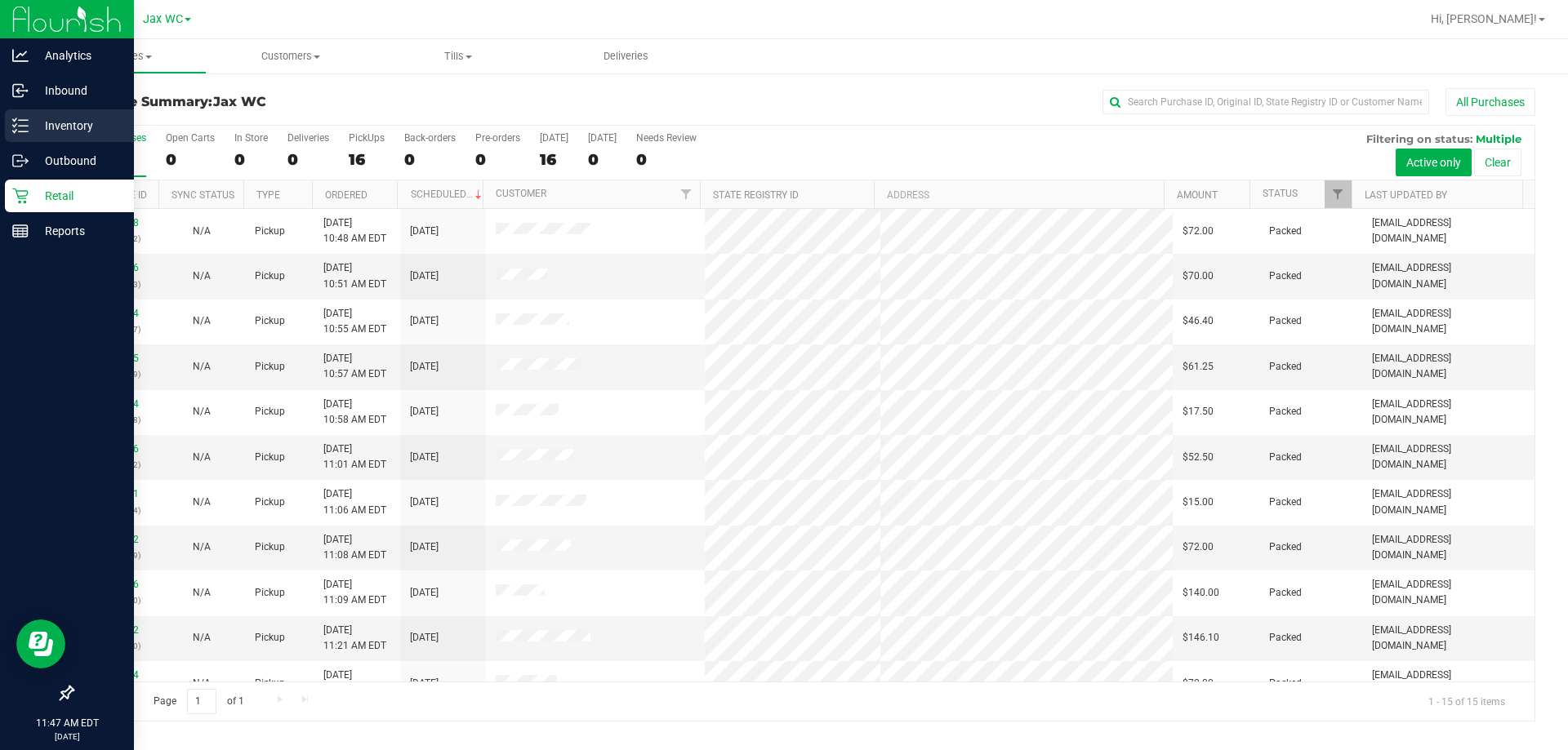
click at [19, 122] on icon at bounding box center [20, 125] width 16 height 16
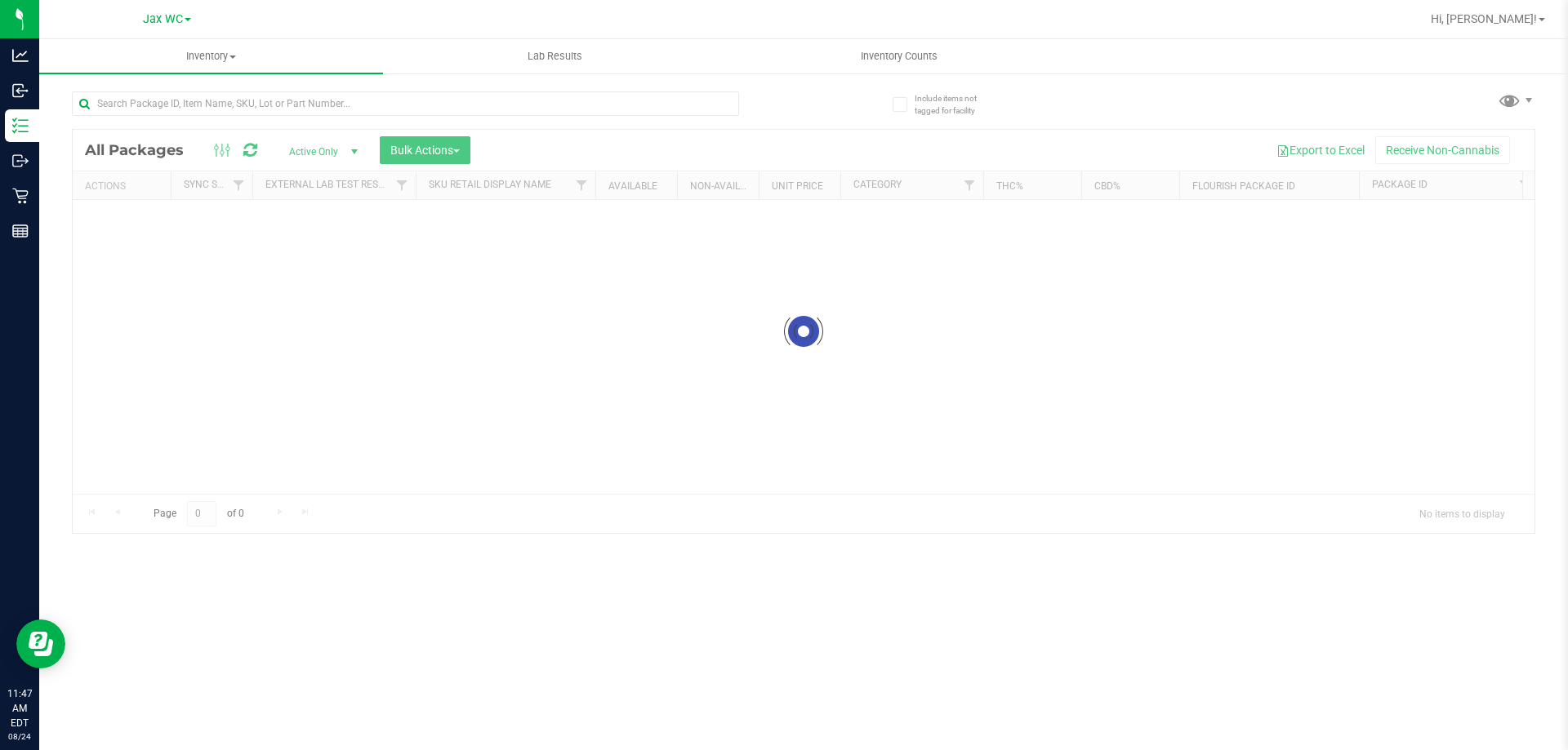
click at [193, 127] on div "Inventory All packages All inventory Waste log Create inventory Lab Results Inv…" at bounding box center [803, 395] width 1529 height 711
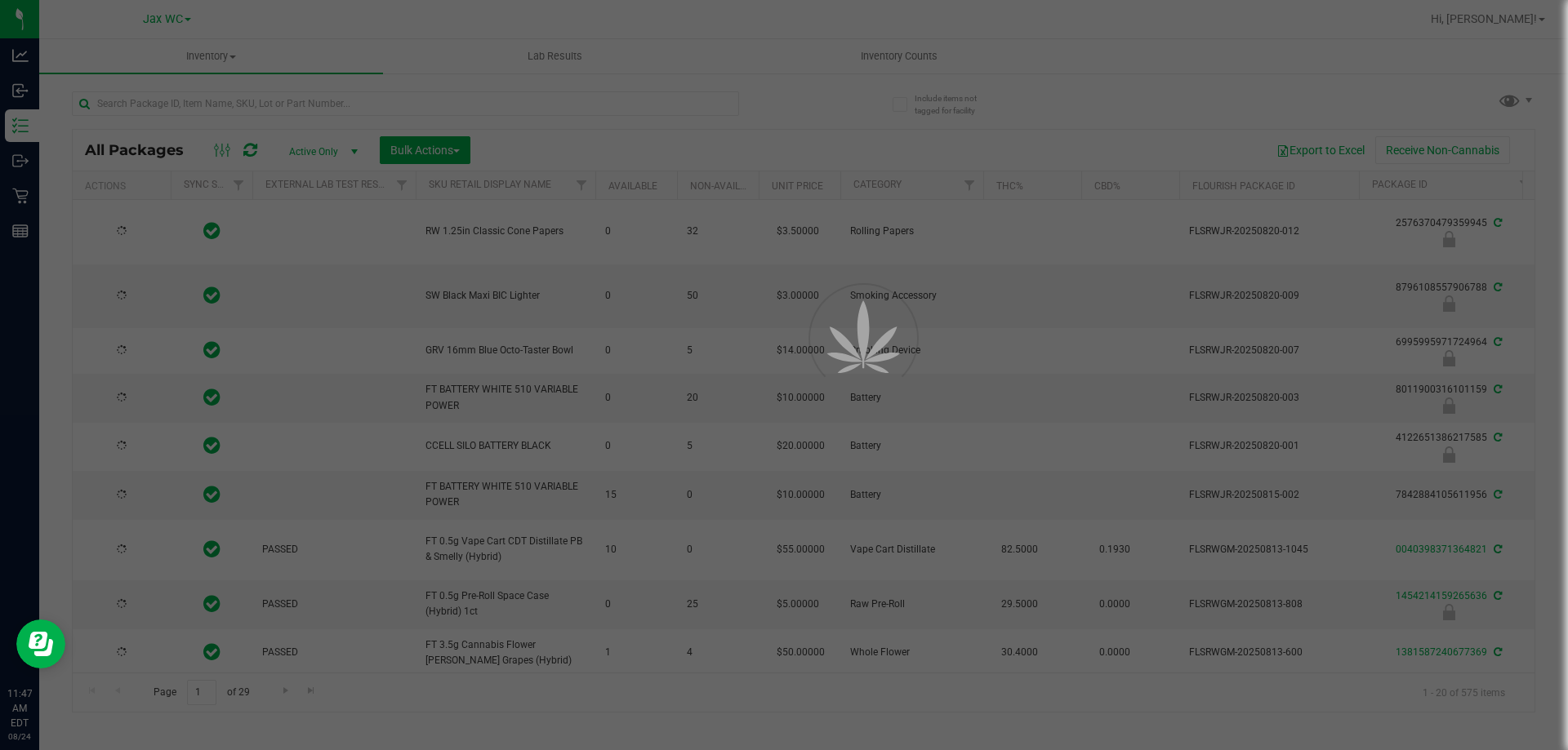
click at [191, 102] on div at bounding box center [784, 375] width 1568 height 750
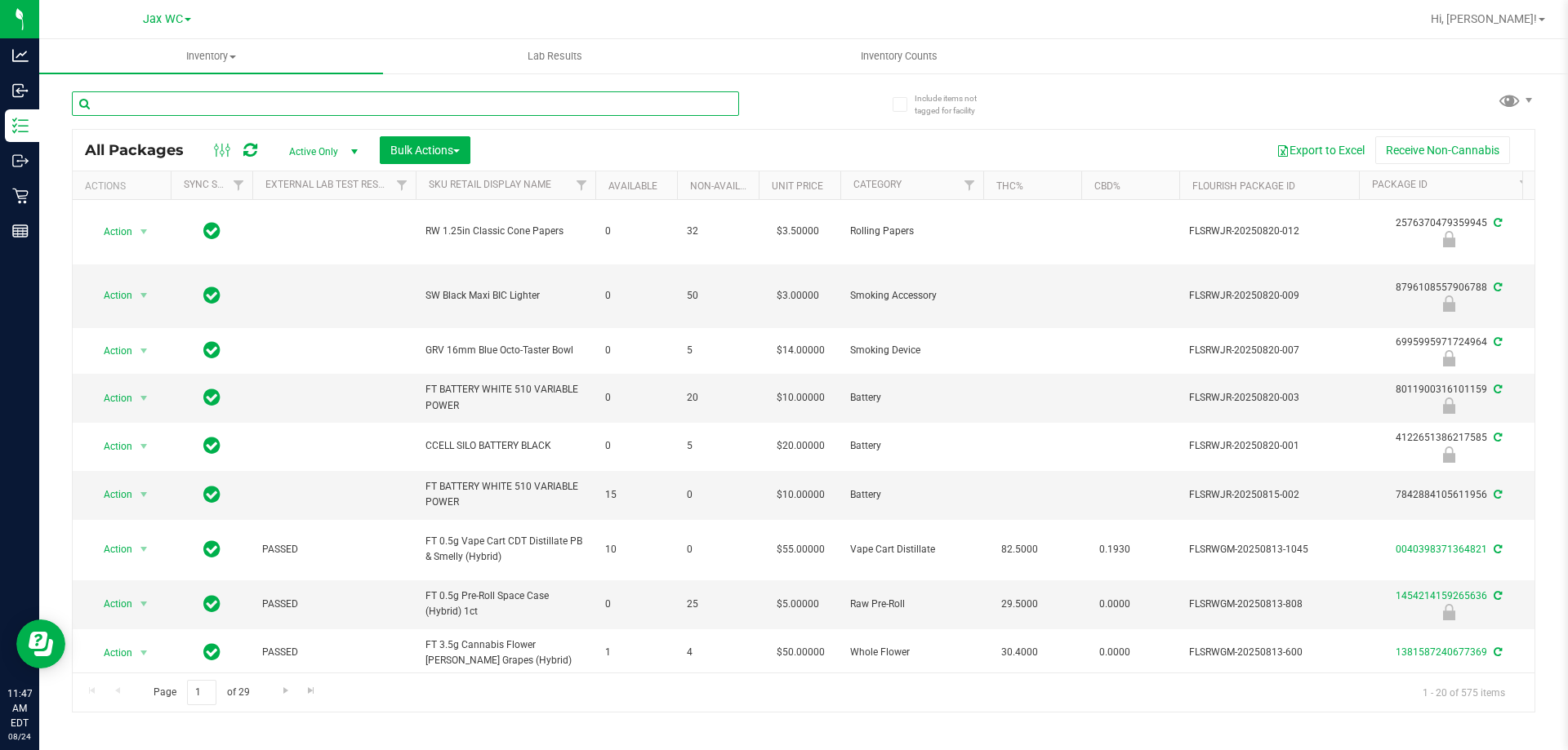
click at [191, 102] on input "text" at bounding box center [405, 103] width 667 height 25
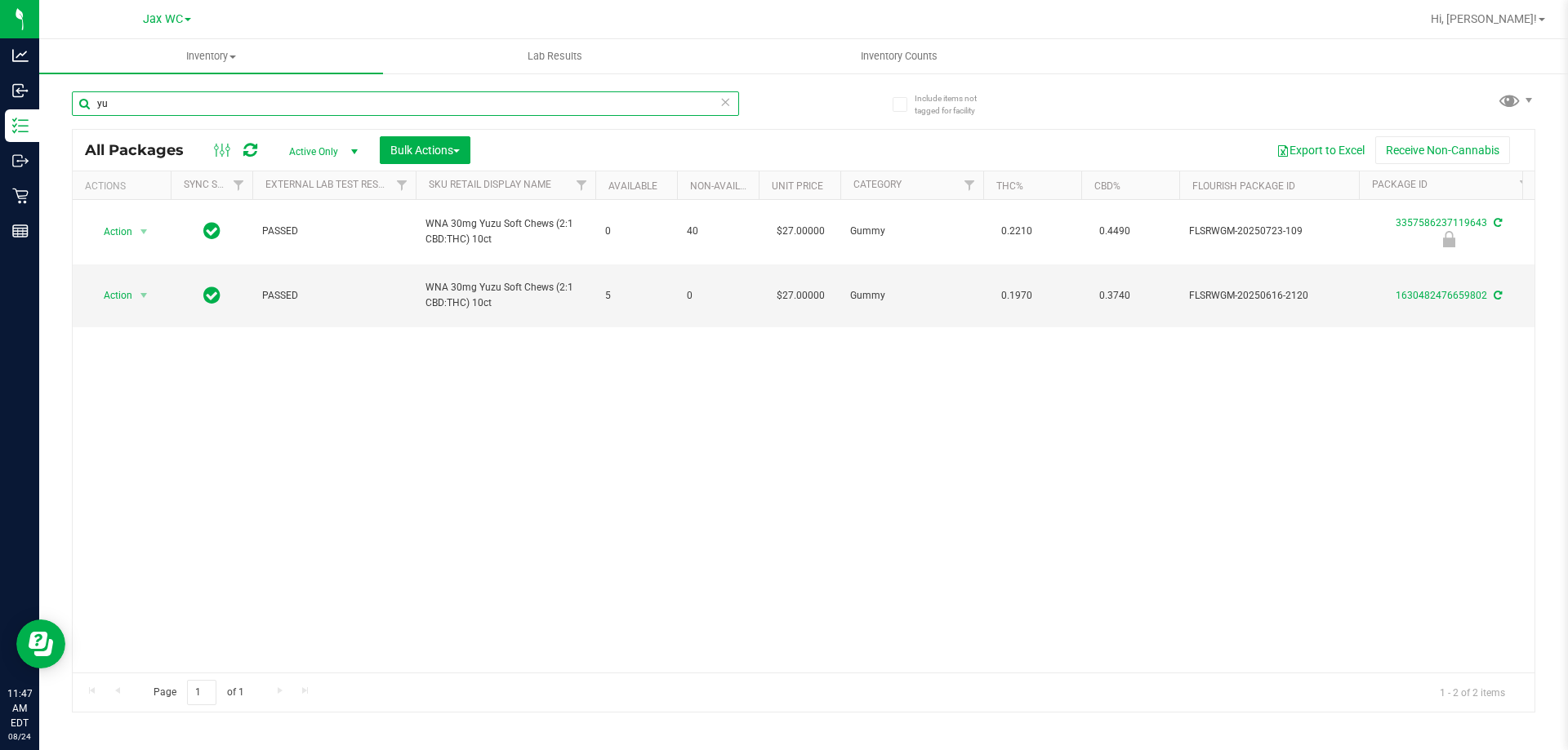
type input "y"
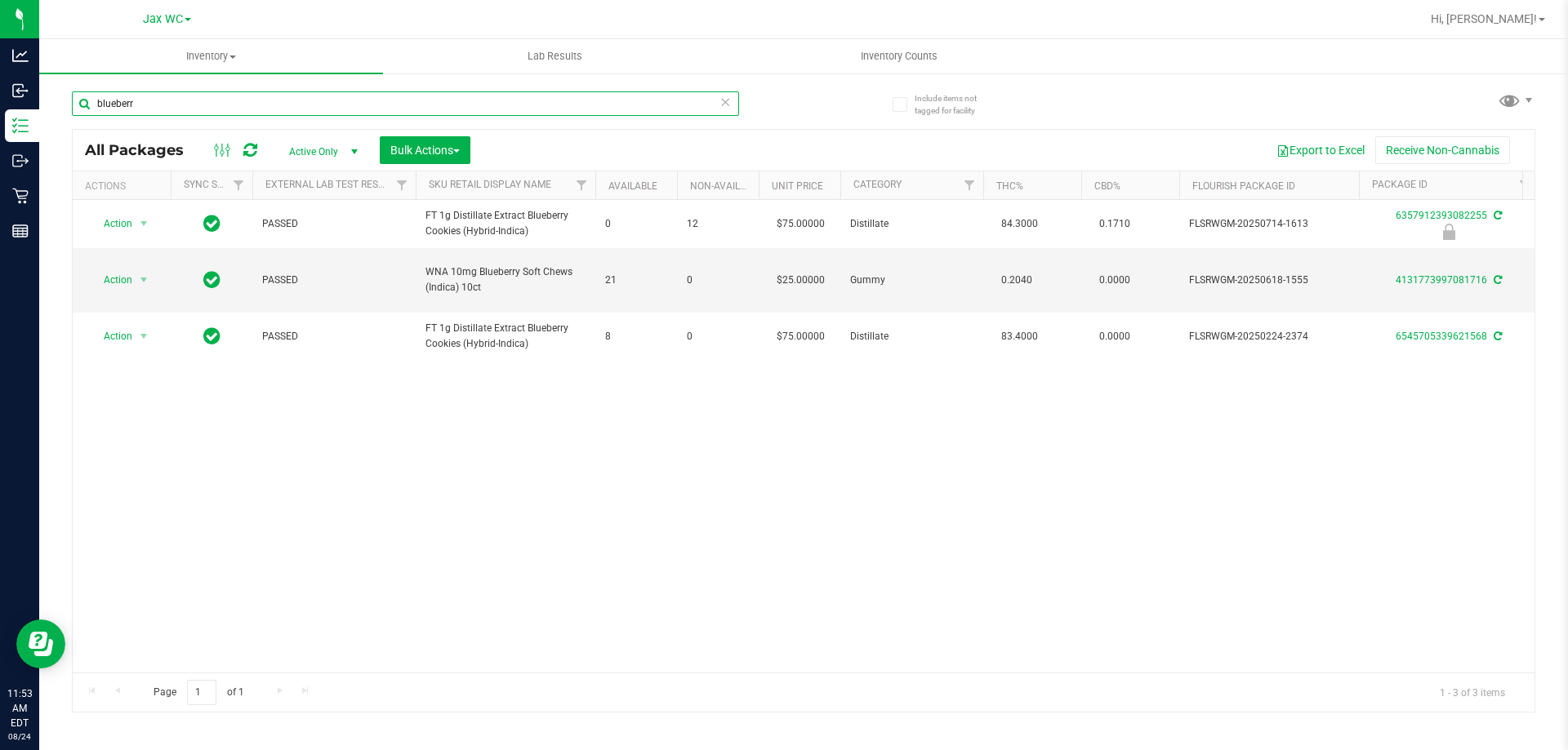
type input "blueberr"
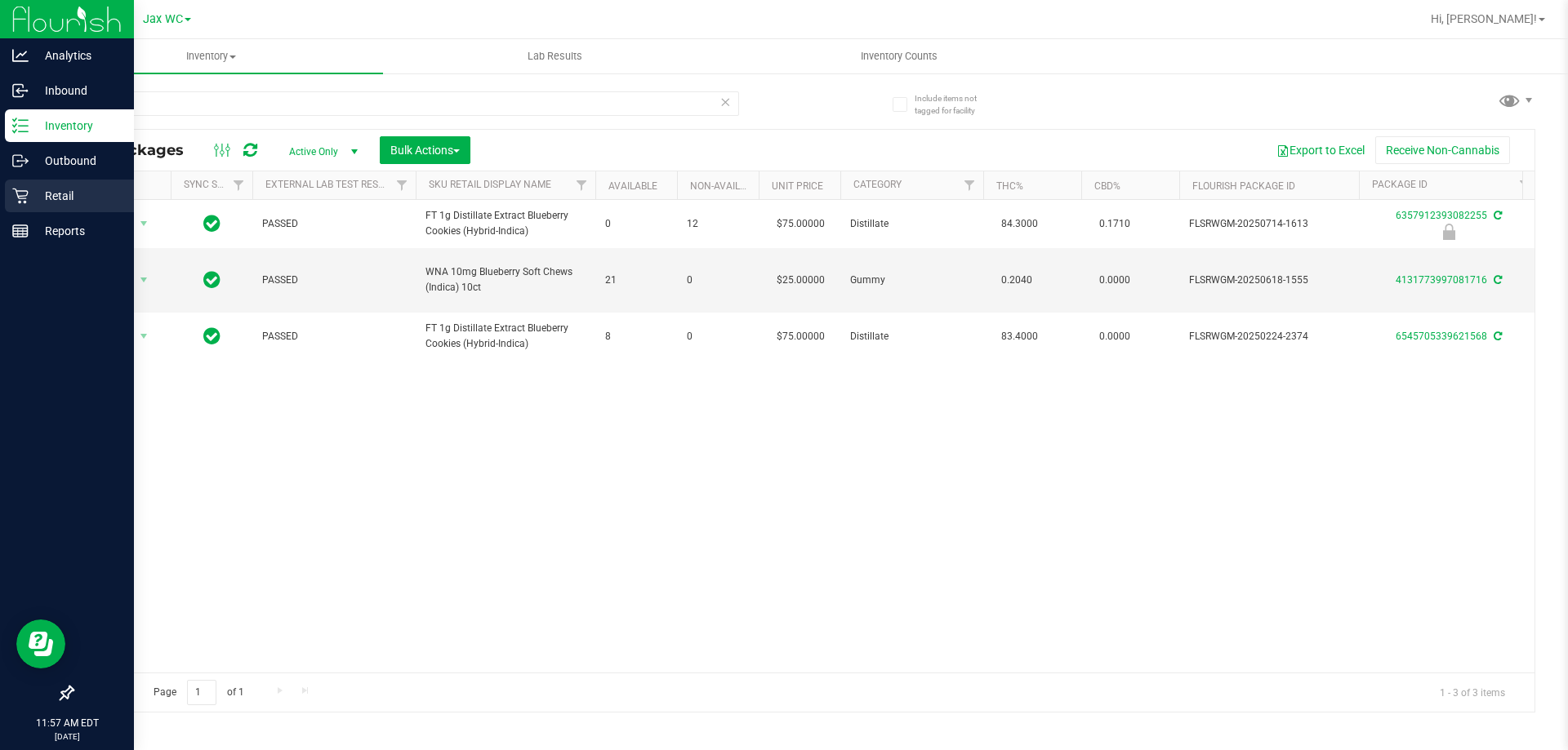
click at [49, 193] on p "Retail" at bounding box center [78, 195] width 98 height 19
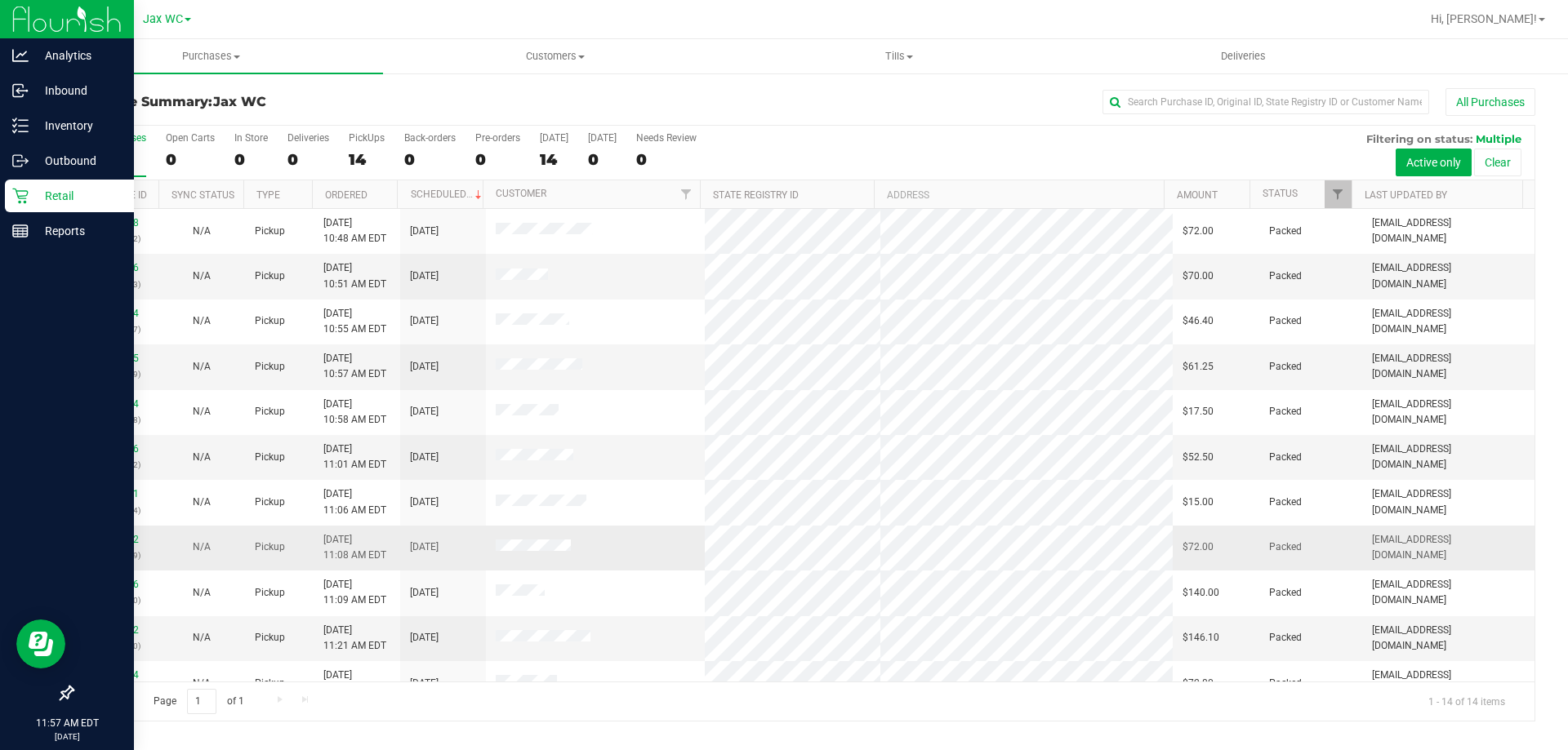
scroll to position [160, 0]
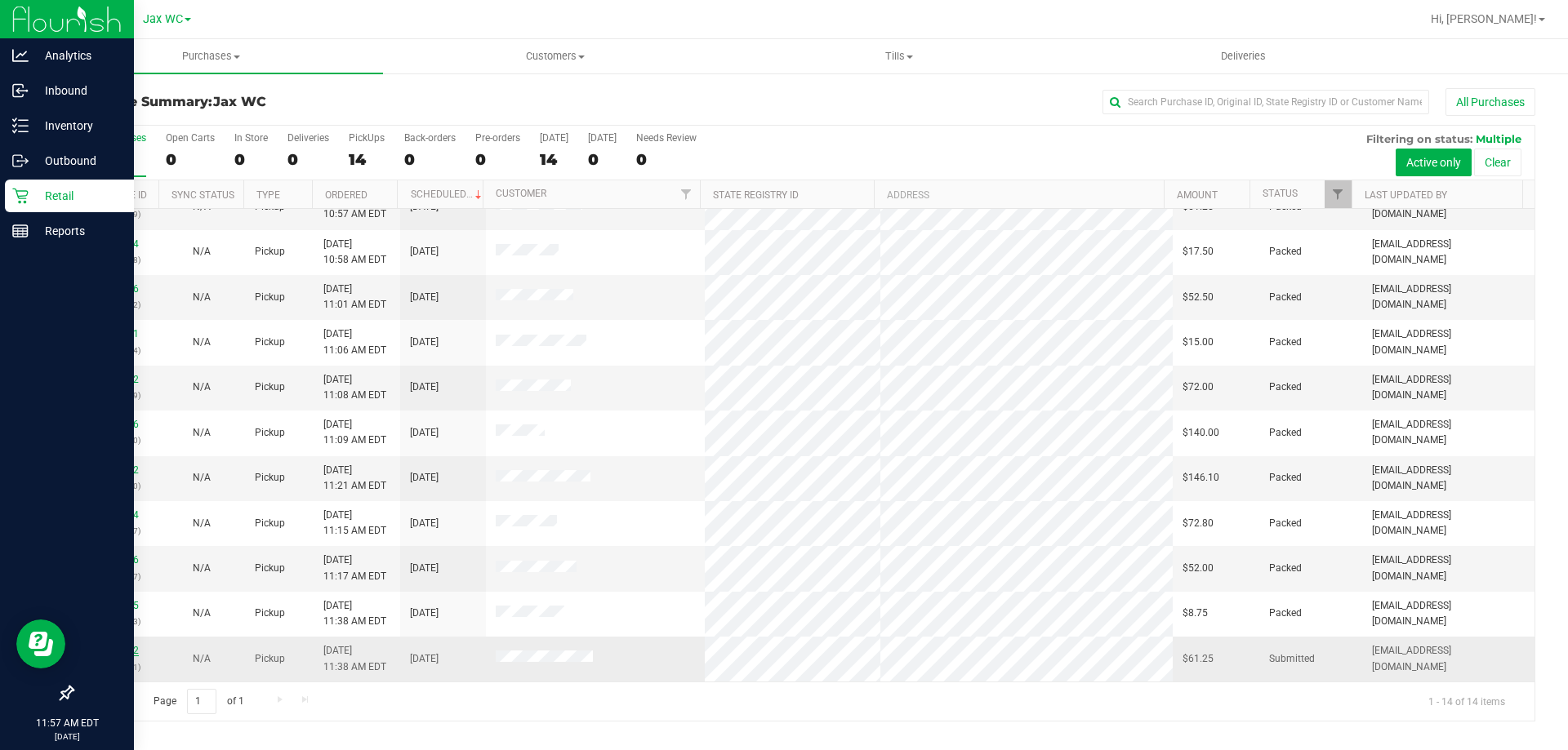
click at [111, 652] on link "11838602" at bounding box center [116, 650] width 46 height 11
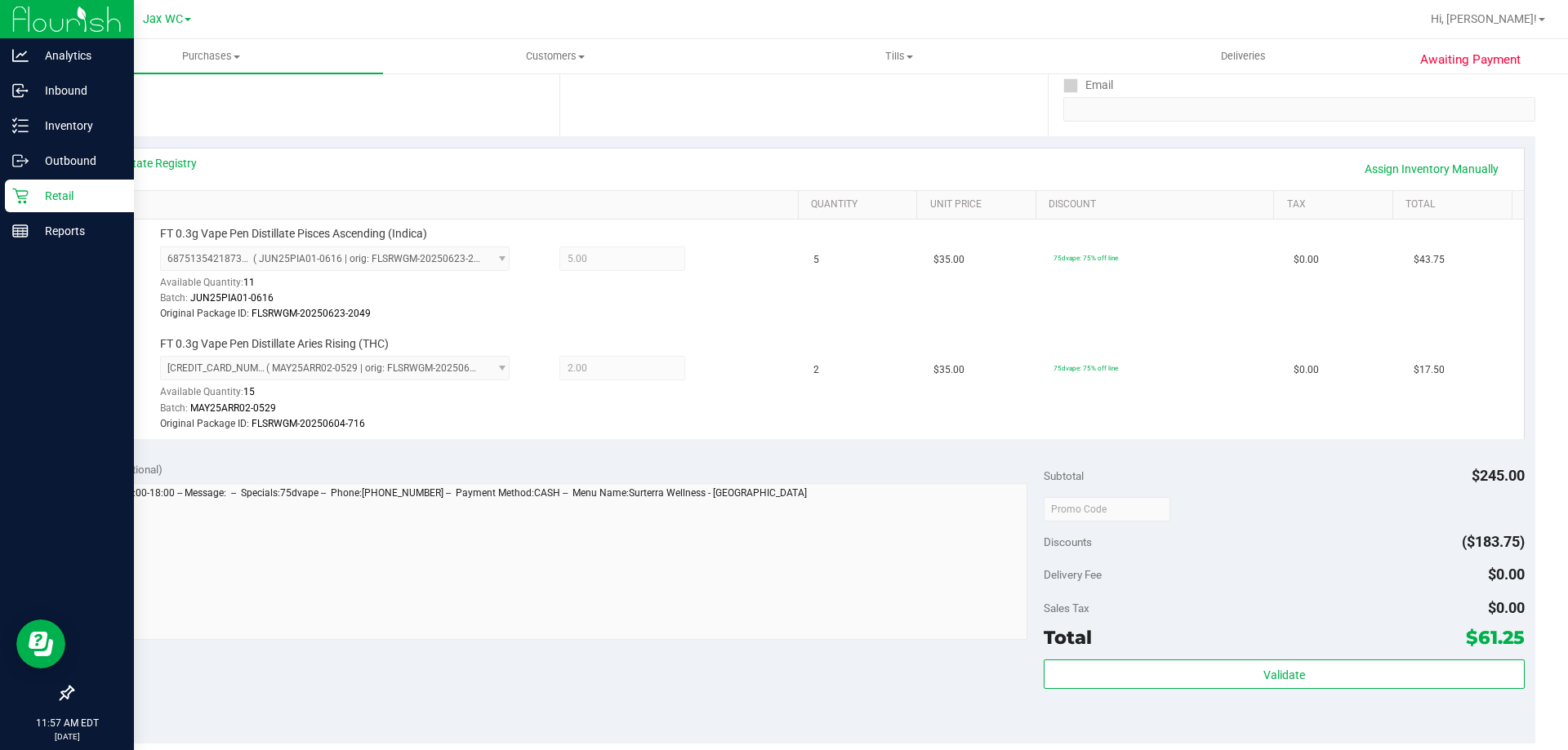
scroll to position [710, 0]
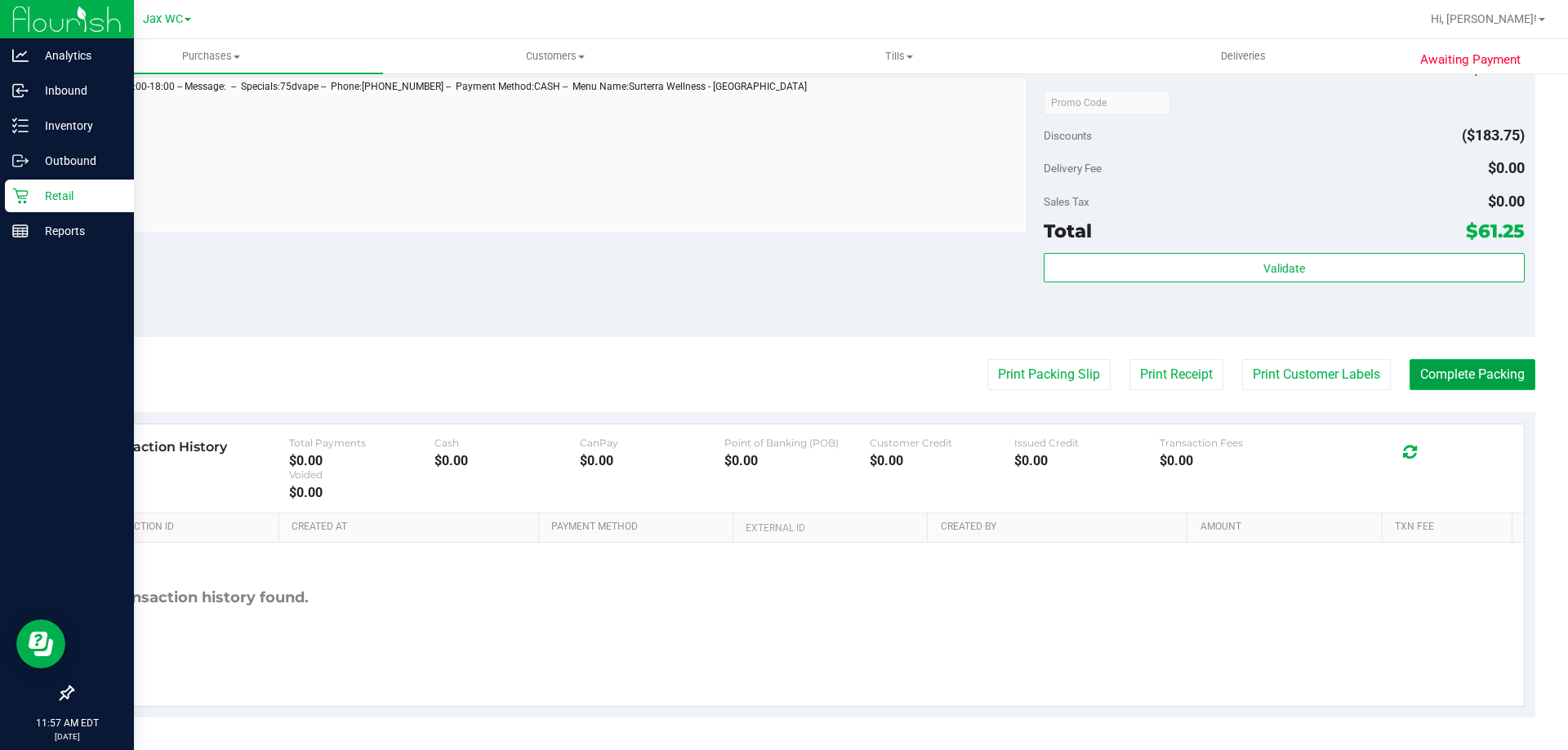
click at [1443, 361] on button "Complete Packing" at bounding box center [1472, 375] width 126 height 31
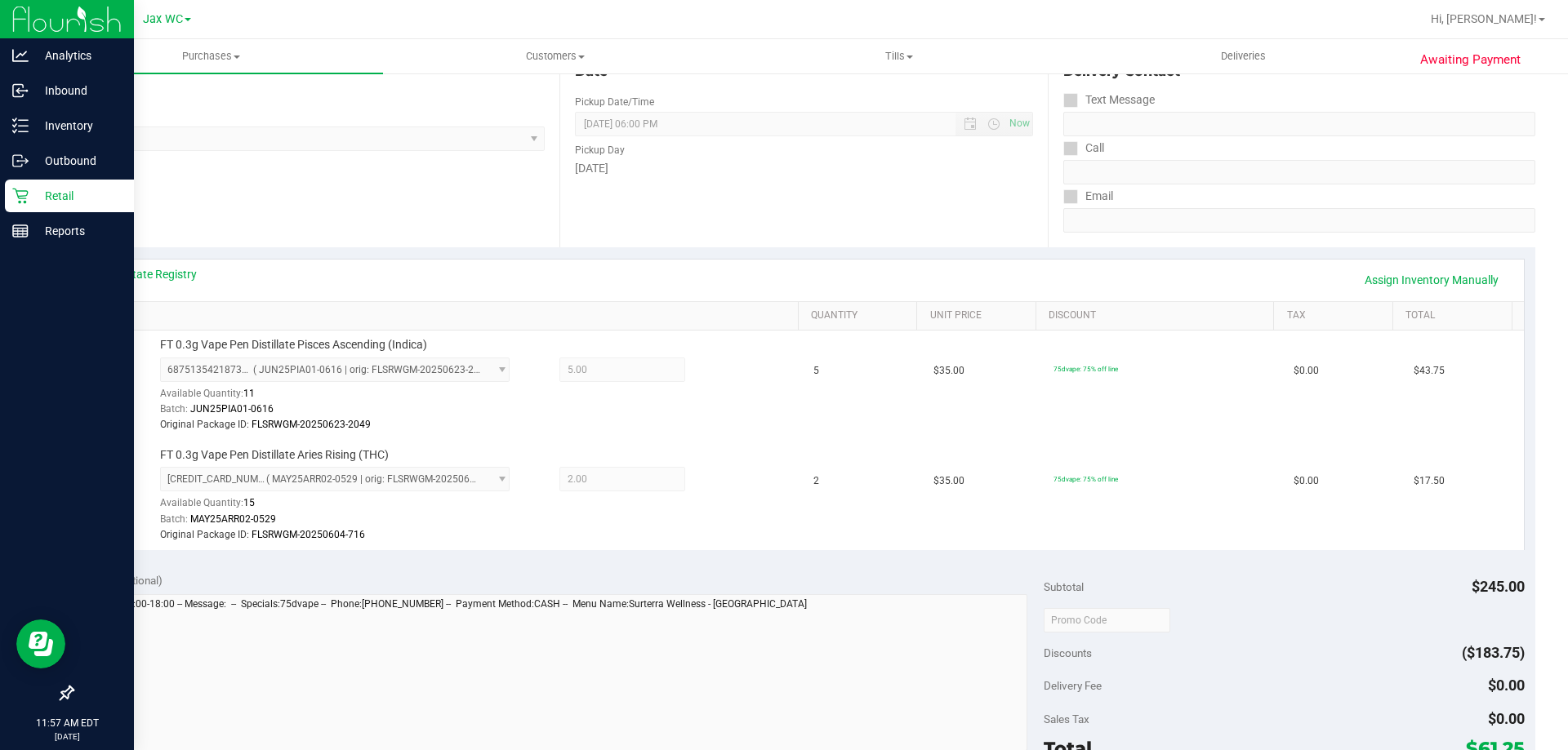
scroll to position [0, 0]
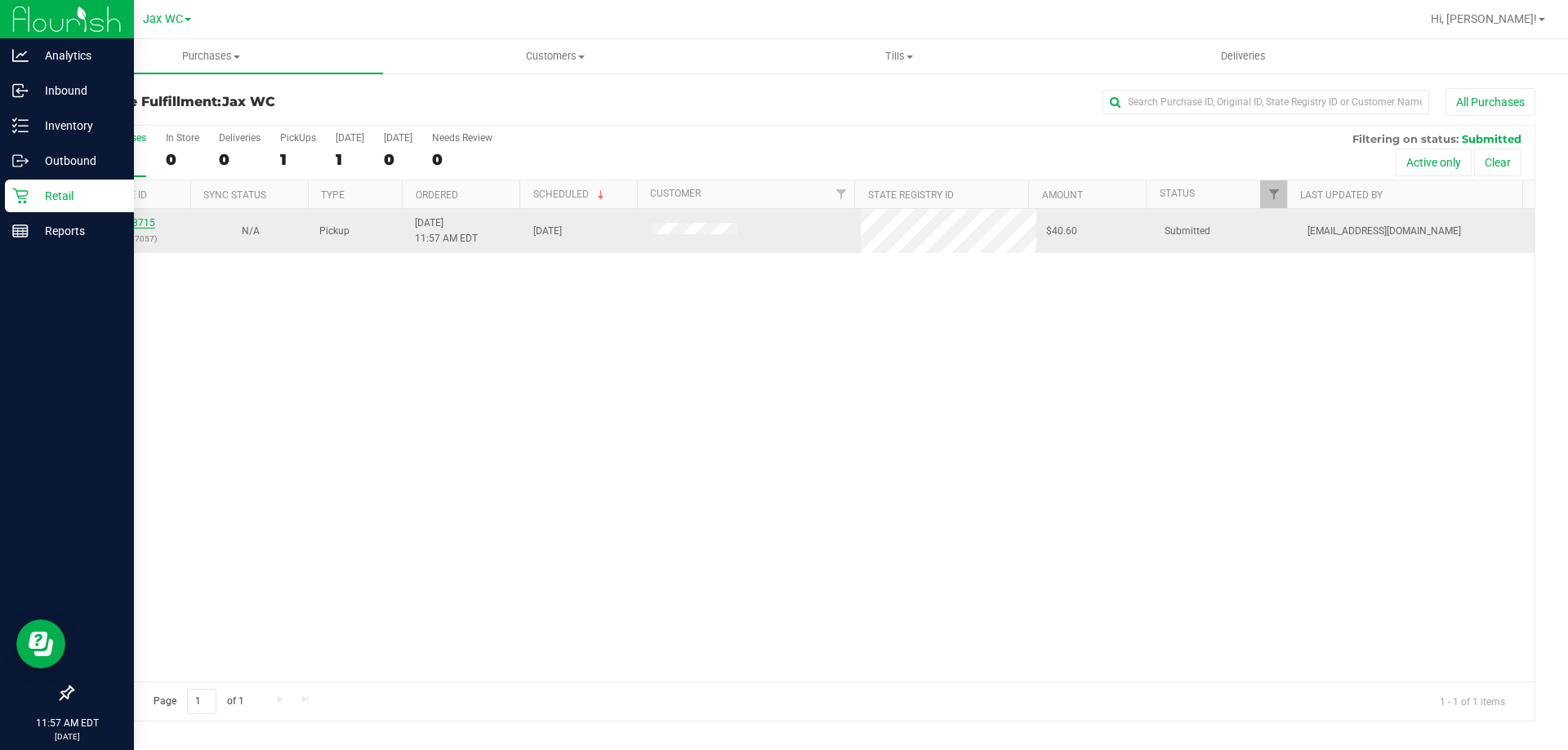
click at [136, 227] on link "11838715" at bounding box center [132, 223] width 46 height 11
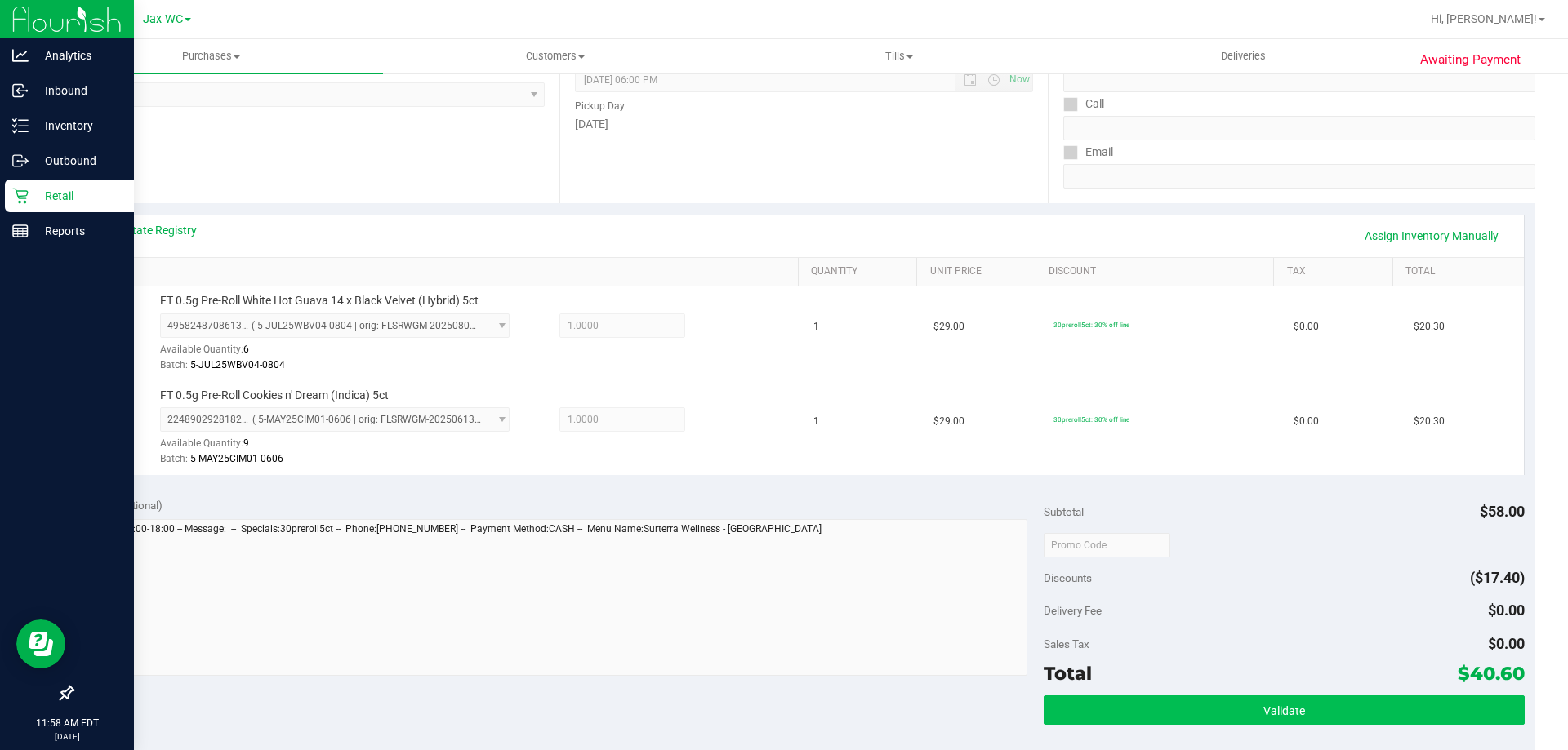
scroll to position [327, 0]
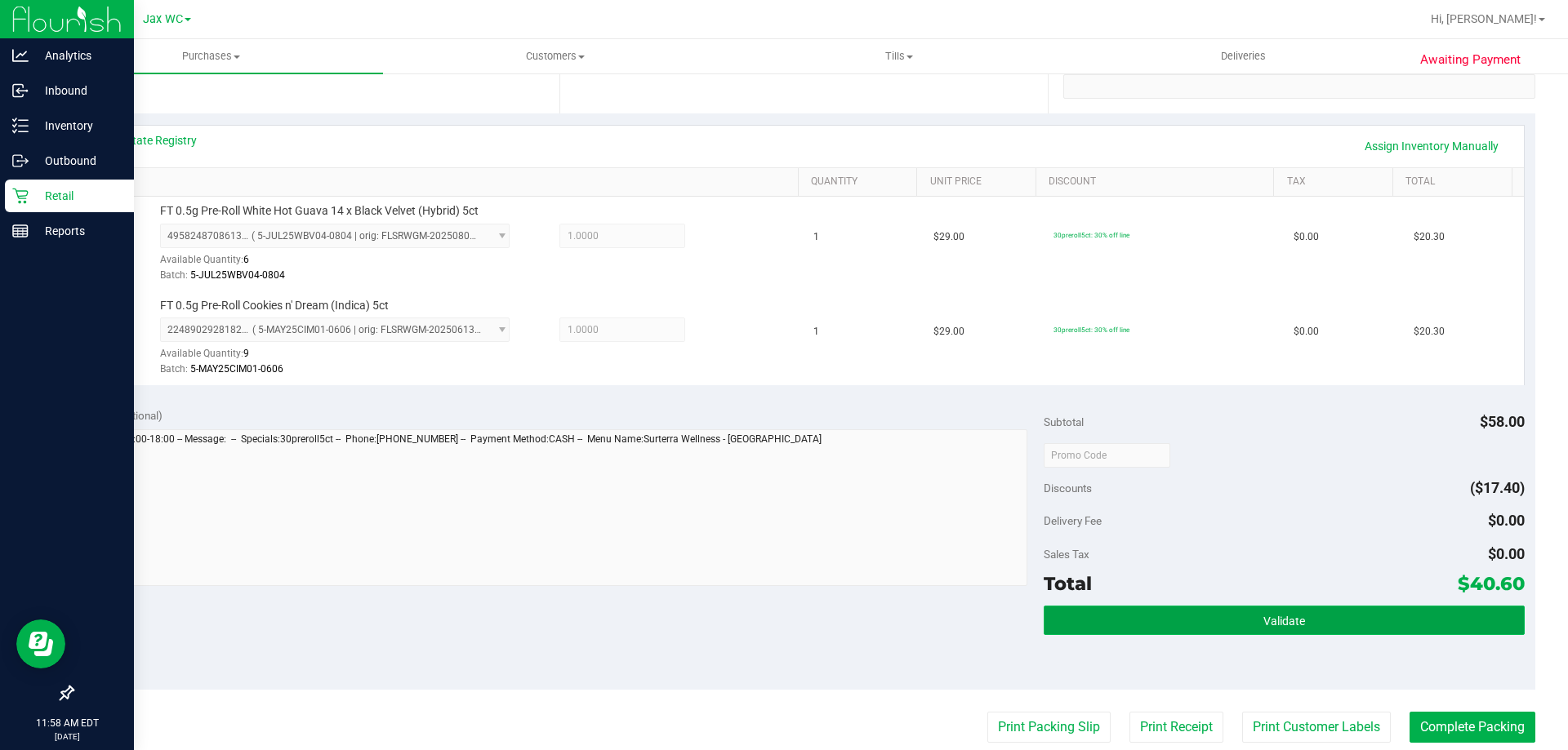
click at [1204, 620] on button "Validate" at bounding box center [1283, 620] width 480 height 30
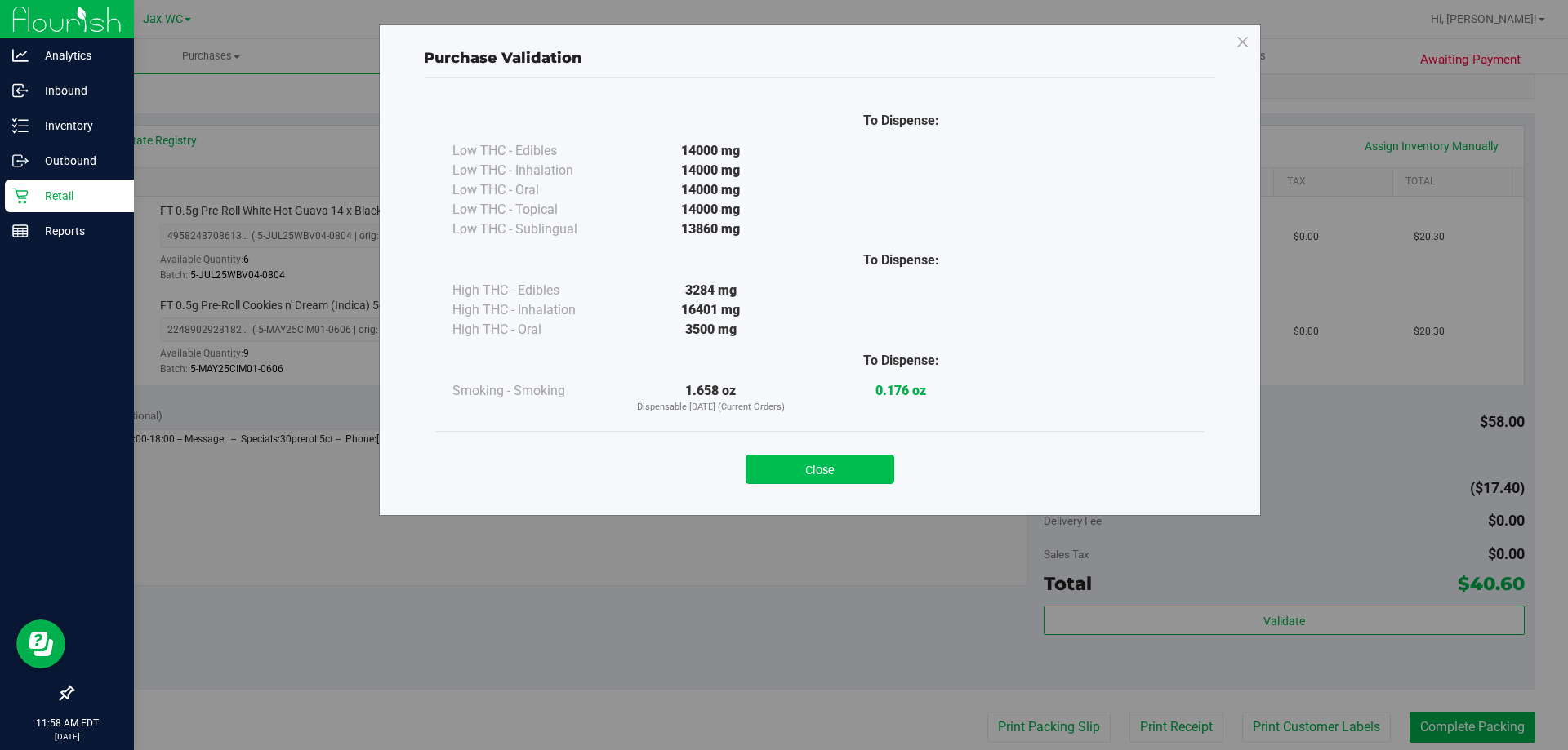
click at [810, 474] on button "Close" at bounding box center [819, 469] width 149 height 30
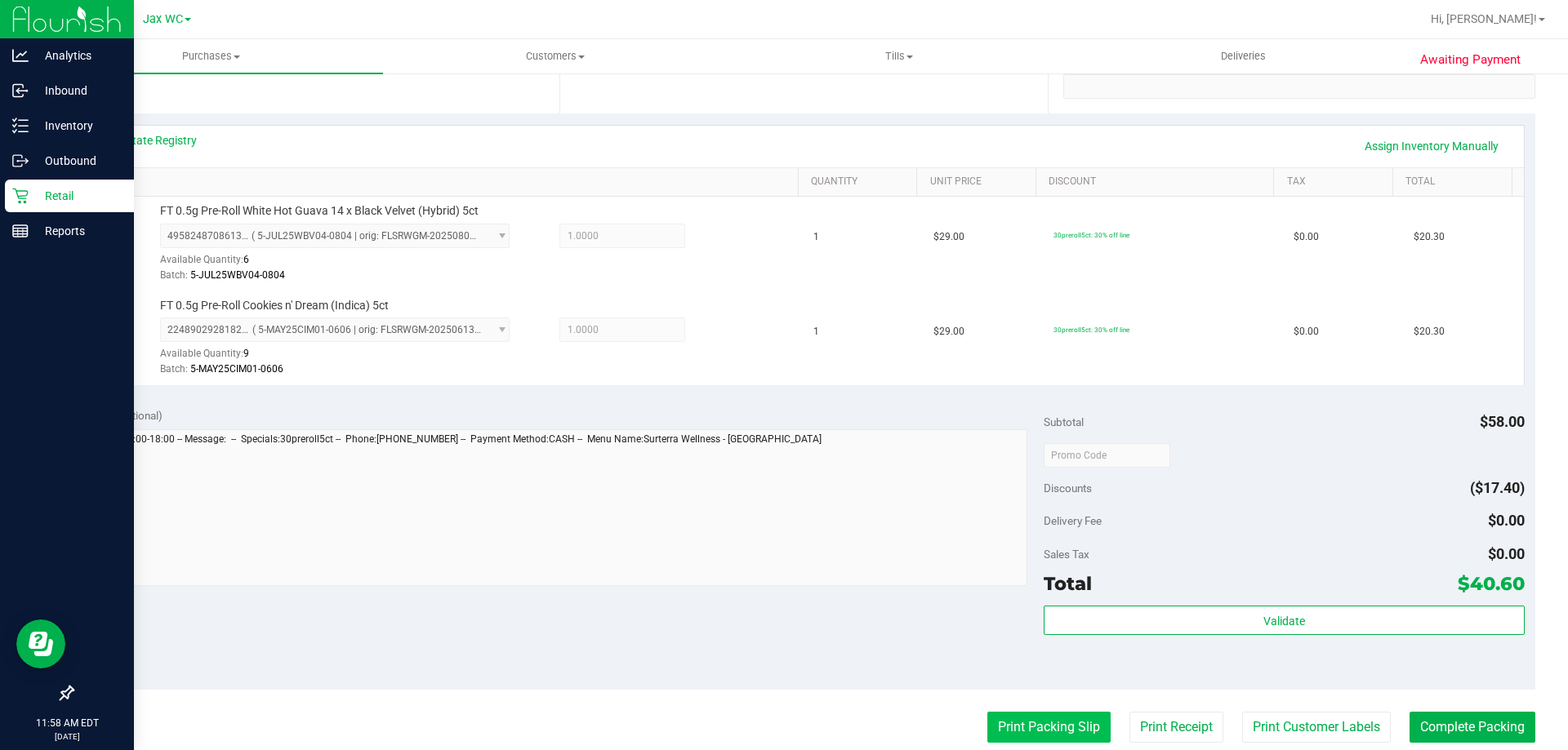
click at [999, 727] on button "Print Packing Slip" at bounding box center [1049, 727] width 124 height 31
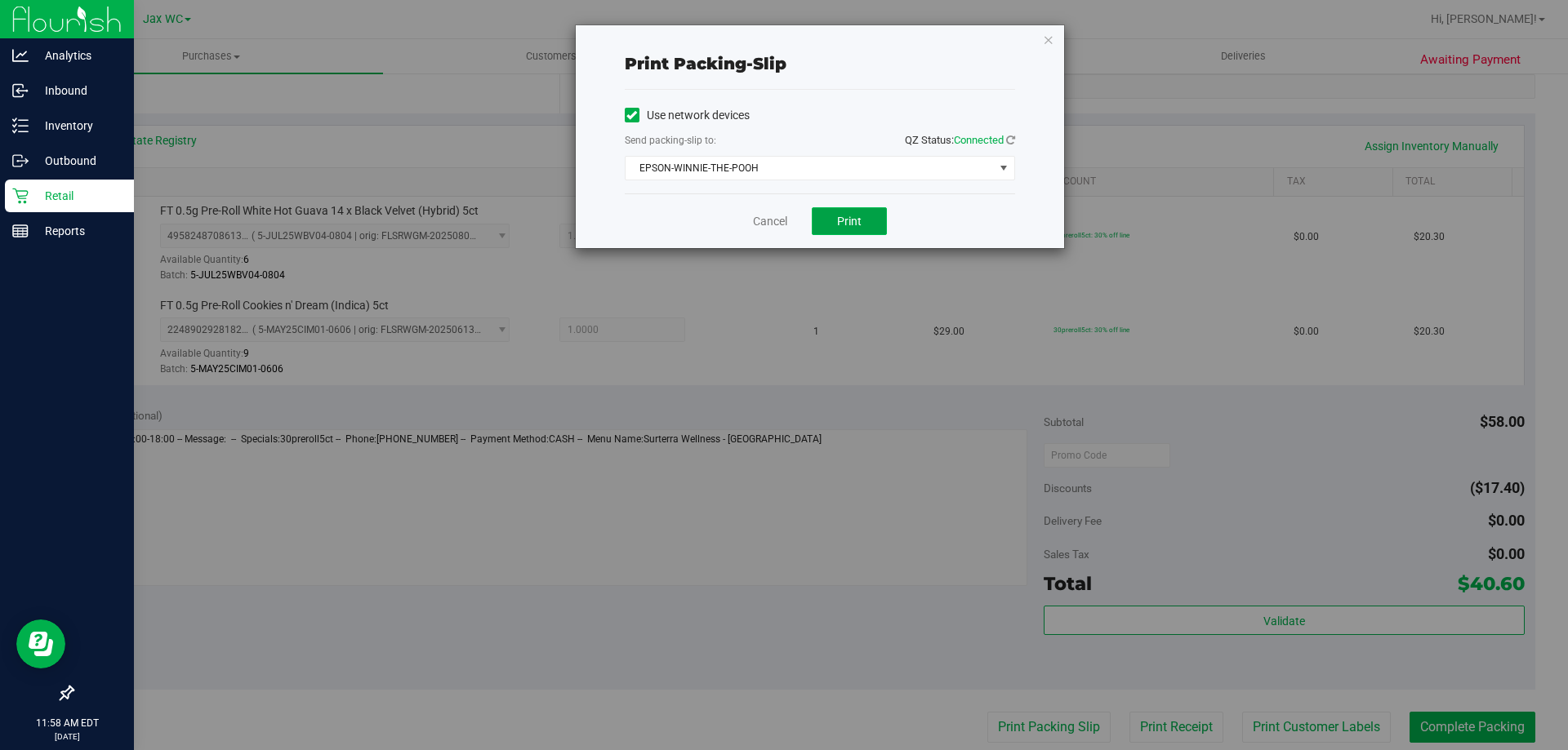
click at [826, 218] on button "Print" at bounding box center [849, 220] width 75 height 28
click at [777, 224] on link "Cancel" at bounding box center [771, 221] width 35 height 17
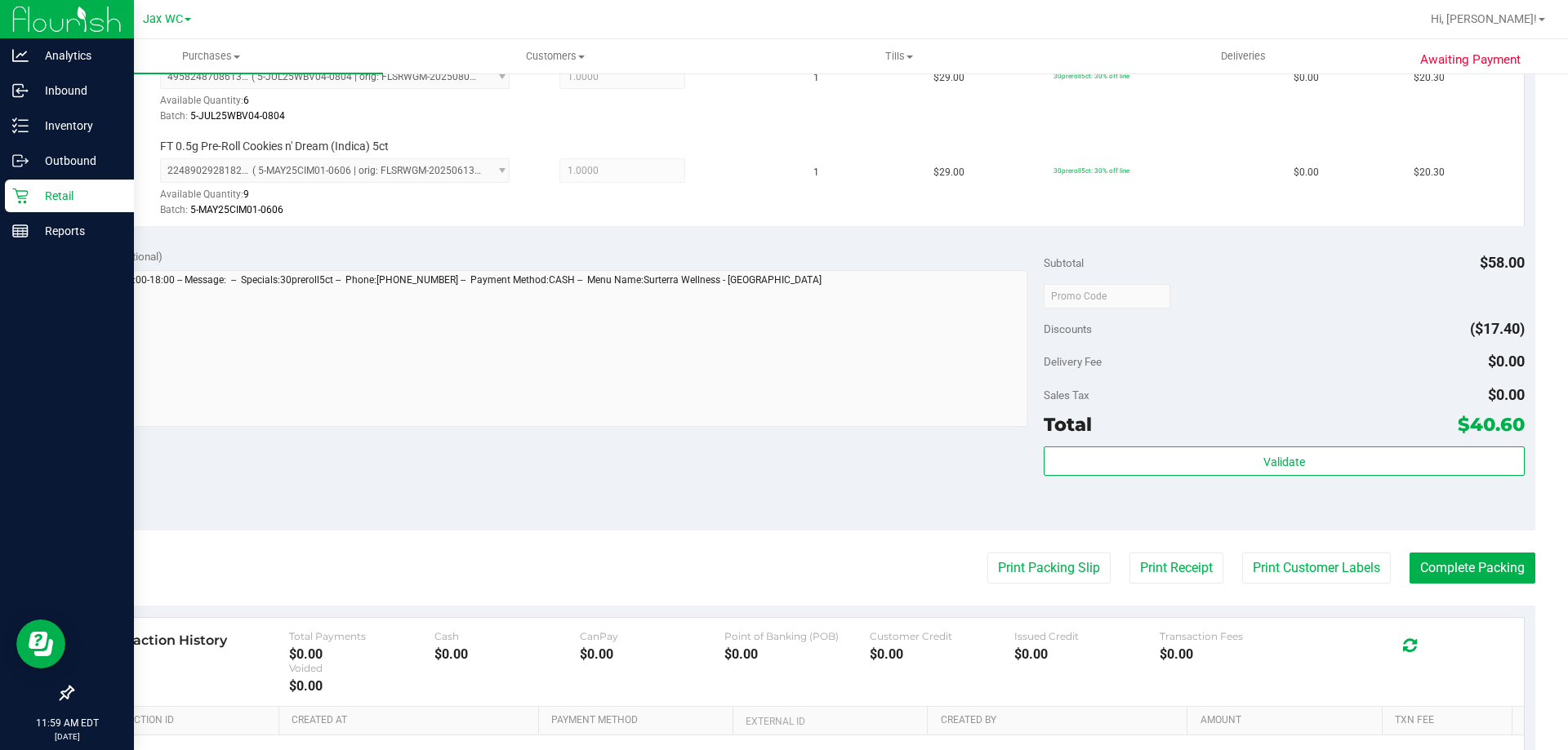
scroll to position [489, 0]
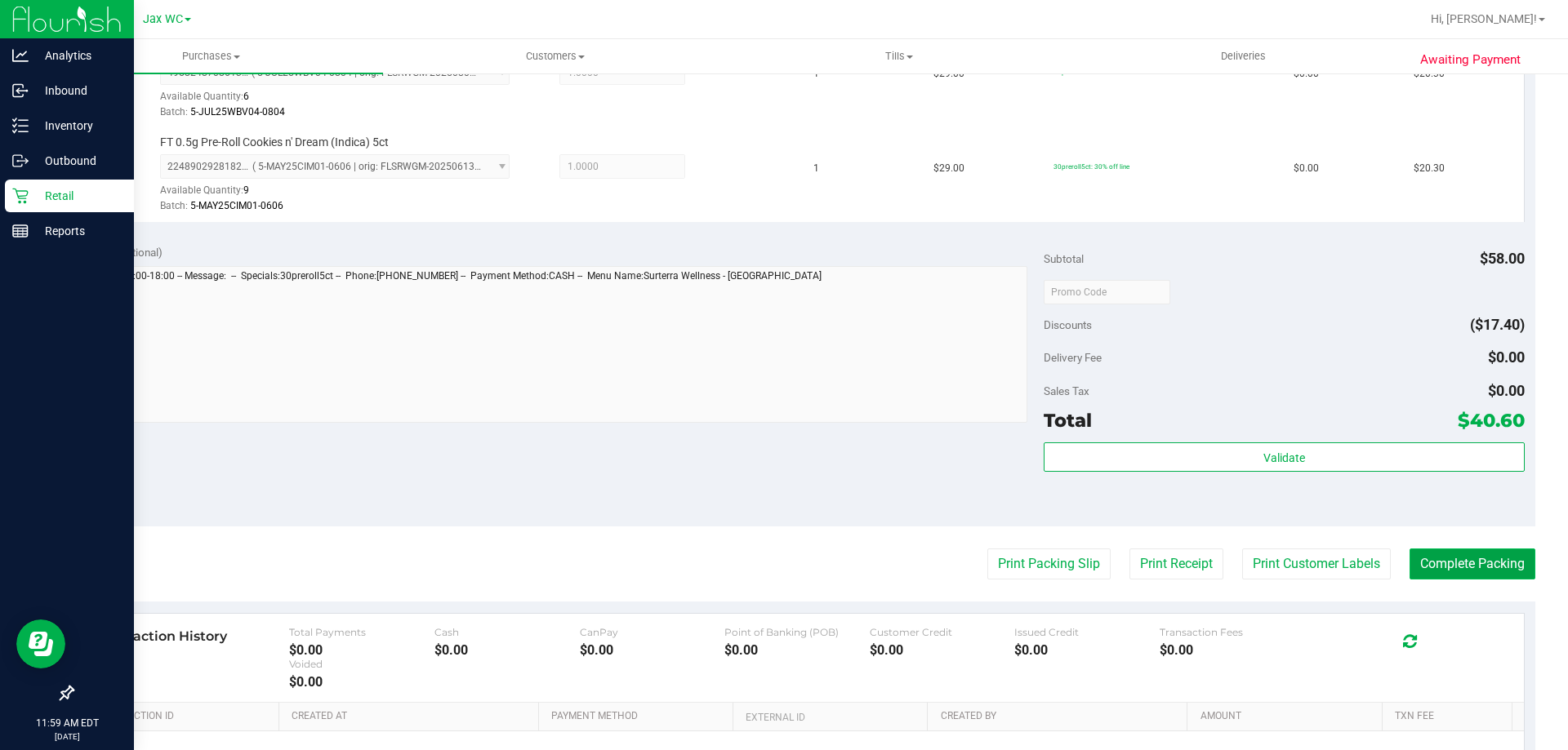
click at [1462, 562] on button "Complete Packing" at bounding box center [1472, 564] width 126 height 31
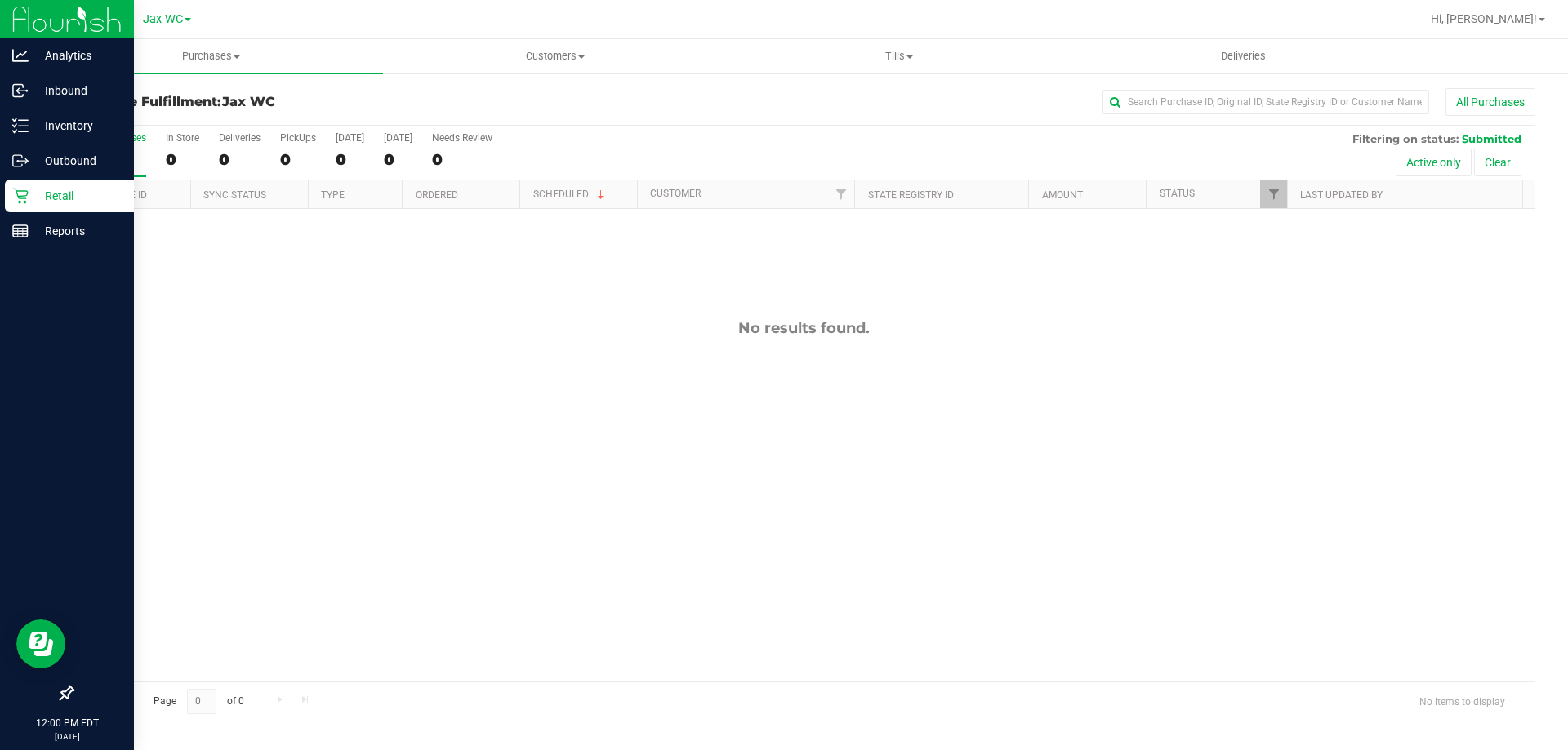
click at [52, 189] on p "Retail" at bounding box center [78, 195] width 98 height 19
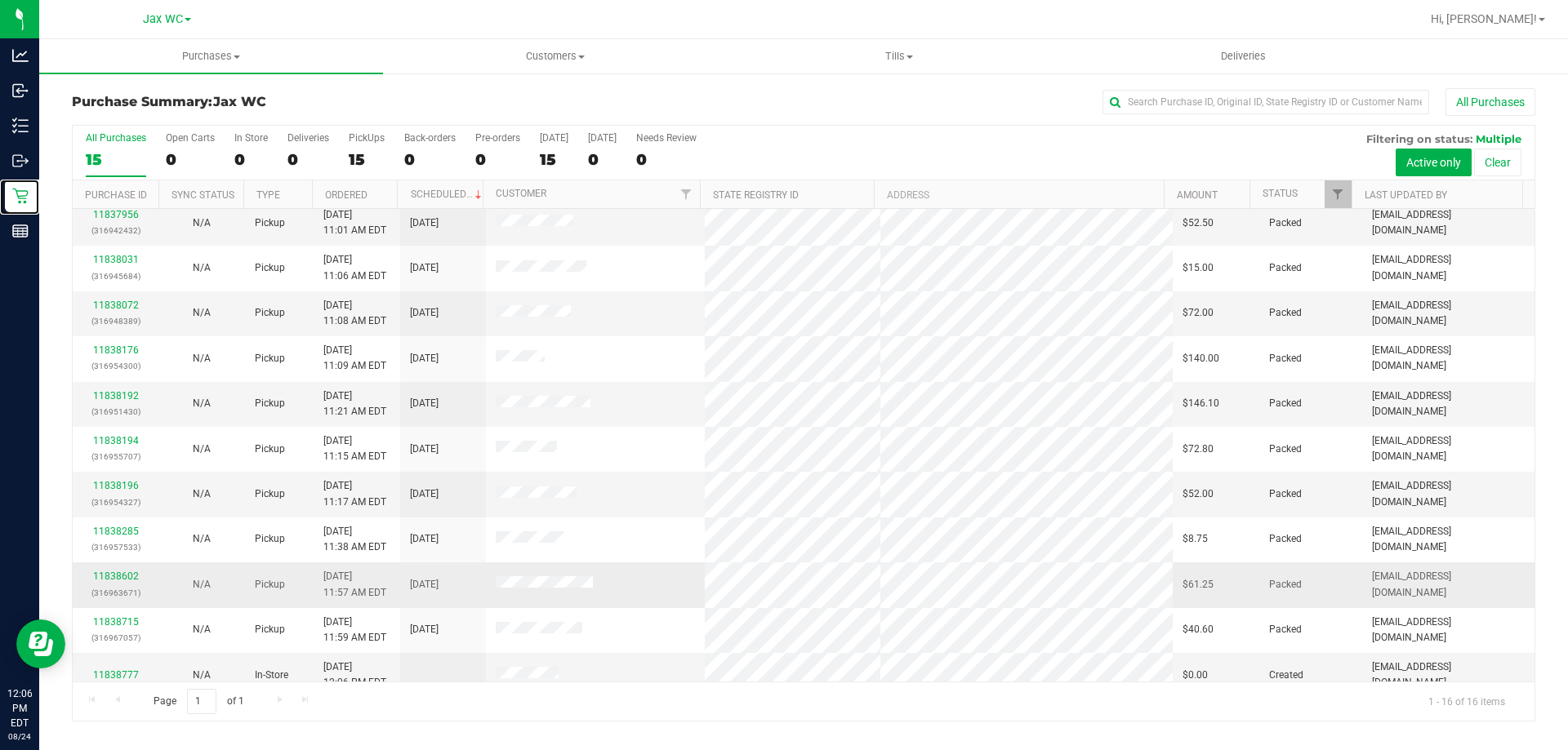
scroll to position [251, 0]
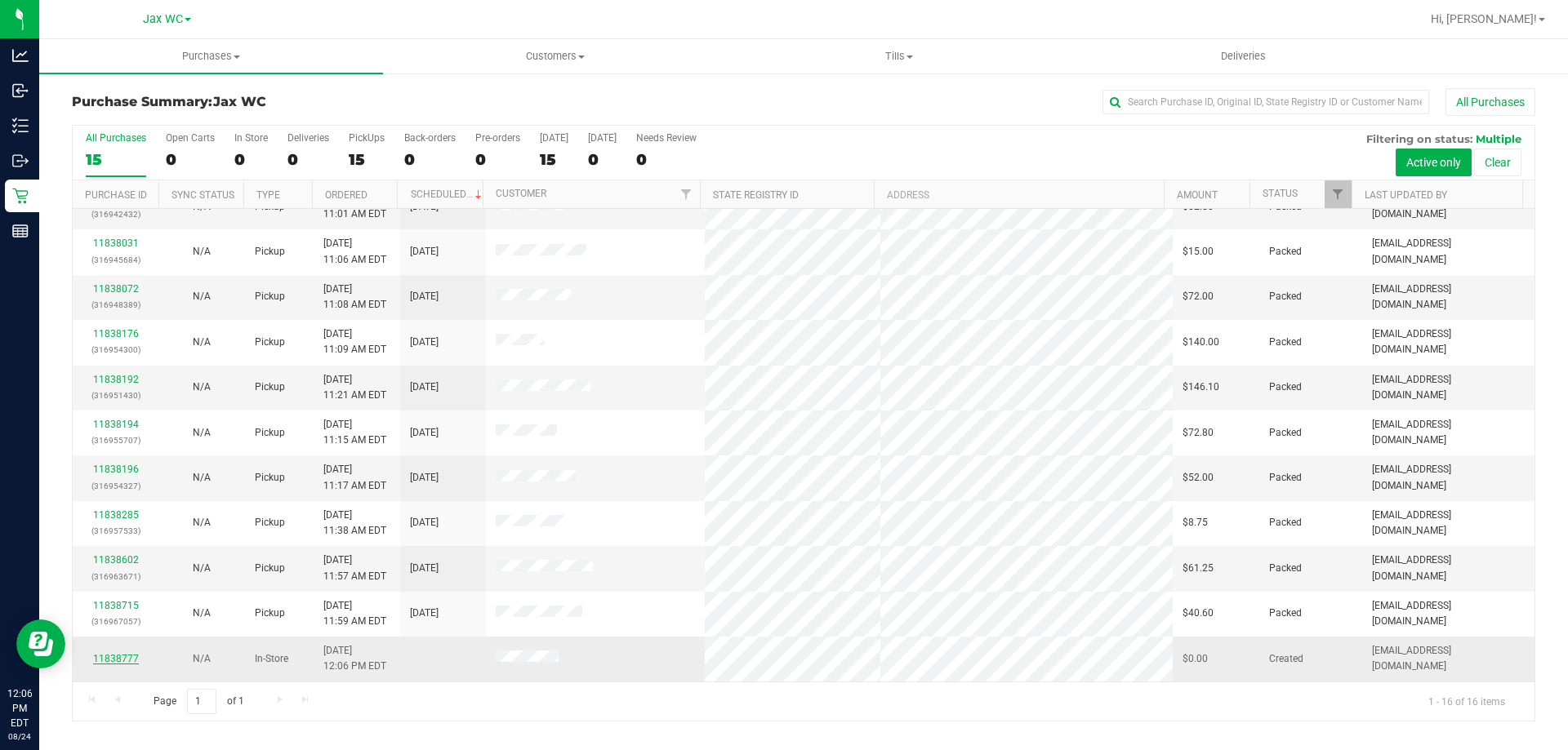
click at [101, 659] on link "11838777" at bounding box center [116, 659] width 46 height 11
